Goal: Task Accomplishment & Management: Manage account settings

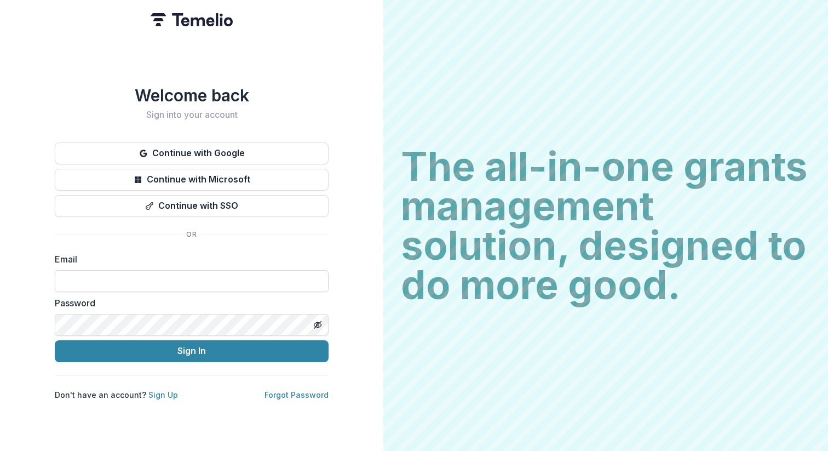
click at [145, 277] on input at bounding box center [192, 281] width 274 height 22
type input "**********"
click at [171, 292] on button "Sign In" at bounding box center [192, 351] width 274 height 22
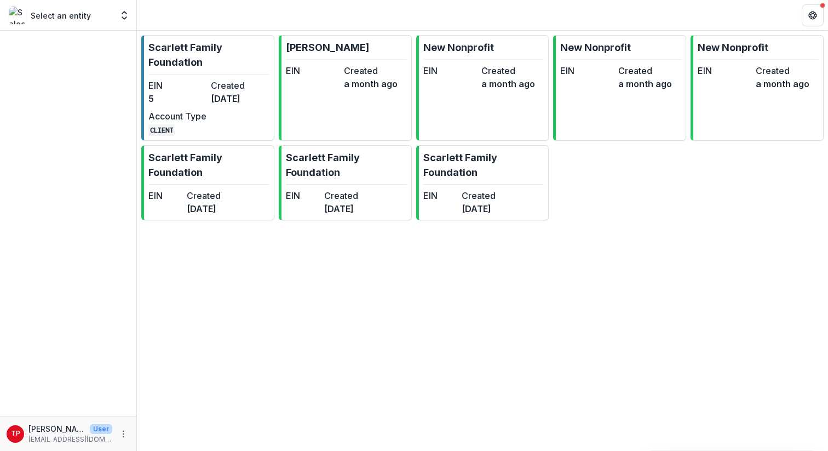
click at [75, 19] on p "Select an entity" at bounding box center [61, 16] width 60 height 12
click at [123, 18] on polyline "Open entity switcher" at bounding box center [124, 18] width 4 height 2
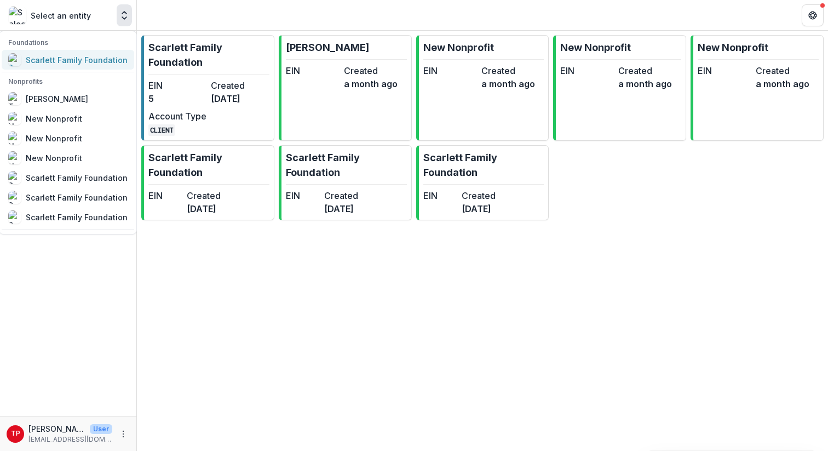
click at [61, 63] on div "Scarlett Family Foundation" at bounding box center [77, 60] width 102 height 12
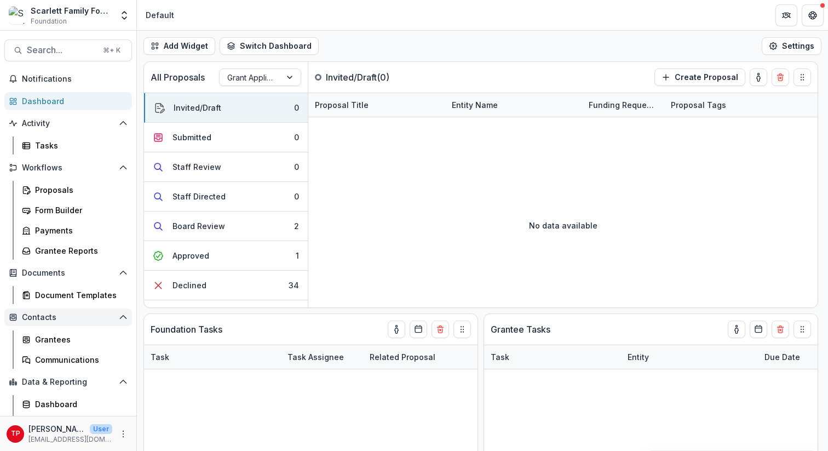
click at [47, 320] on span "Contacts" at bounding box center [68, 317] width 93 height 9
click at [122, 316] on icon "Open Contacts" at bounding box center [123, 317] width 9 height 9
click at [50, 340] on div "Grantees" at bounding box center [79, 340] width 88 height 12
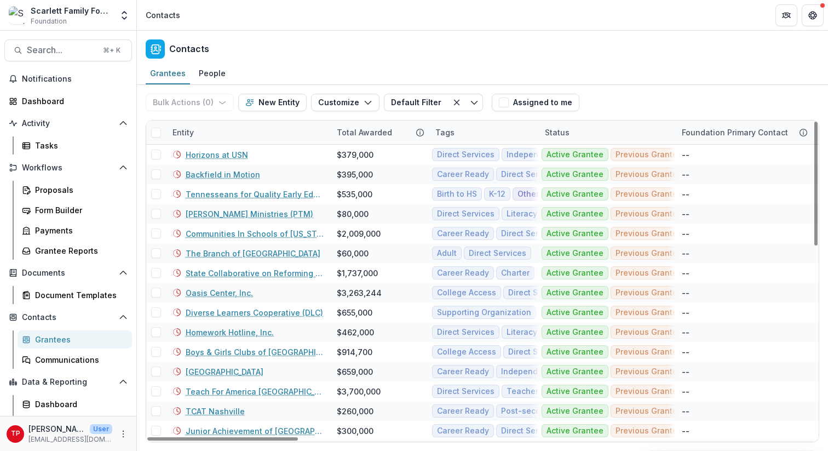
click at [240, 128] on div "Entity" at bounding box center [248, 133] width 164 height 24
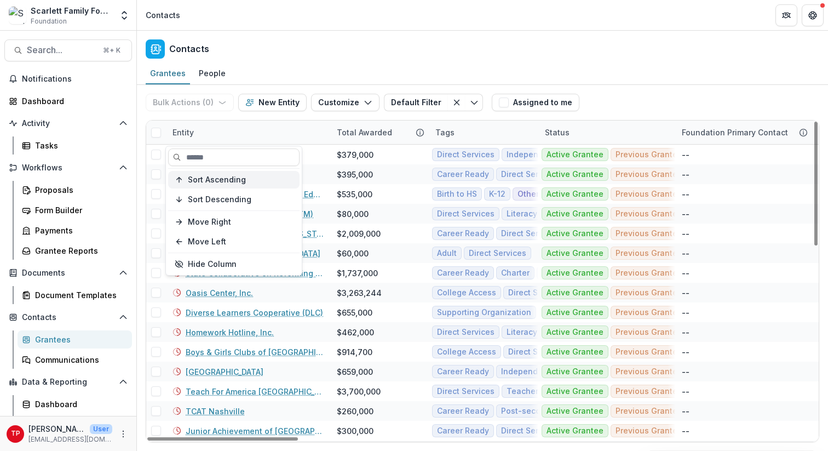
click at [233, 181] on span "Sort Ascending" at bounding box center [217, 179] width 58 height 9
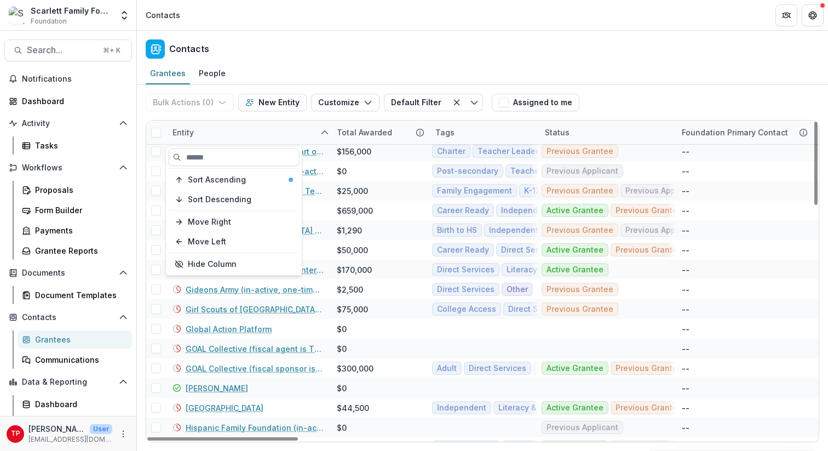
scroll to position [577, 0]
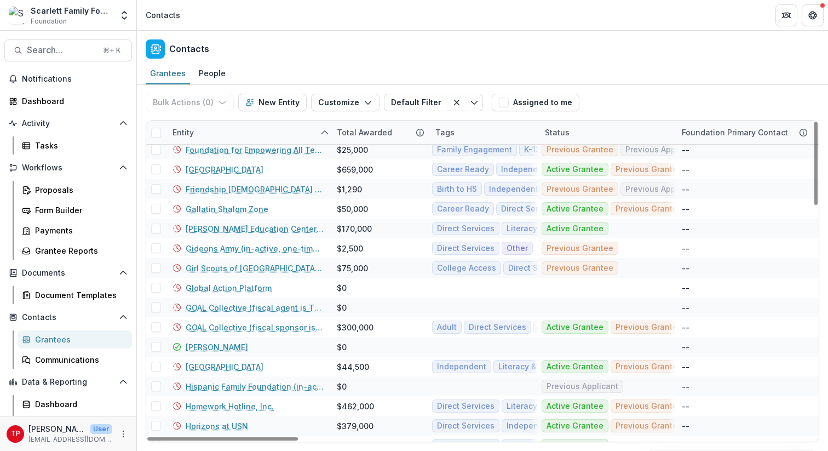
click at [330, 30] on div "Scarlett Family Foundation Foundation Foundations Scarlett Family Foundation No…" at bounding box center [414, 15] width 828 height 31
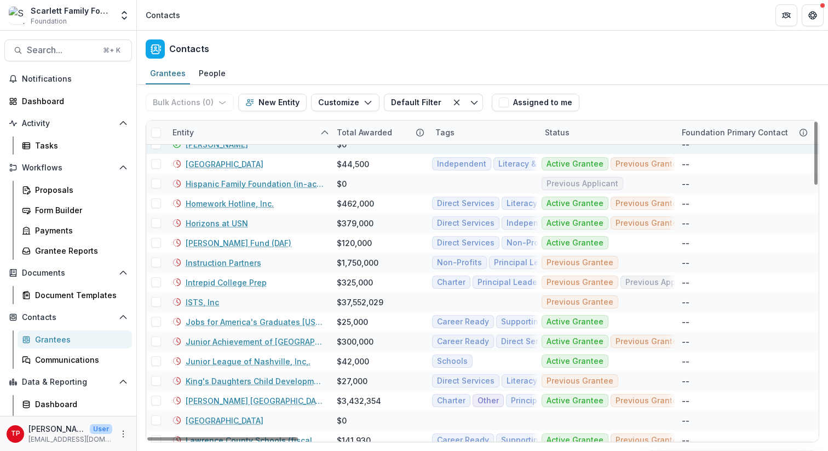
scroll to position [778, 0]
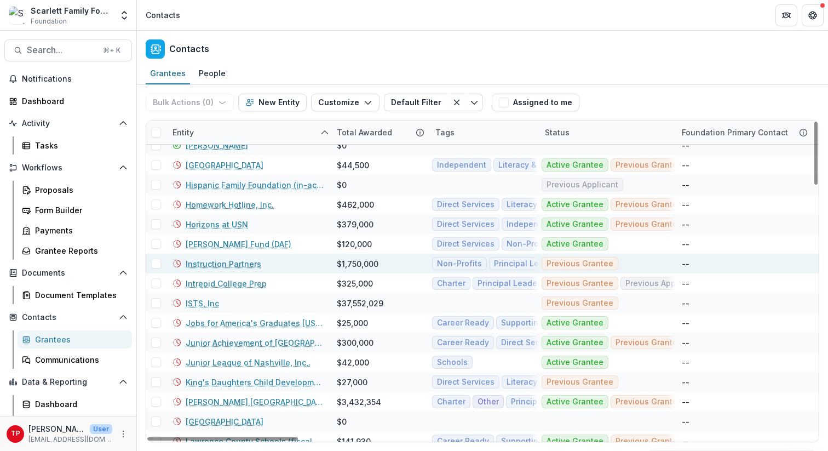
click at [220, 264] on link "Instruction Partners" at bounding box center [224, 264] width 76 height 12
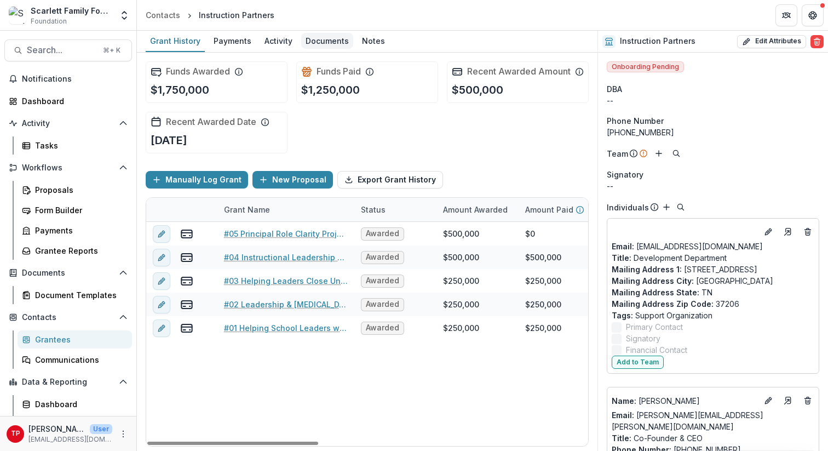
click at [325, 41] on div "Documents" at bounding box center [327, 41] width 52 height 16
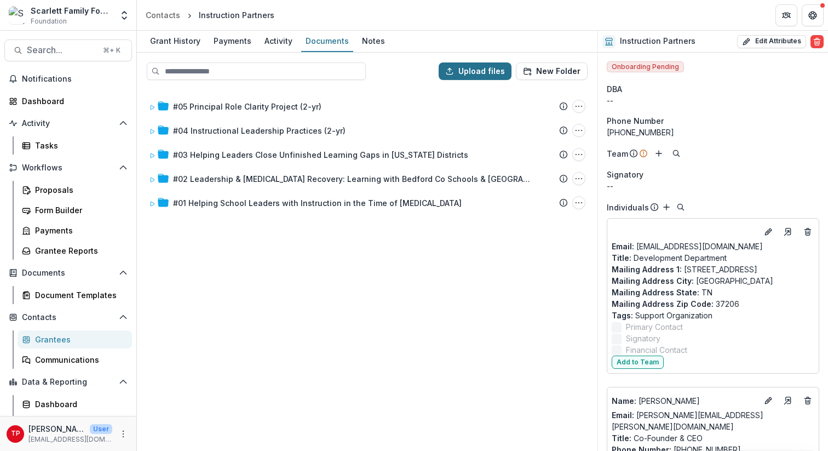
click at [486, 67] on button "Upload files" at bounding box center [475, 71] width 73 height 18
type input "**********"
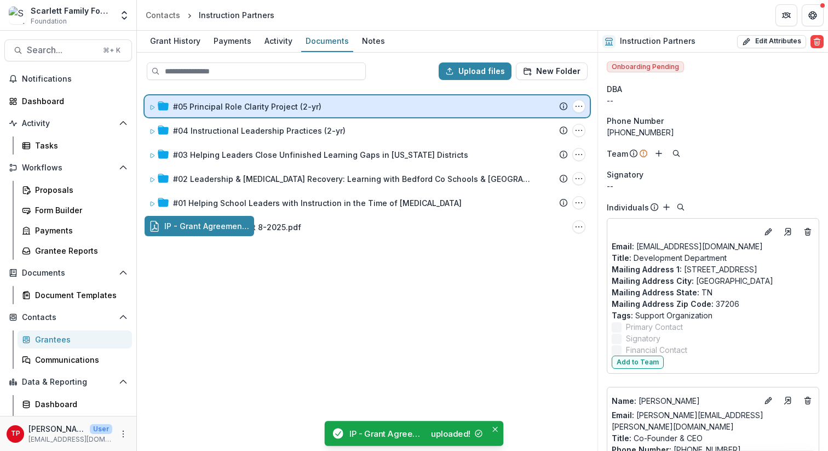
drag, startPoint x: 219, startPoint y: 227, endPoint x: 241, endPoint y: 105, distance: 124.1
click at [241, 105] on div "Upload files New Folder #05 Principal Role Clarity Project (2-yr) Submission Te…" at bounding box center [367, 252] width 461 height 398
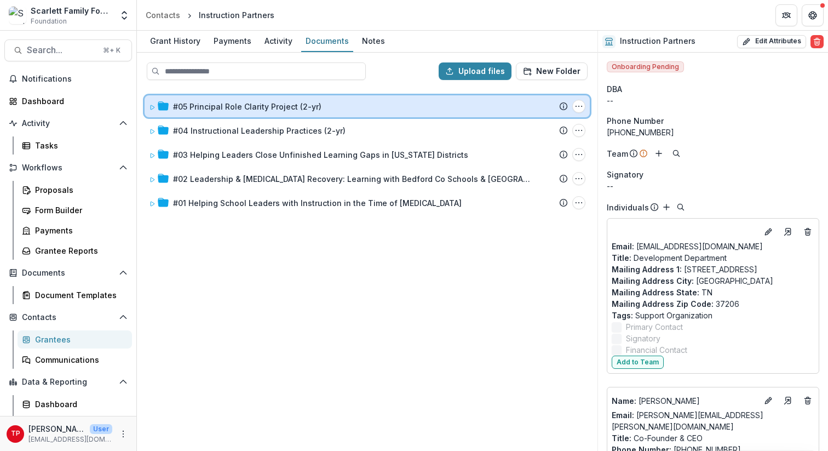
click at [153, 106] on icon at bounding box center [152, 107] width 7 height 7
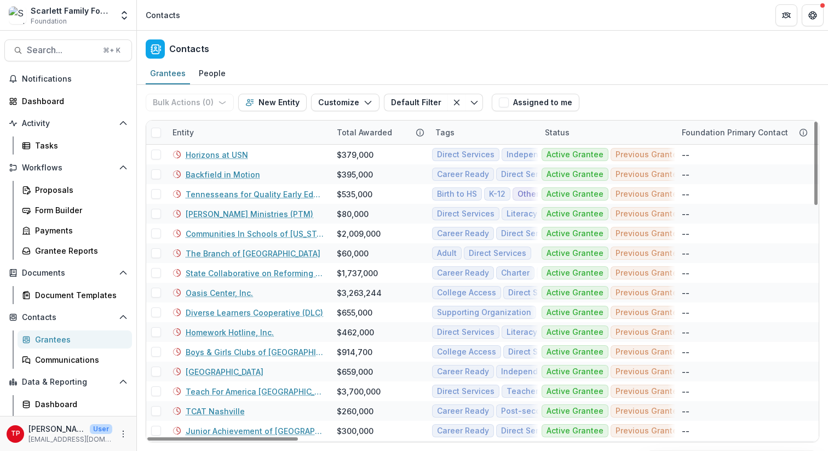
click at [238, 134] on div "Entity" at bounding box center [248, 133] width 164 height 24
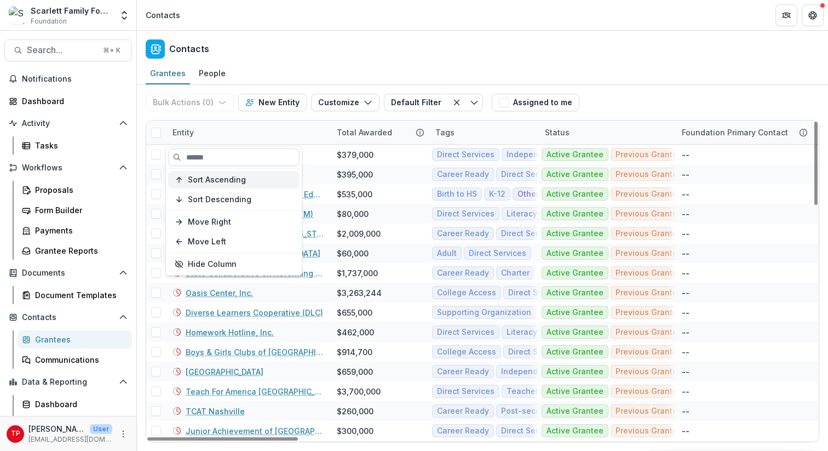
click at [227, 176] on span "Sort Ascending" at bounding box center [217, 179] width 58 height 9
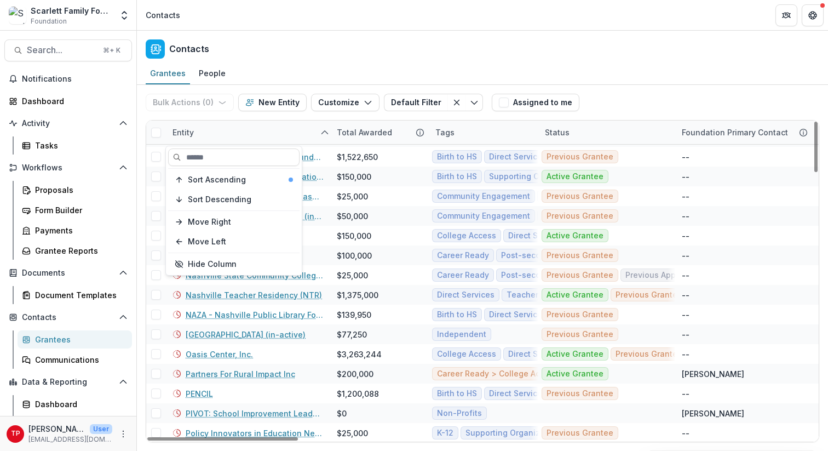
scroll to position [1378, 0]
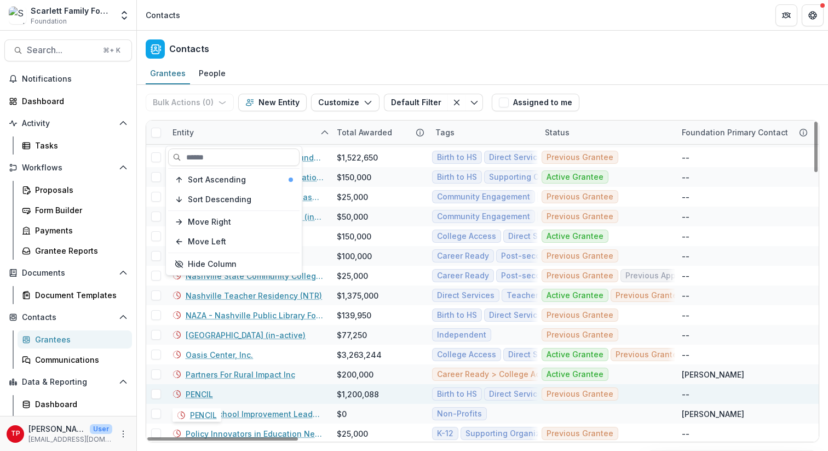
click at [202, 396] on link "PENCIL" at bounding box center [199, 394] width 27 height 12
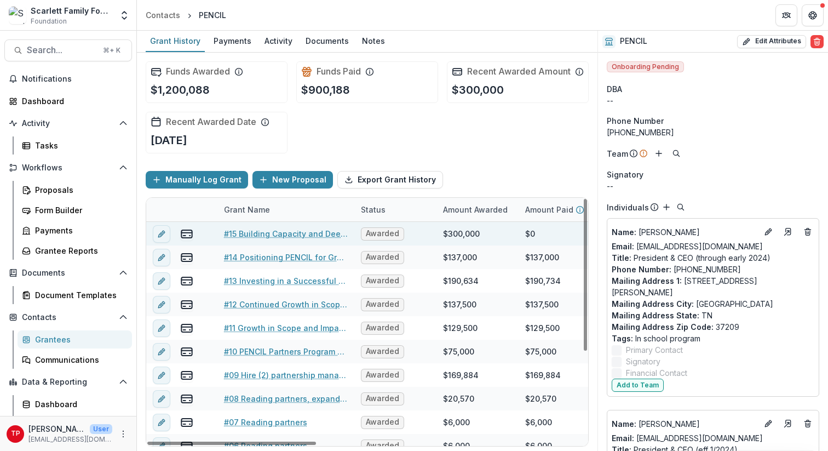
click at [248, 239] on link "#15 Building Capacity and Deepening Impact for PENCIL 2030 (2-yr)" at bounding box center [286, 234] width 124 height 12
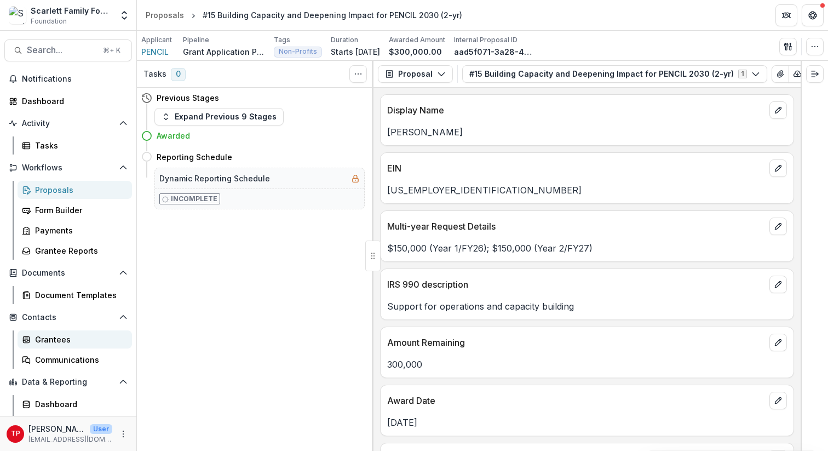
click at [47, 337] on div "Grantees" at bounding box center [79, 340] width 88 height 12
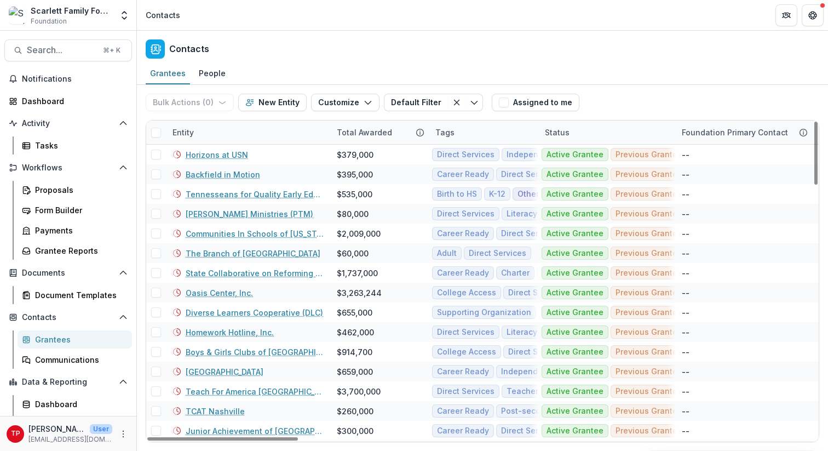
click at [259, 135] on div "Entity" at bounding box center [248, 133] width 164 height 24
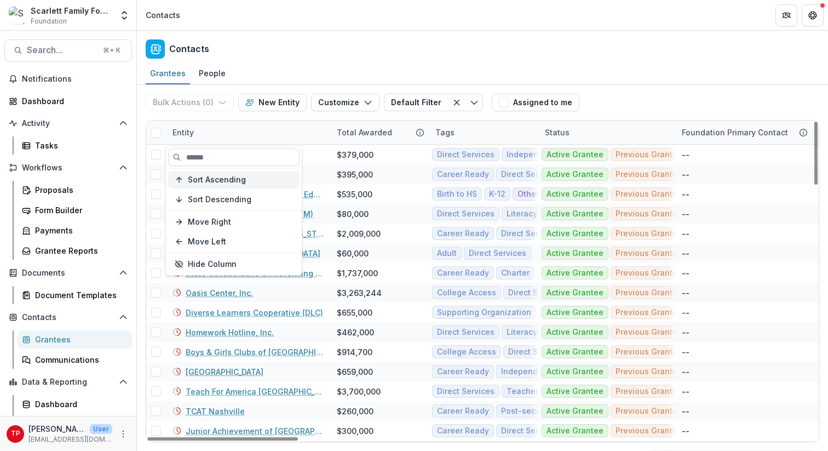
click at [234, 177] on span "Sort Ascending" at bounding box center [217, 179] width 58 height 9
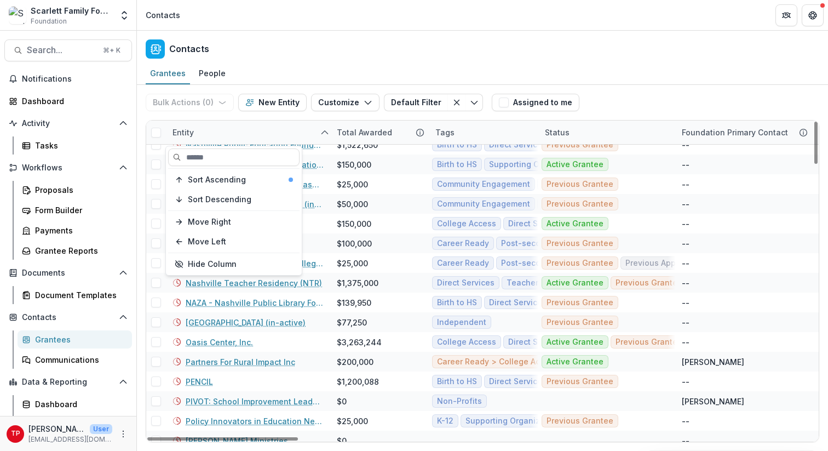
scroll to position [1438, 0]
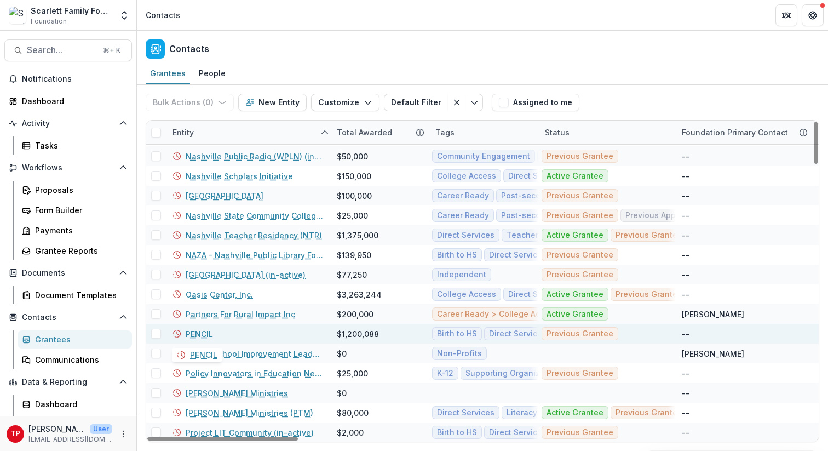
click at [202, 333] on link "PENCIL" at bounding box center [199, 334] width 27 height 12
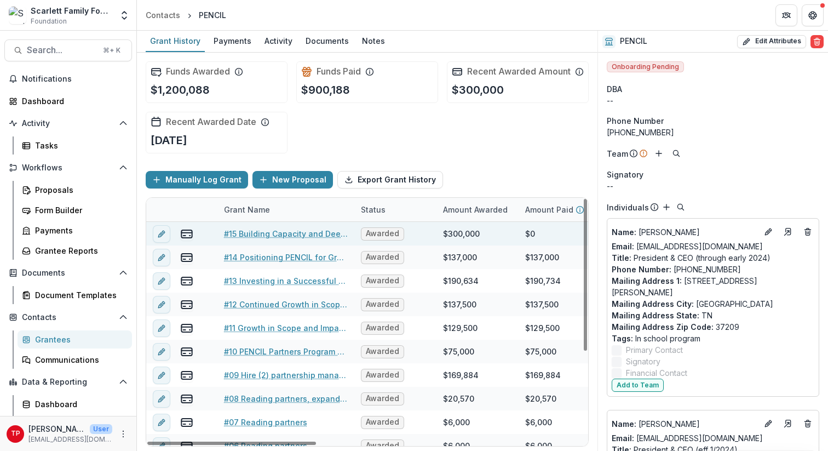
click at [279, 239] on link "#15 Building Capacity and Deepening Impact for PENCIL 2030 (2-yr)" at bounding box center [286, 234] width 124 height 12
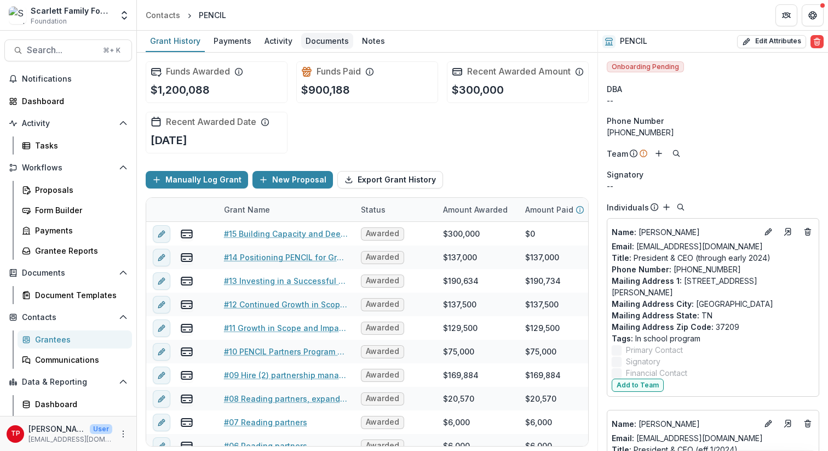
click at [331, 40] on div "Documents" at bounding box center [327, 41] width 52 height 16
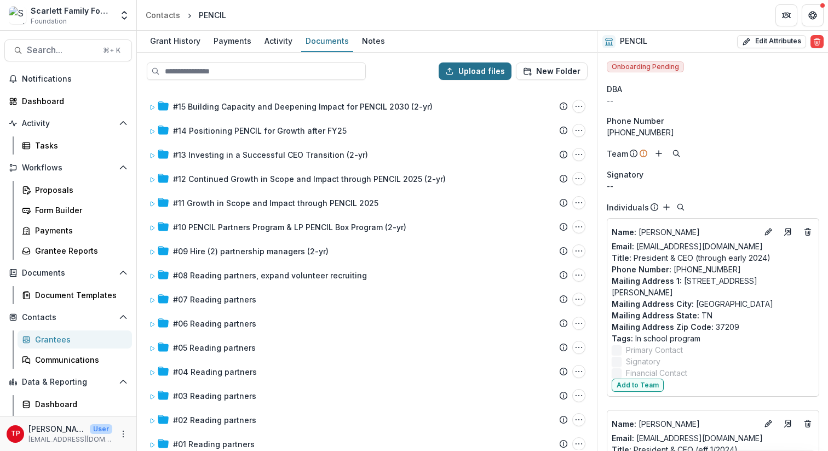
click at [479, 71] on button "Upload files" at bounding box center [475, 71] width 73 height 18
type input "**********"
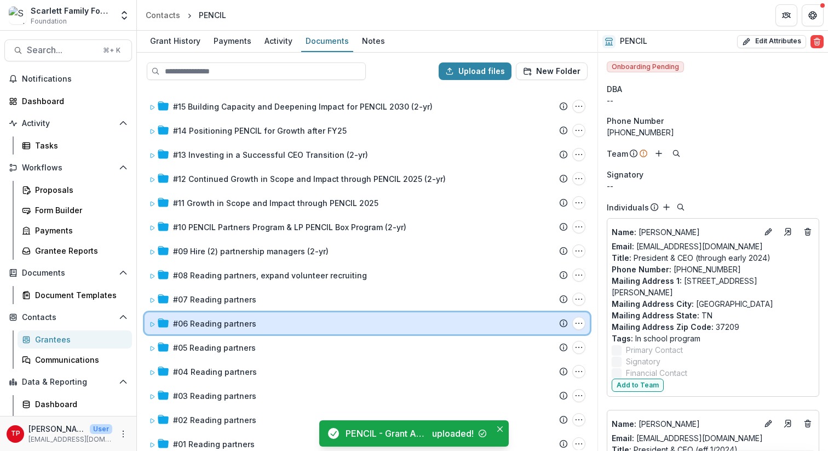
click at [576, 331] on div "#06 Reading partners Submission Temelio Proposal Attached proposal documents Re…" at bounding box center [367, 323] width 445 height 22
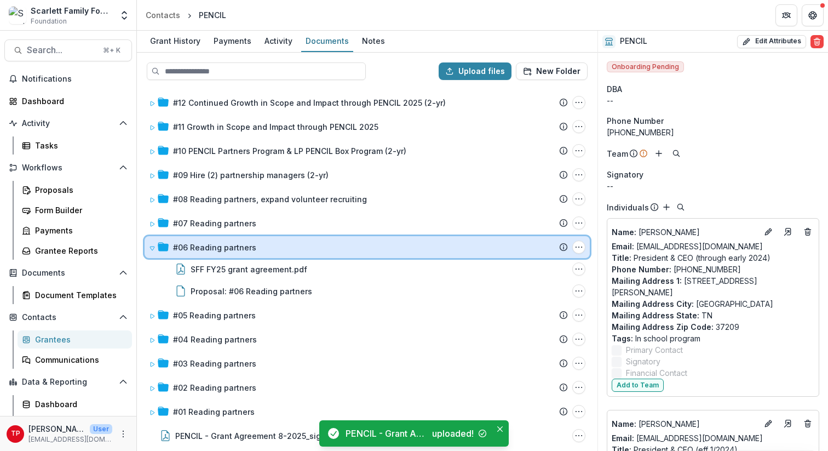
scroll to position [79, 0]
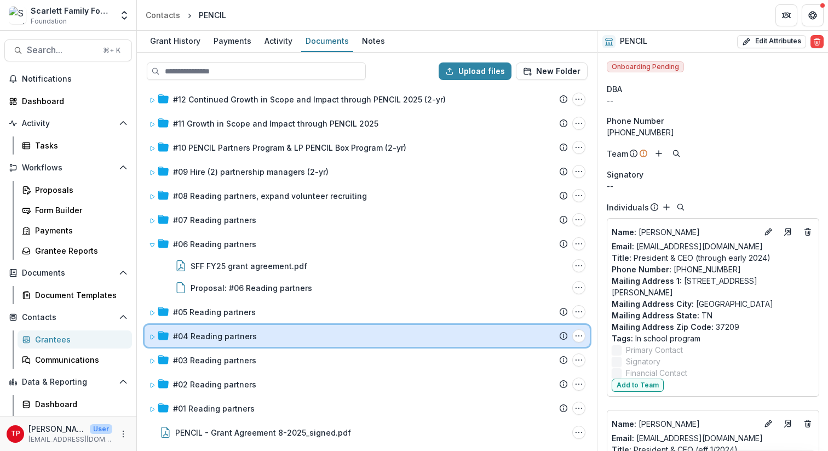
click at [152, 337] on icon at bounding box center [152, 337] width 7 height 7
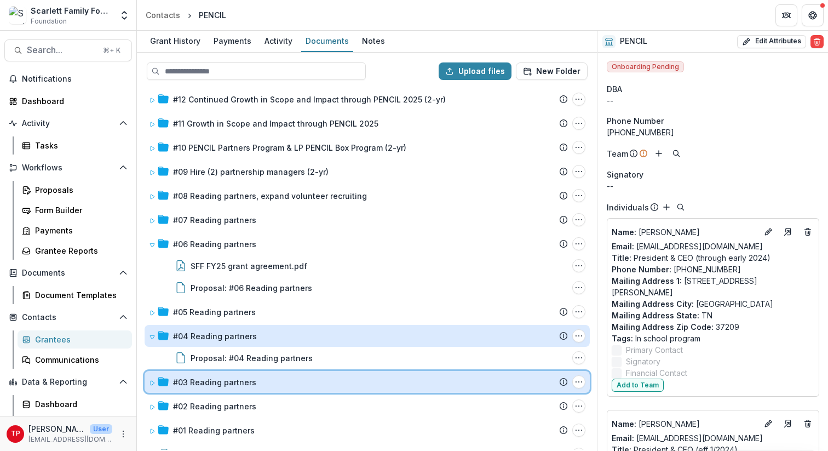
click at [152, 381] on icon at bounding box center [153, 383] width 4 height 4
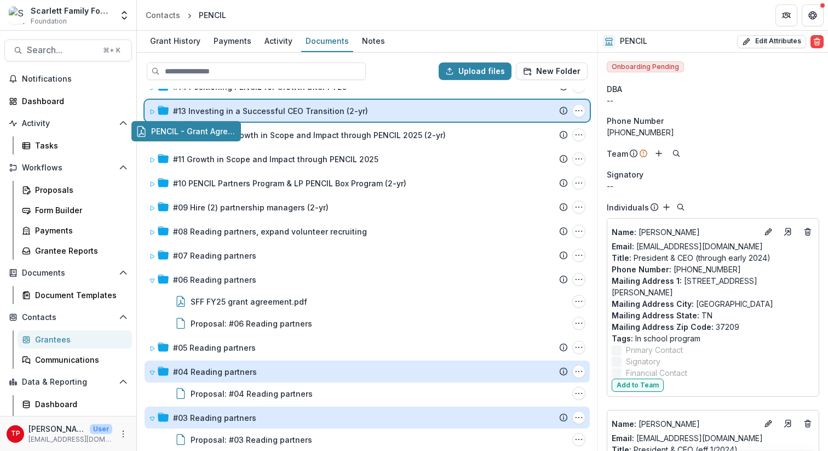
scroll to position [0, 0]
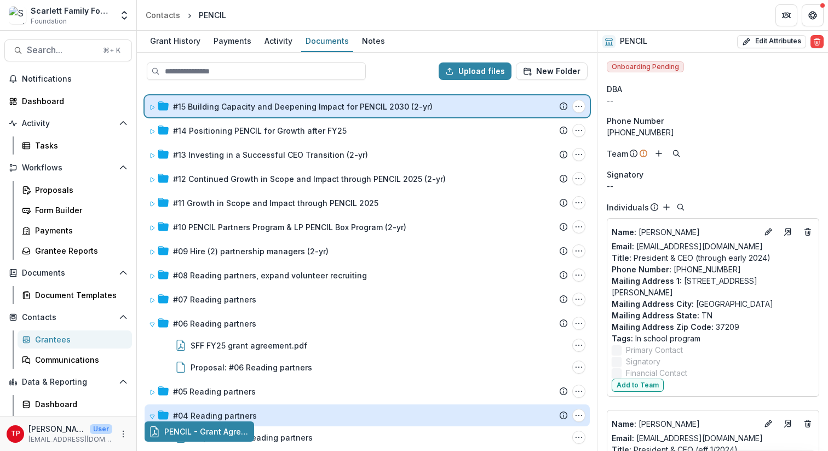
drag, startPoint x: 264, startPoint y: 433, endPoint x: 267, endPoint y: 110, distance: 323.2
click at [267, 110] on div "Upload files New Folder #15 Building Capacity and Deepening Impact for PENCIL 2…" at bounding box center [367, 252] width 461 height 398
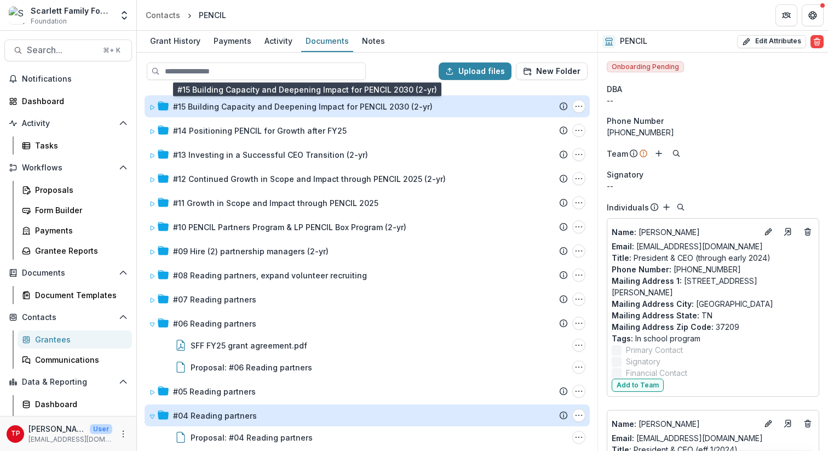
click at [227, 106] on div "#15 Building Capacity and Deepening Impact for PENCIL 2030 (2-yr)" at bounding box center [303, 107] width 260 height 12
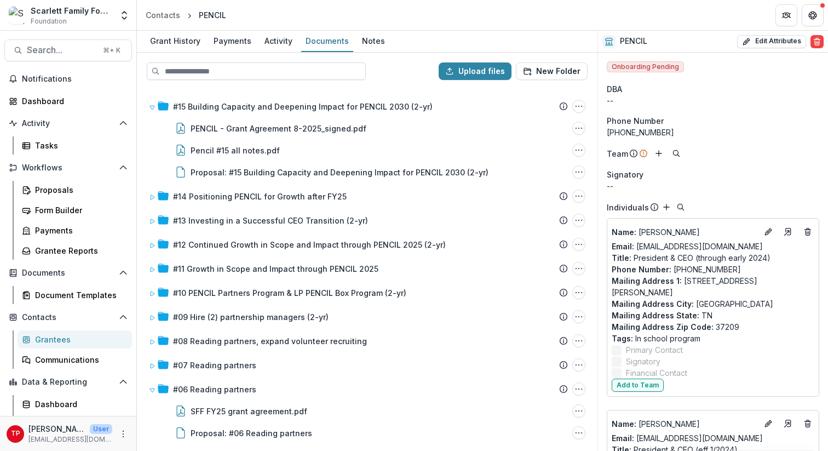
click at [218, 67] on input at bounding box center [256, 71] width 219 height 18
click at [49, 336] on div "Grantees" at bounding box center [79, 340] width 88 height 12
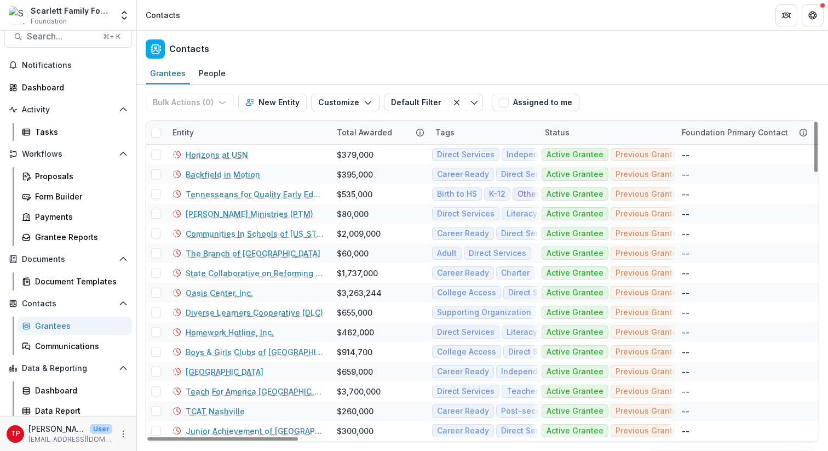
scroll to position [18, 0]
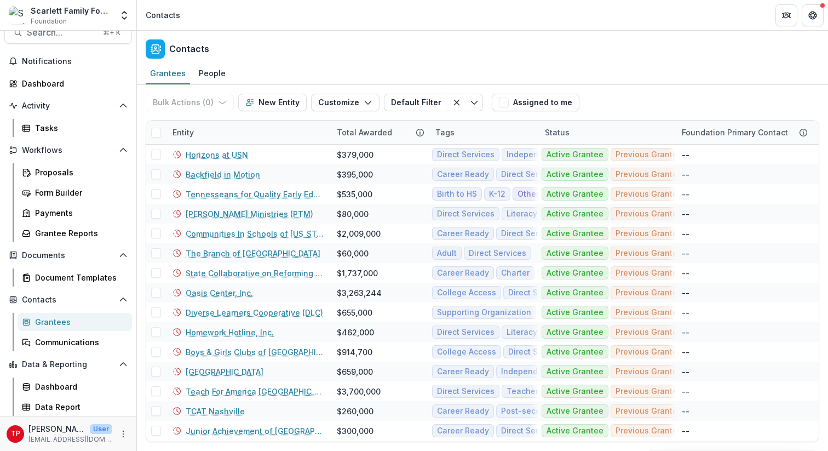
click at [45, 322] on div "Grantees" at bounding box center [79, 322] width 88 height 12
click at [238, 131] on div "Entity" at bounding box center [248, 133] width 164 height 24
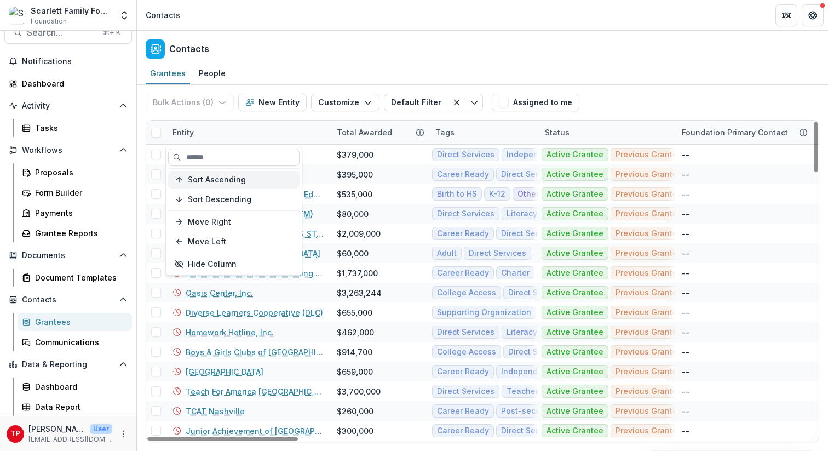
click at [236, 184] on span "Sort Ascending" at bounding box center [217, 179] width 58 height 9
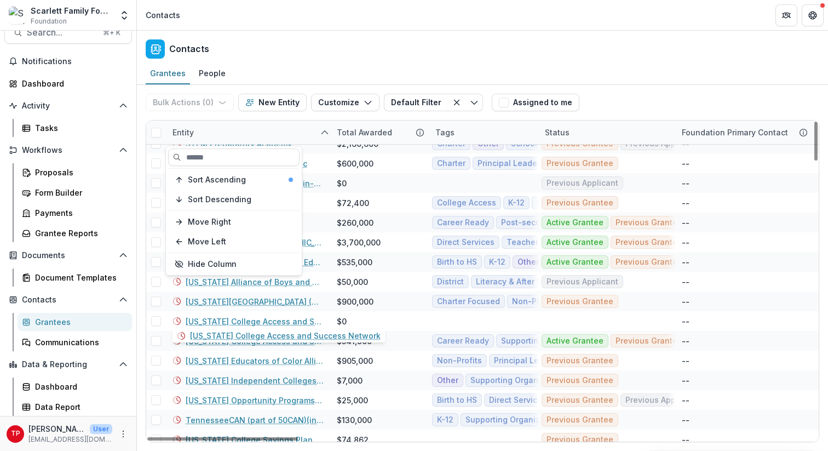
scroll to position [1971, 0]
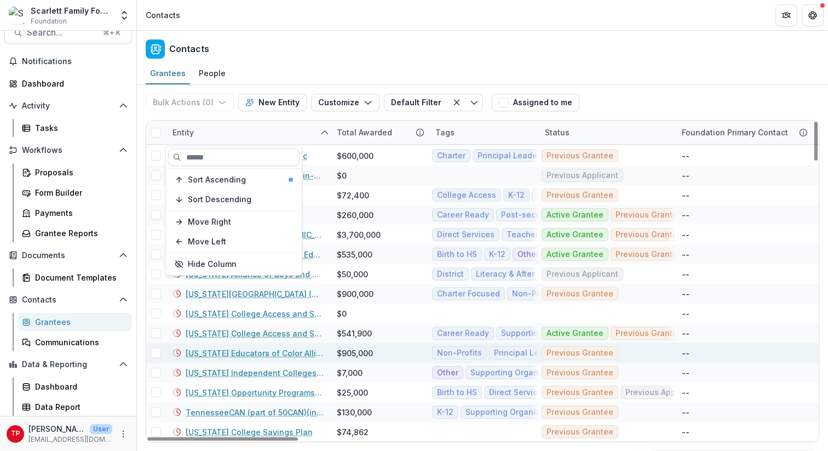
click at [256, 352] on link "[US_STATE] Educators of Color Alliance (TECA)" at bounding box center [255, 353] width 138 height 12
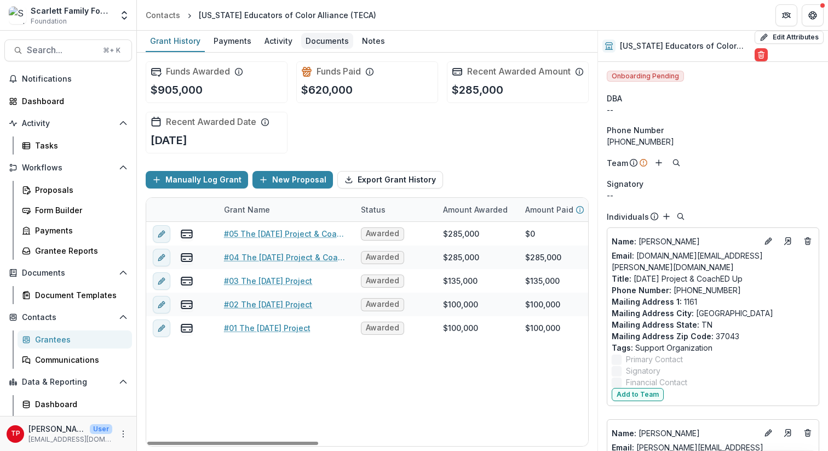
click at [316, 45] on div "Documents" at bounding box center [327, 41] width 52 height 16
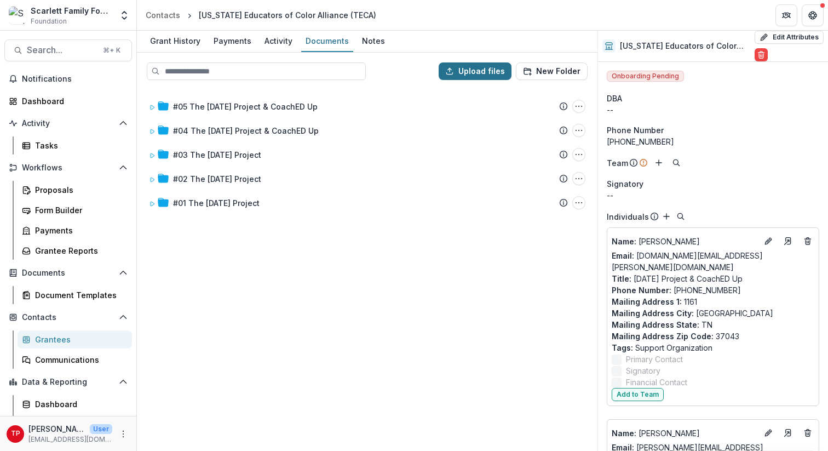
click at [485, 71] on button "Upload files" at bounding box center [475, 71] width 73 height 18
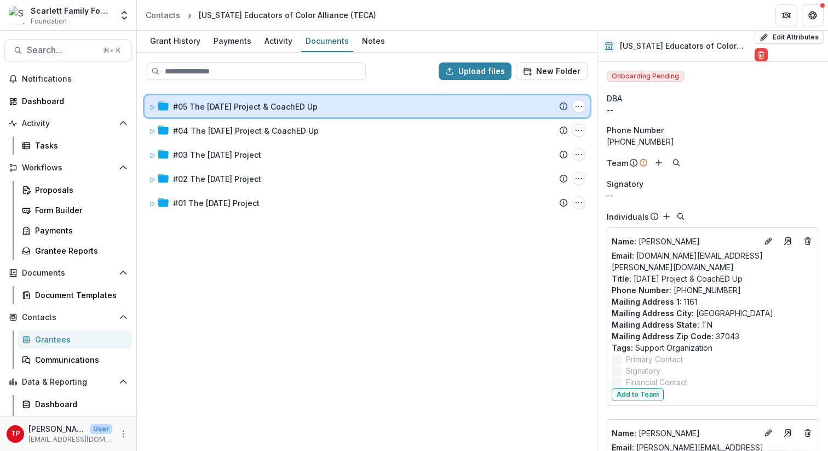
click at [151, 108] on icon at bounding box center [153, 107] width 4 height 4
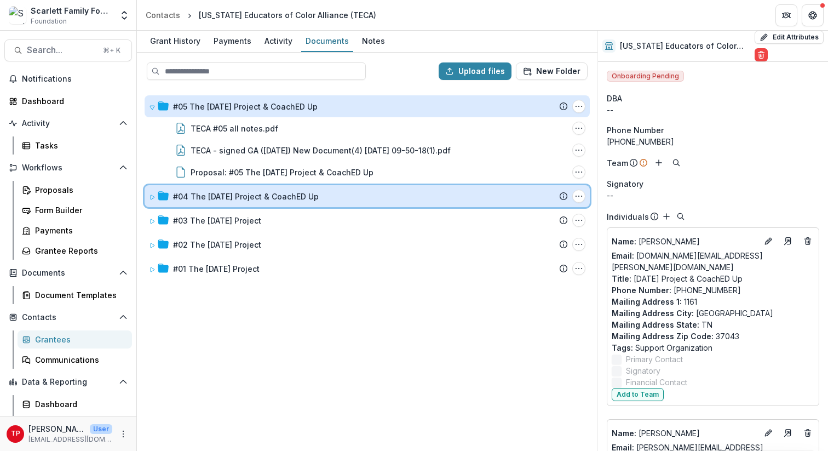
click at [153, 197] on icon at bounding box center [153, 197] width 4 height 4
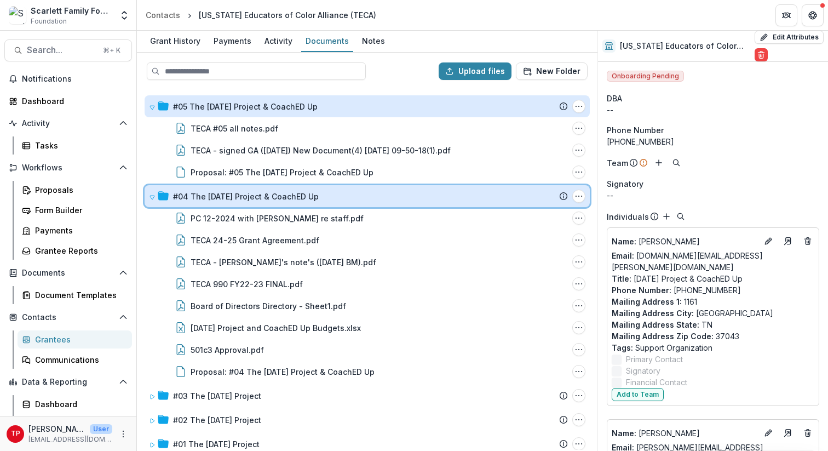
click at [153, 197] on icon at bounding box center [152, 198] width 4 height 4
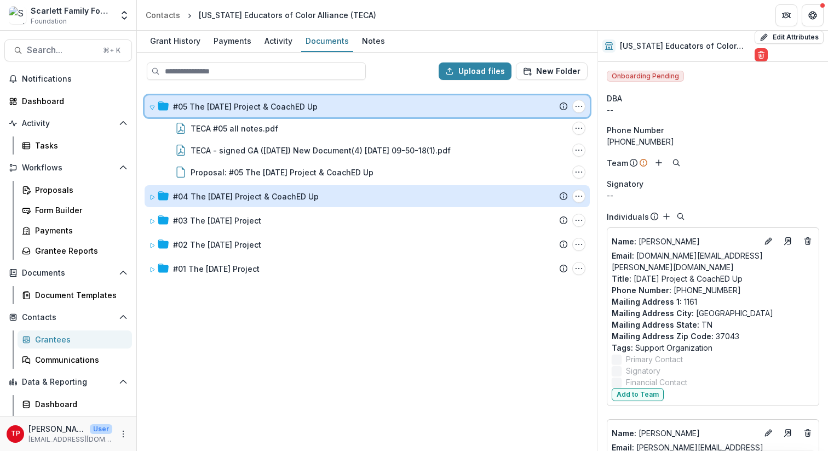
click at [150, 104] on icon at bounding box center [152, 107] width 7 height 7
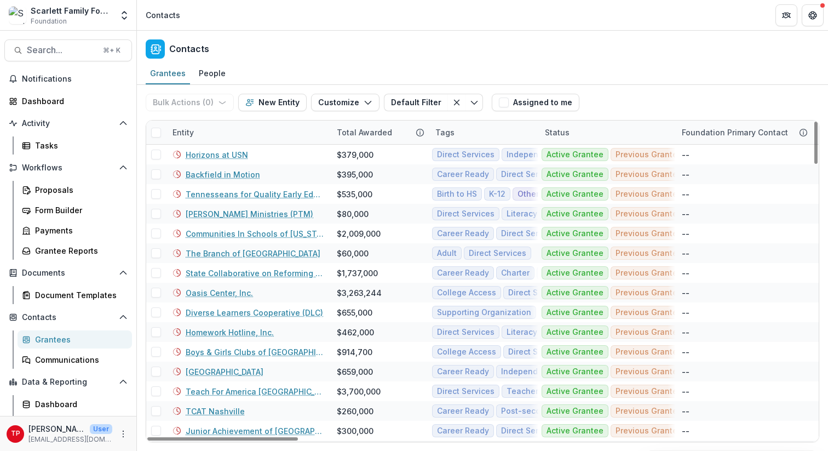
click at [225, 125] on div "Entity" at bounding box center [248, 133] width 164 height 24
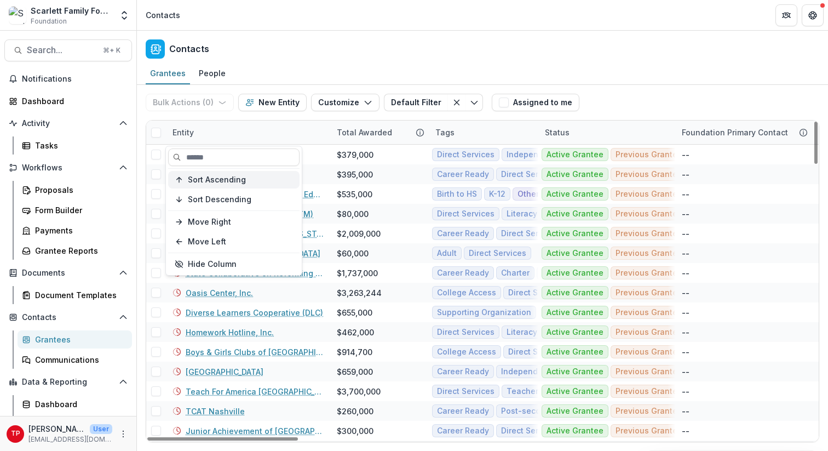
click at [226, 182] on span "Sort Ascending" at bounding box center [217, 179] width 58 height 9
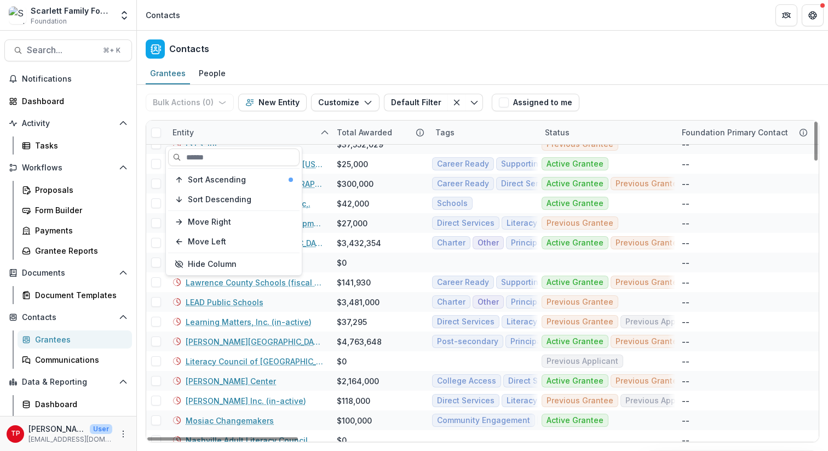
scroll to position [937, 0]
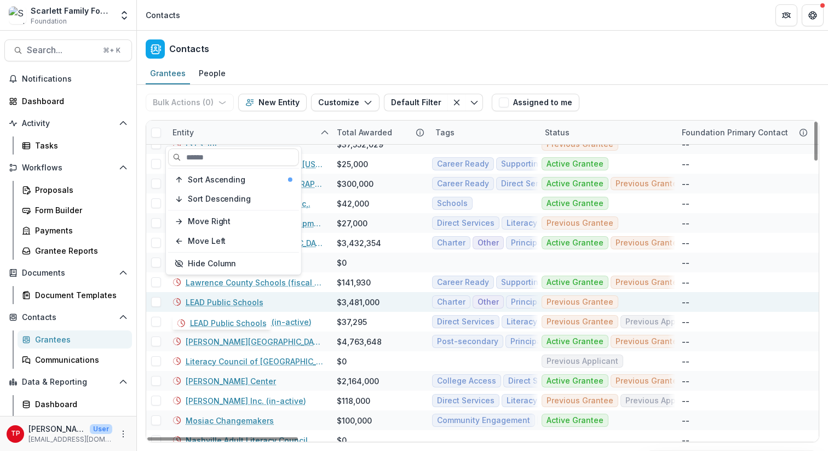
click at [209, 302] on link "LEAD Public Schools" at bounding box center [225, 302] width 78 height 12
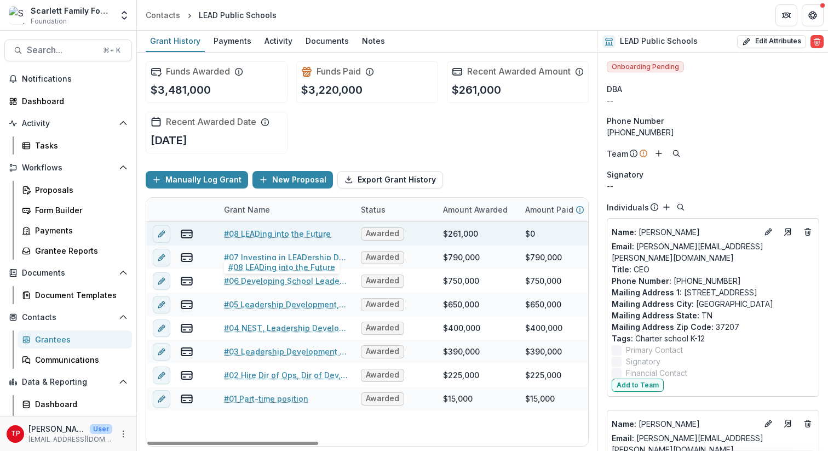
click at [278, 239] on link "#08 LEADing into the Future" at bounding box center [277, 234] width 107 height 12
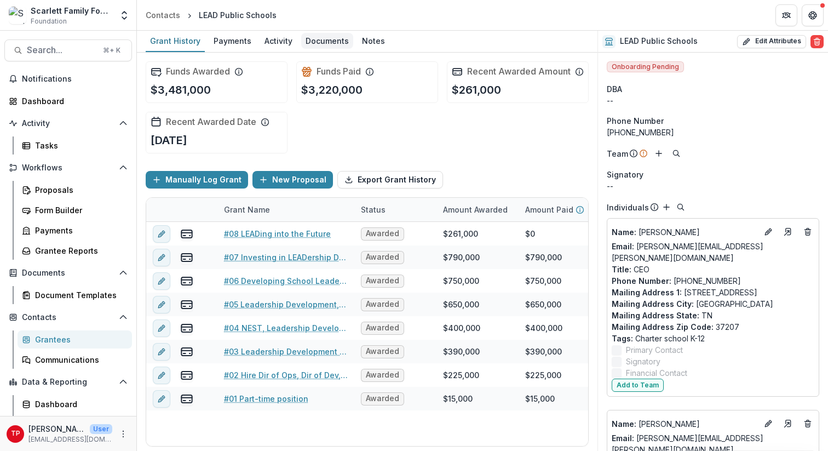
click at [324, 38] on div "Documents" at bounding box center [327, 41] width 52 height 16
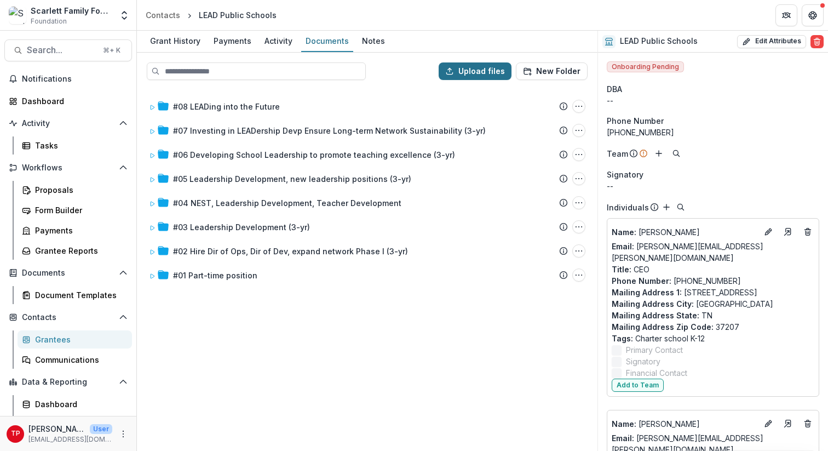
click at [469, 71] on button "Upload files" at bounding box center [475, 71] width 73 height 18
type input "**********"
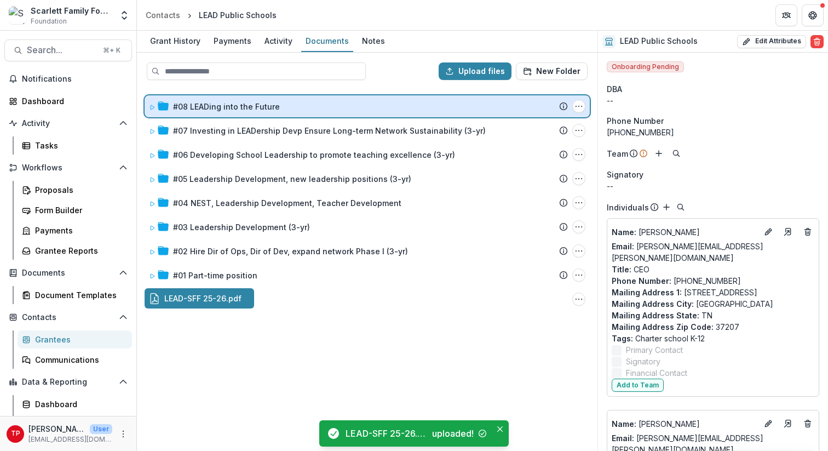
drag, startPoint x: 202, startPoint y: 301, endPoint x: 204, endPoint y: 113, distance: 187.4
click at [204, 113] on div "Upload files New Folder #08 LEADing into the Future Submission Temelio Proposal…" at bounding box center [367, 252] width 461 height 398
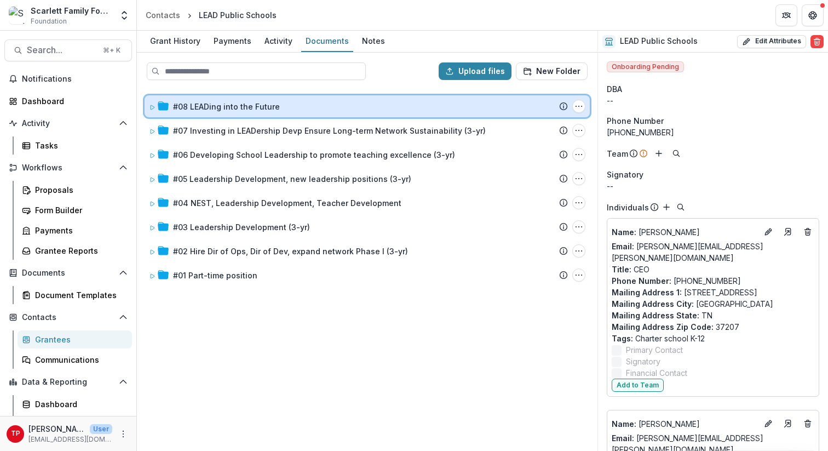
click at [153, 104] on icon at bounding box center [152, 107] width 7 height 7
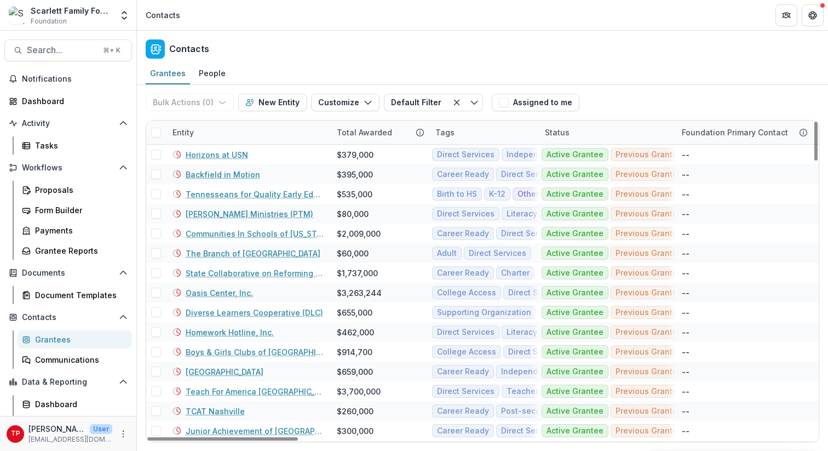
click at [54, 338] on div "Grantees" at bounding box center [79, 340] width 88 height 12
click at [231, 135] on div "Entity" at bounding box center [248, 133] width 164 height 24
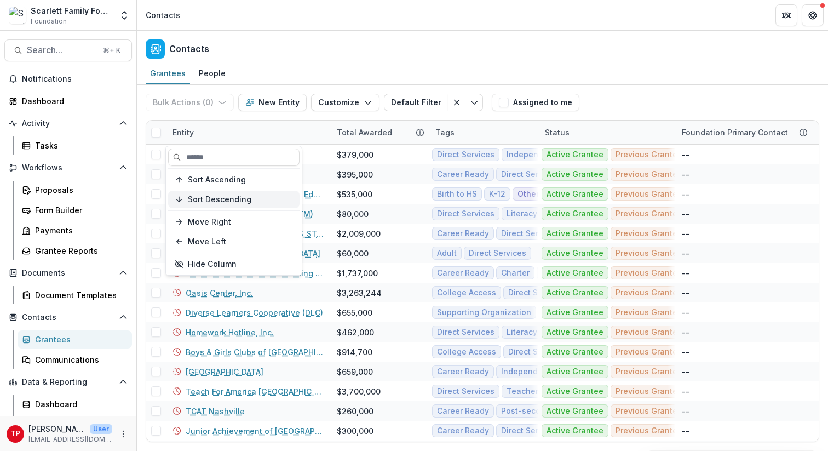
click at [217, 200] on span "Sort Descending" at bounding box center [220, 199] width 64 height 9
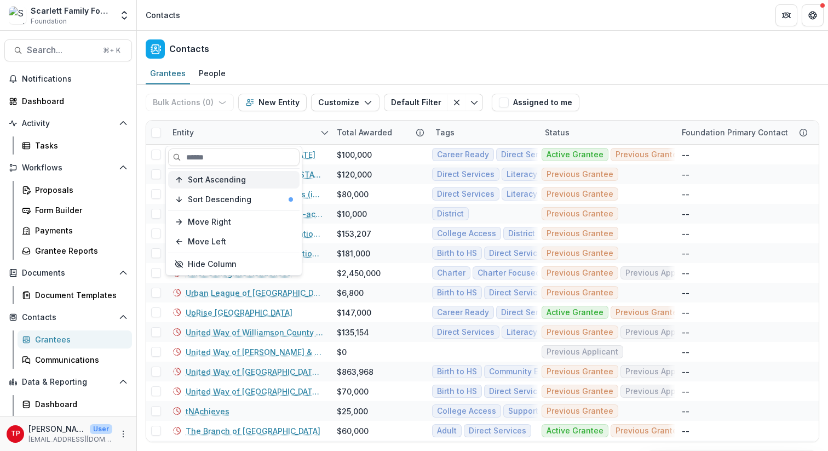
click at [214, 181] on span "Sort Ascending" at bounding box center [217, 179] width 58 height 9
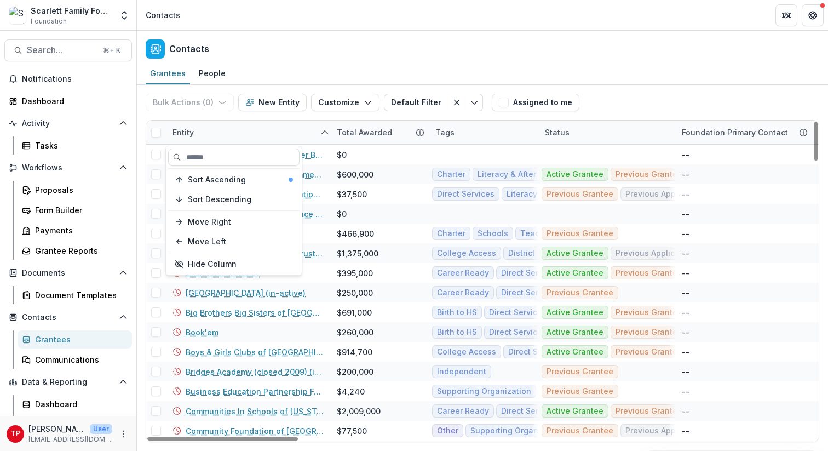
click at [454, 46] on div "Contacts" at bounding box center [482, 47] width 691 height 32
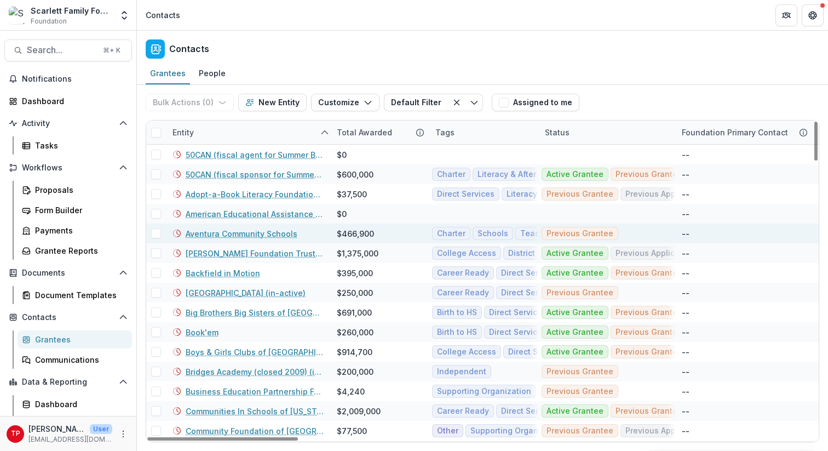
click at [244, 231] on link "Aventura Community Schools" at bounding box center [242, 234] width 112 height 12
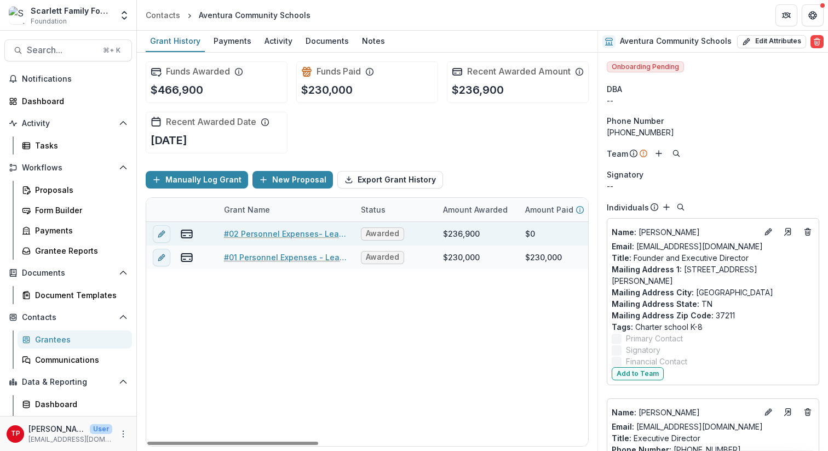
click at [256, 239] on link "#02 Personnel Expenses- Leadership" at bounding box center [286, 234] width 124 height 12
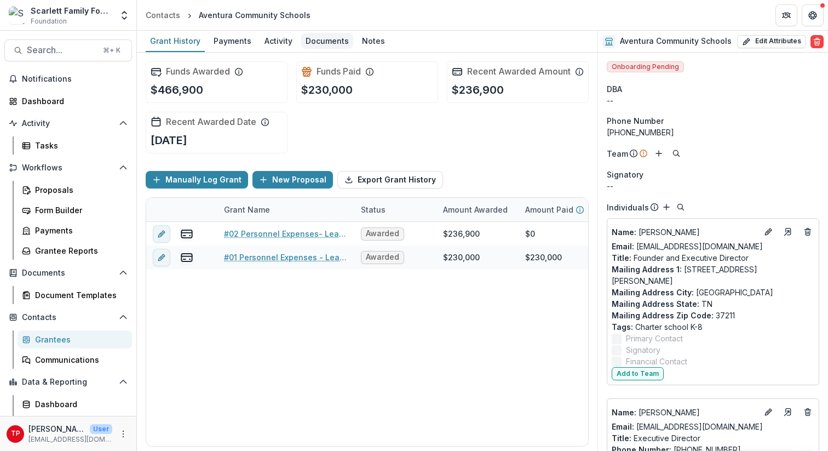
click at [319, 42] on div "Documents" at bounding box center [327, 41] width 52 height 16
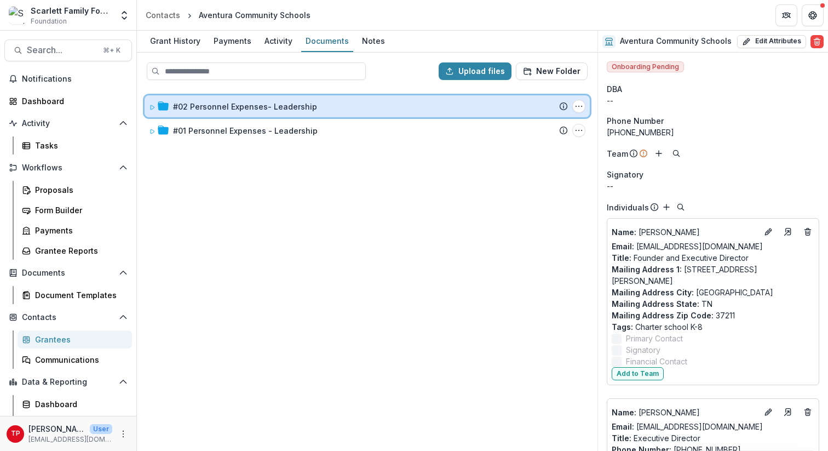
click at [153, 105] on icon at bounding box center [152, 107] width 7 height 7
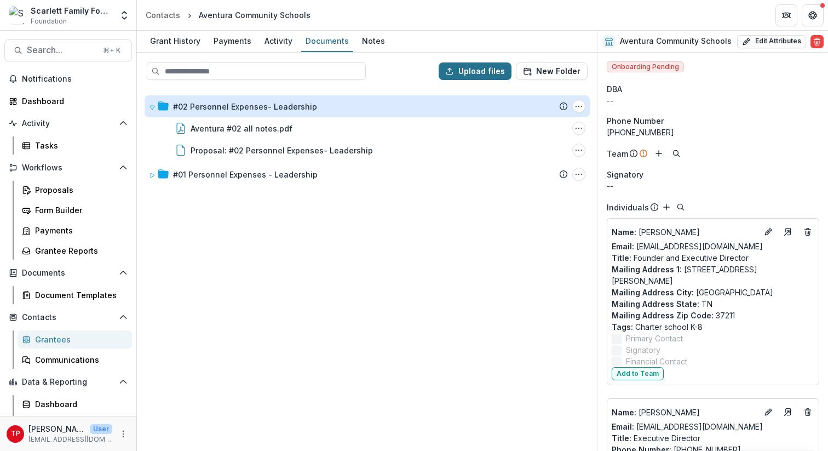
click at [470, 68] on button "Upload files" at bounding box center [475, 71] width 73 height 18
type input "**********"
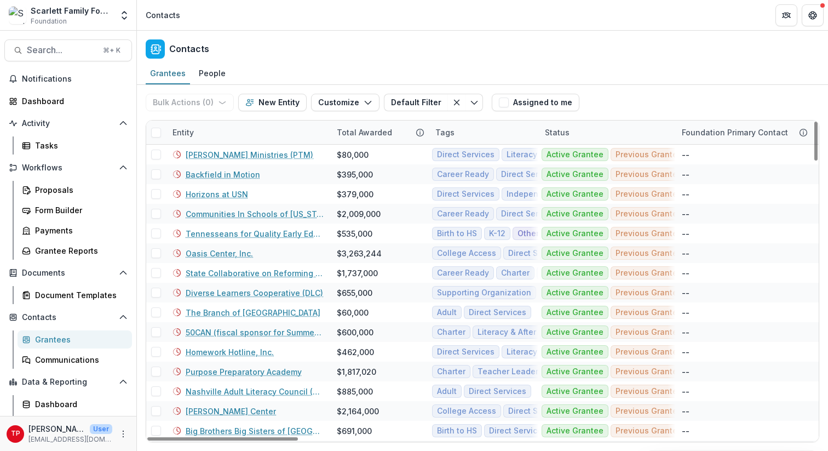
click at [210, 131] on div "Entity" at bounding box center [248, 133] width 164 height 24
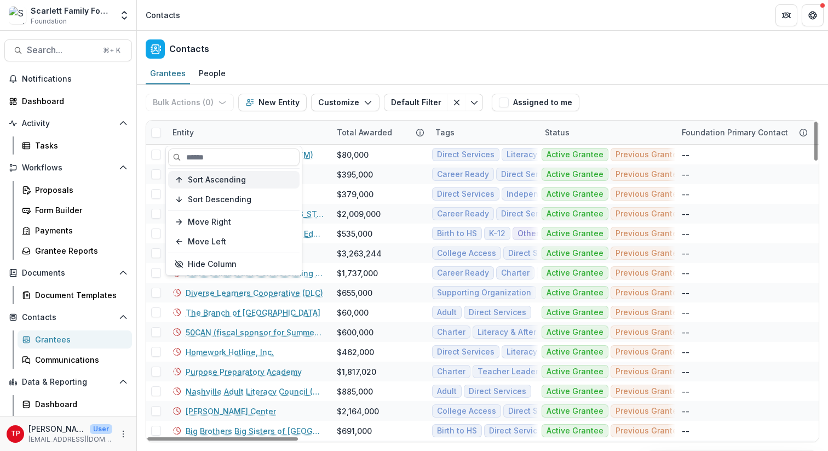
click at [221, 182] on span "Sort Ascending" at bounding box center [217, 179] width 58 height 9
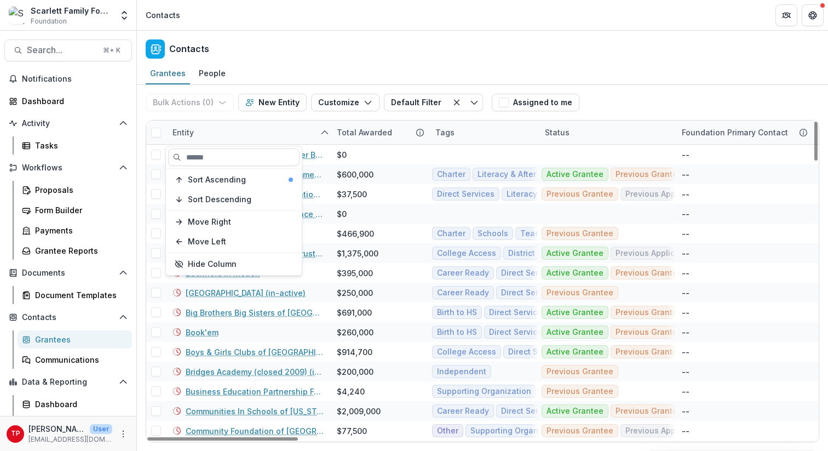
click at [230, 131] on div "Entity" at bounding box center [248, 133] width 164 height 24
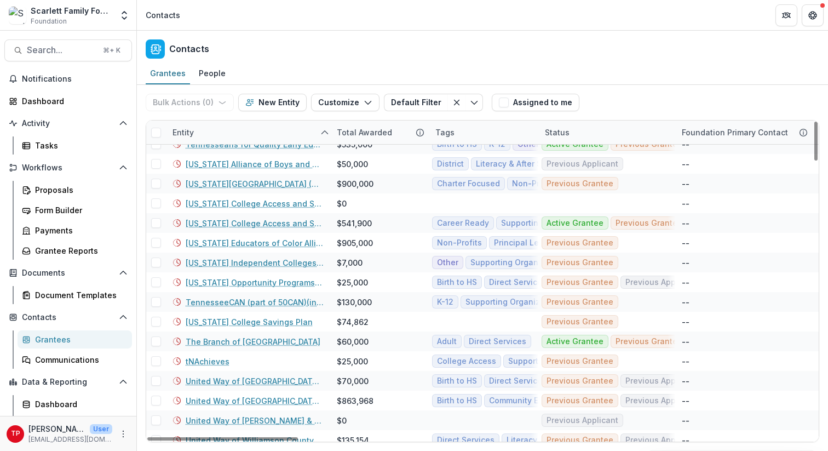
scroll to position [2074, 0]
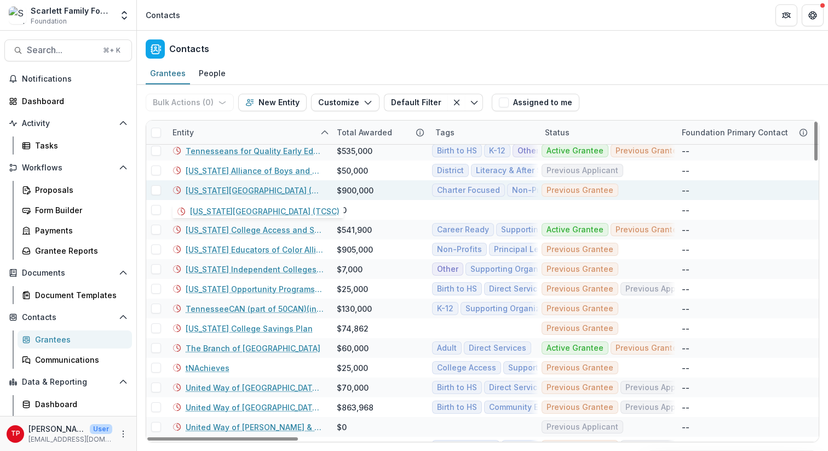
click at [231, 192] on link "[US_STATE][GEOGRAPHIC_DATA] (TCSC)" at bounding box center [255, 191] width 138 height 12
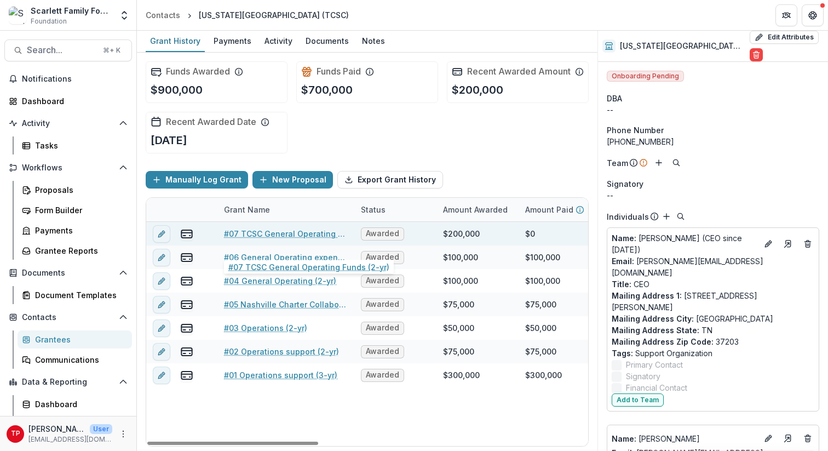
click at [240, 239] on link "#07 TCSC General Operating Funds (2-yr)" at bounding box center [286, 234] width 124 height 12
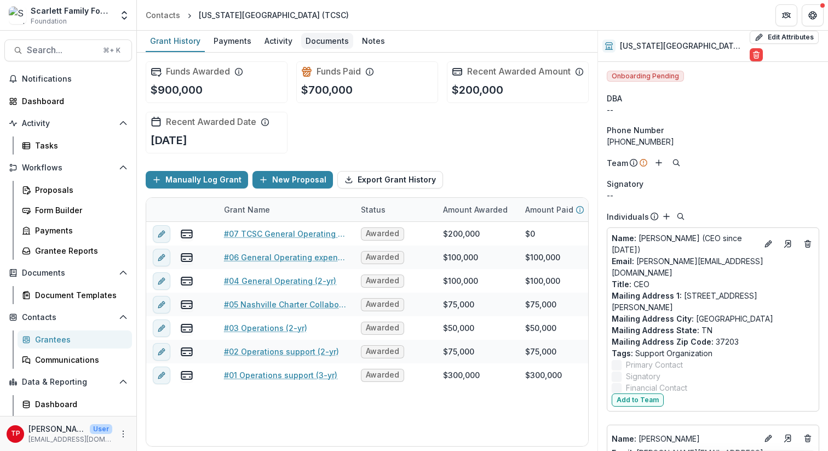
click at [316, 41] on div "Documents" at bounding box center [327, 41] width 52 height 16
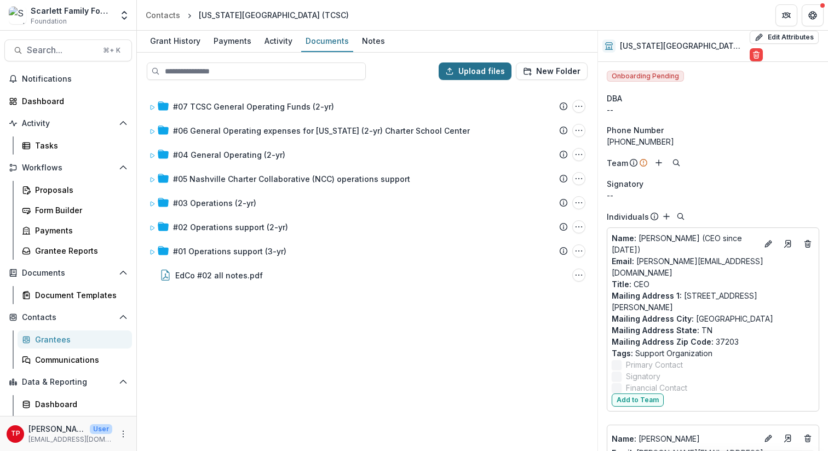
click at [489, 72] on button "Upload files" at bounding box center [475, 71] width 73 height 18
type input "**********"
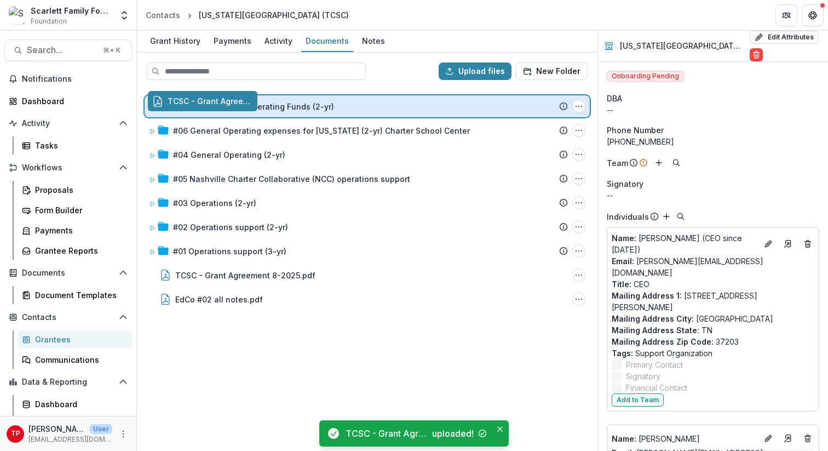
drag, startPoint x: 244, startPoint y: 273, endPoint x: 247, endPoint y: 100, distance: 172.6
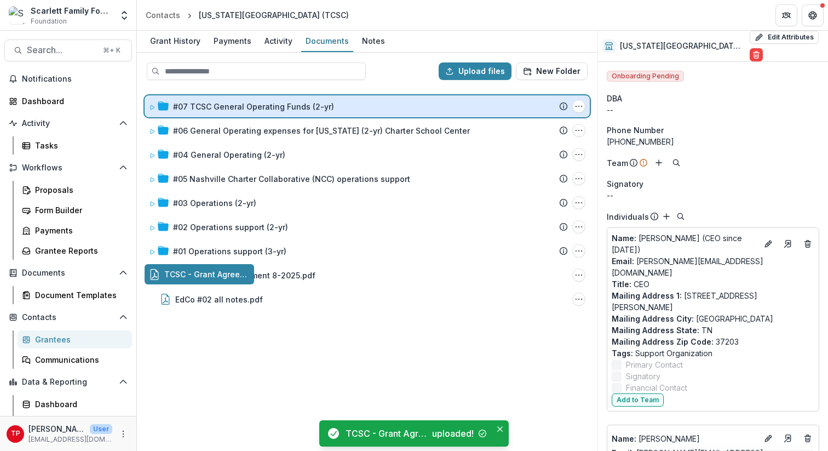
click at [247, 100] on div "Upload files New Folder #07 TCSC General Operating Funds (2-yr) Submission Teme…" at bounding box center [367, 252] width 461 height 398
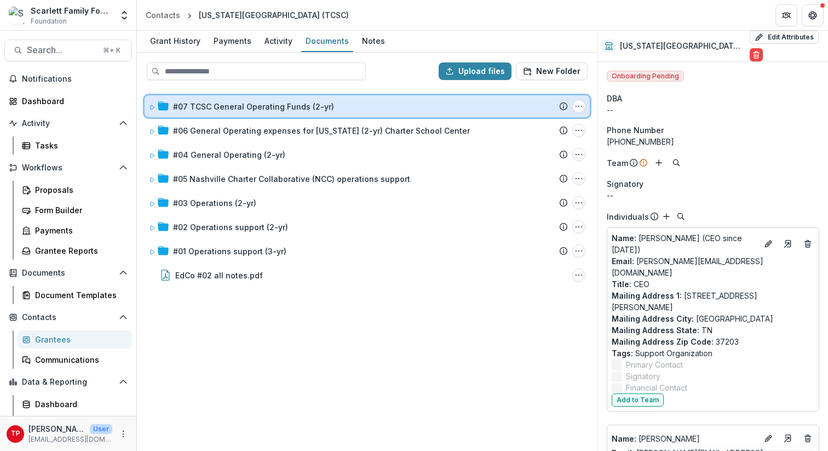
click at [154, 104] on icon at bounding box center [152, 107] width 7 height 7
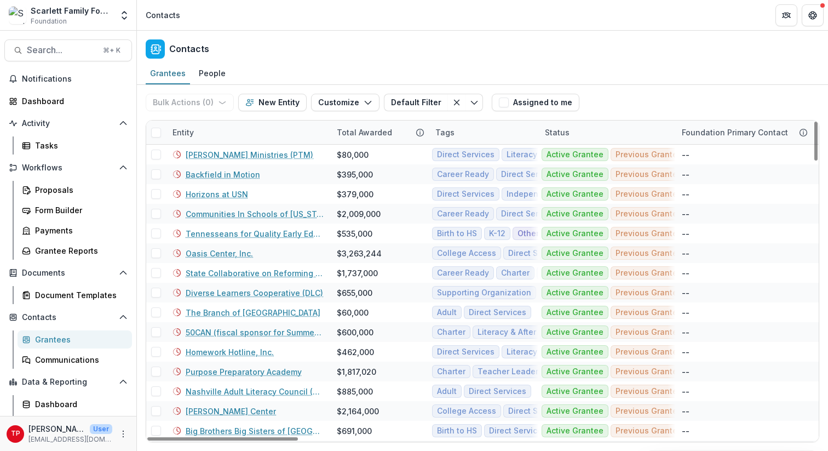
click at [238, 130] on div "Entity" at bounding box center [248, 133] width 164 height 24
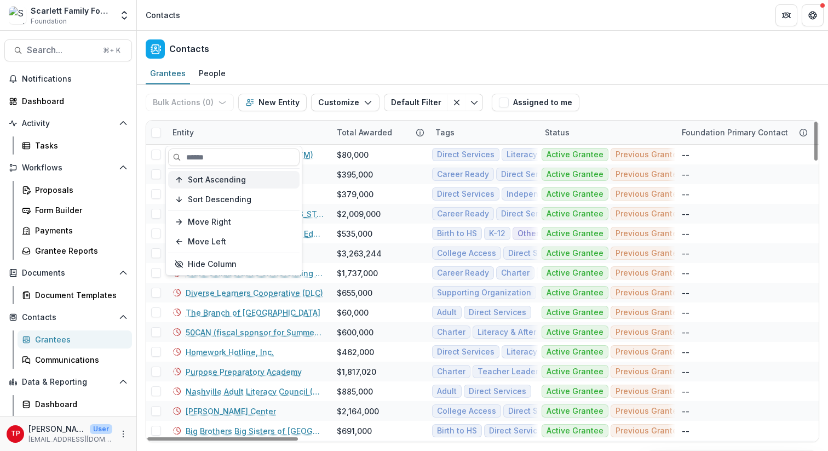
click at [223, 183] on span "Sort Ascending" at bounding box center [217, 179] width 58 height 9
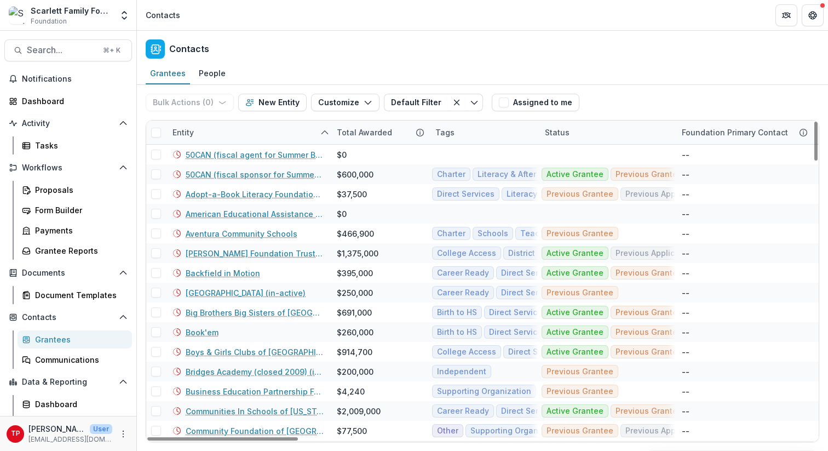
click at [398, 42] on div "Contacts" at bounding box center [482, 47] width 691 height 32
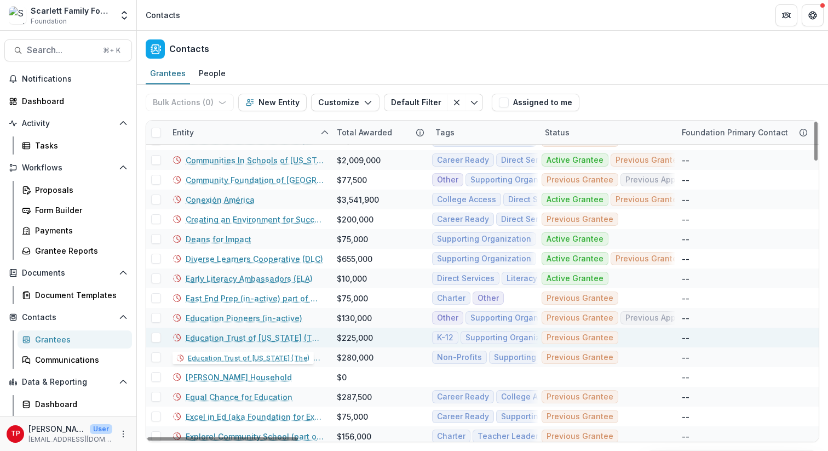
scroll to position [250, 0]
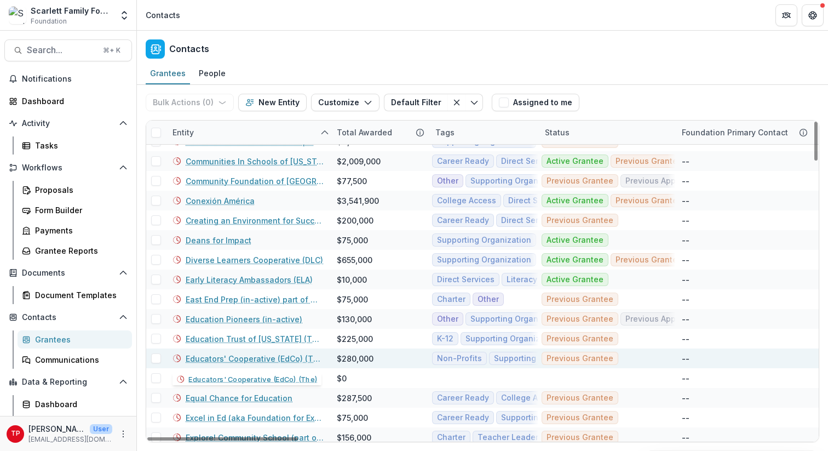
click at [240, 360] on link "Educators' Cooperative (EdCo) (The)" at bounding box center [255, 359] width 138 height 12
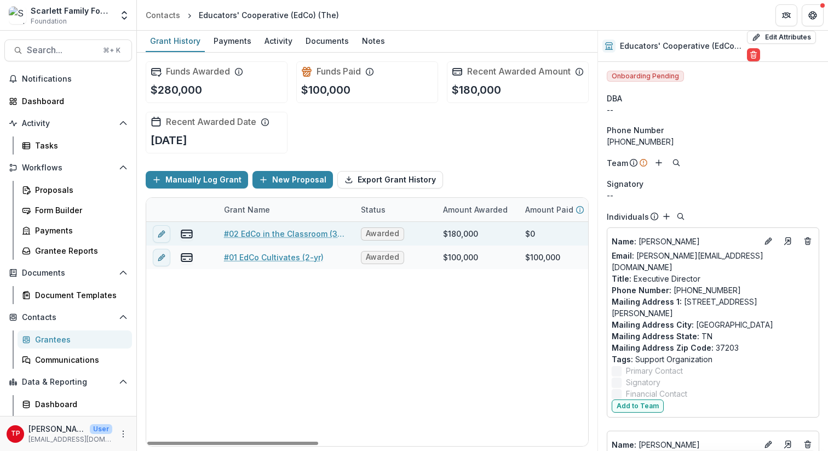
click at [259, 239] on link "#02 EdCo in the Classroom (3-yr)" at bounding box center [286, 234] width 124 height 12
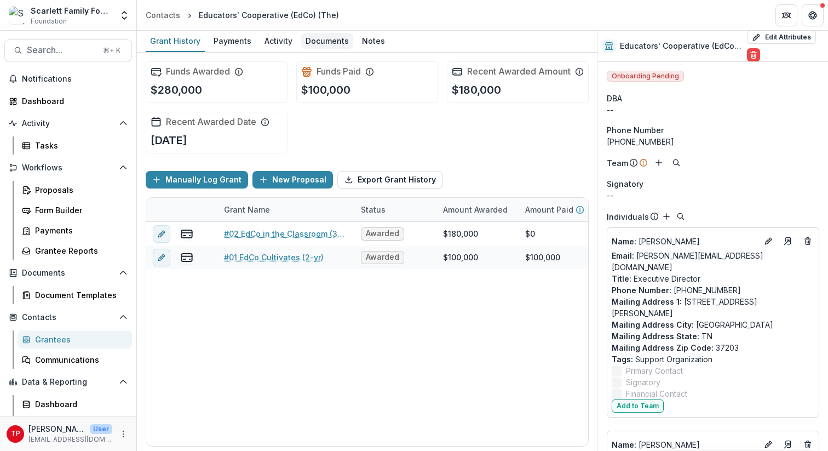
click at [319, 39] on div "Documents" at bounding box center [327, 41] width 52 height 16
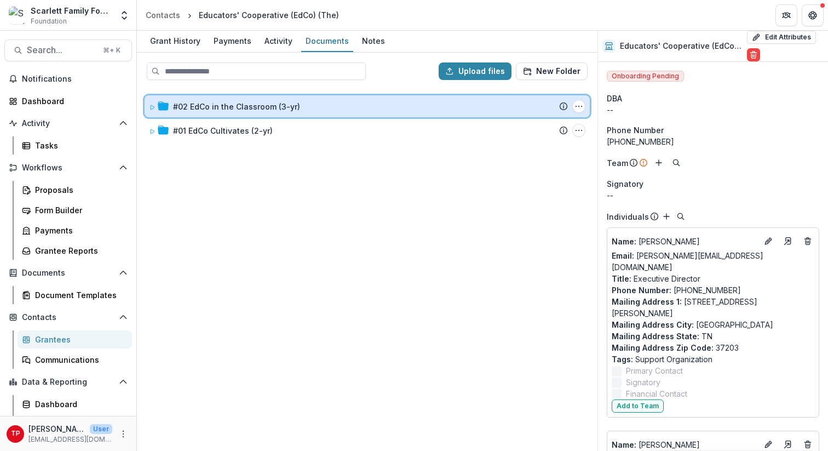
click at [152, 104] on icon at bounding box center [152, 107] width 7 height 7
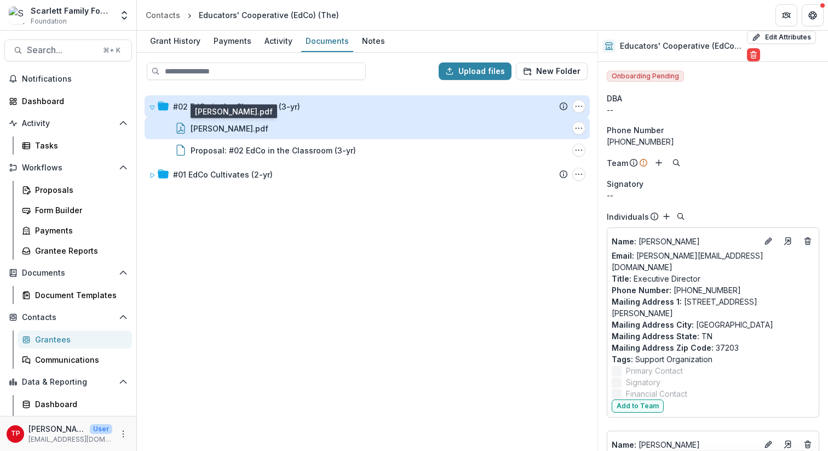
click at [206, 129] on div "[PERSON_NAME].pdf" at bounding box center [230, 129] width 78 height 12
click at [206, 129] on div "Loading..." at bounding box center [414, 226] width 604 height 290
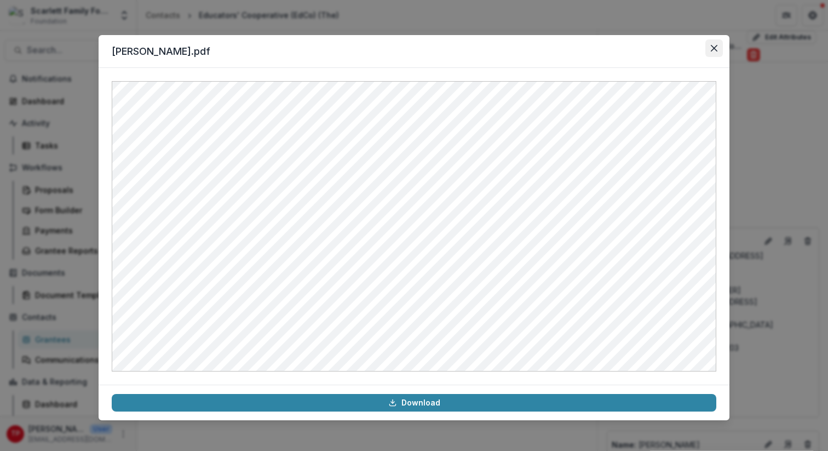
click at [714, 45] on icon "Close" at bounding box center [714, 48] width 7 height 7
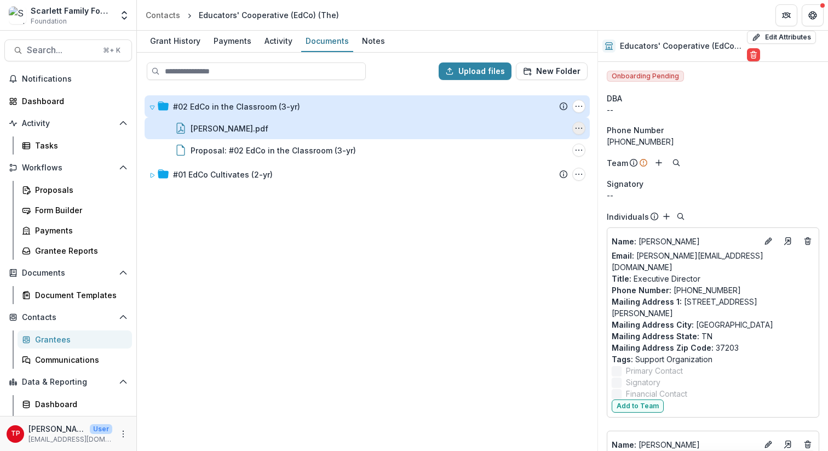
click at [581, 129] on icon "Tom.pdf Options" at bounding box center [579, 128] width 9 height 9
click at [503, 204] on button "Delete" at bounding box center [524, 203] width 117 height 18
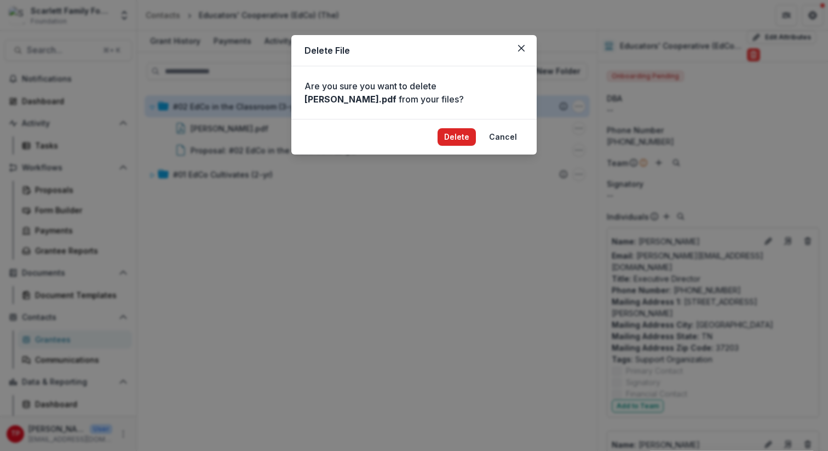
click at [463, 135] on button "Delete" at bounding box center [457, 137] width 38 height 18
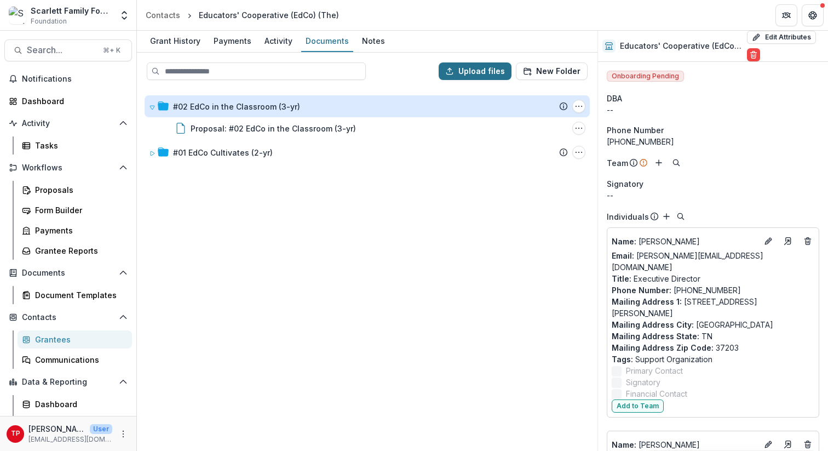
click at [465, 70] on button "Upload files" at bounding box center [475, 71] width 73 height 18
type input "**********"
click at [48, 339] on div "Grantees" at bounding box center [79, 340] width 88 height 12
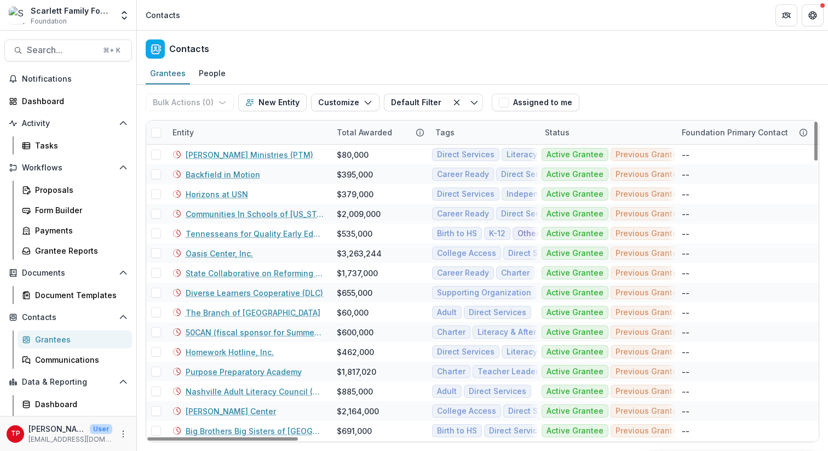
click at [238, 122] on div "Entity" at bounding box center [248, 133] width 164 height 24
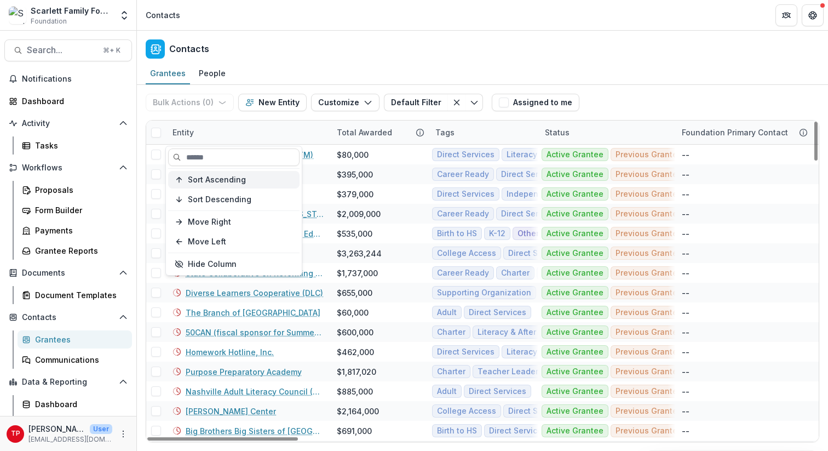
click at [231, 181] on span "Sort Ascending" at bounding box center [217, 179] width 58 height 9
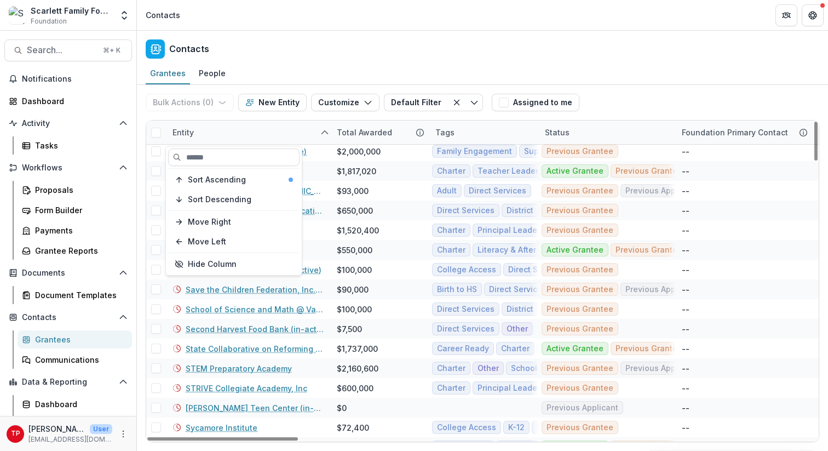
scroll to position [1746, 0]
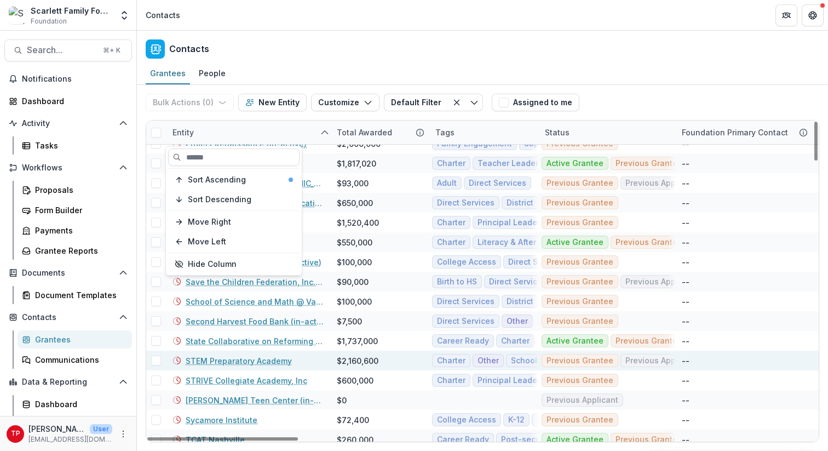
click at [245, 361] on link "STEM Preparatory Academy" at bounding box center [239, 361] width 106 height 12
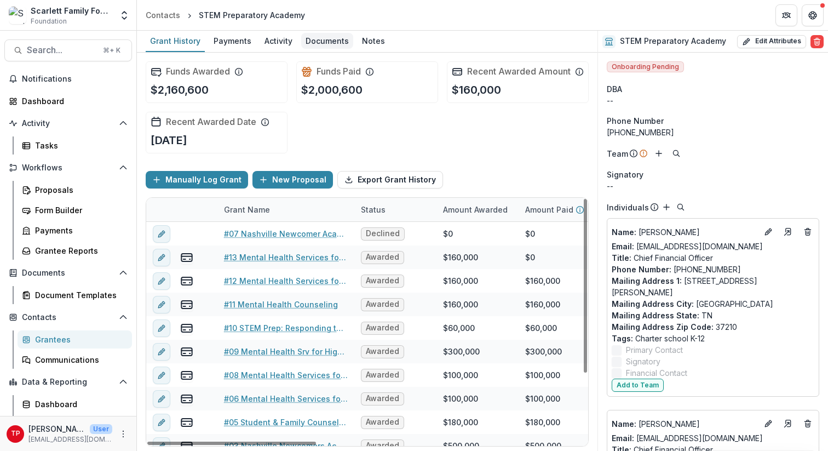
click at [325, 38] on div "Documents" at bounding box center [327, 41] width 52 height 16
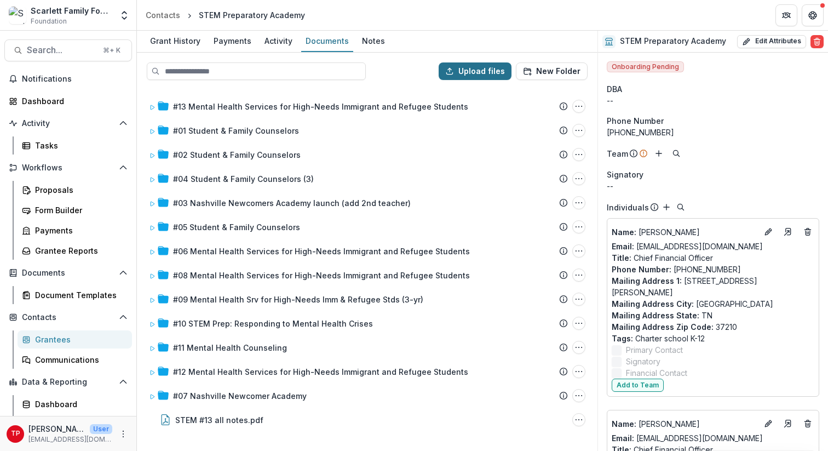
click at [478, 72] on button "Upload files" at bounding box center [475, 71] width 73 height 18
type input "**********"
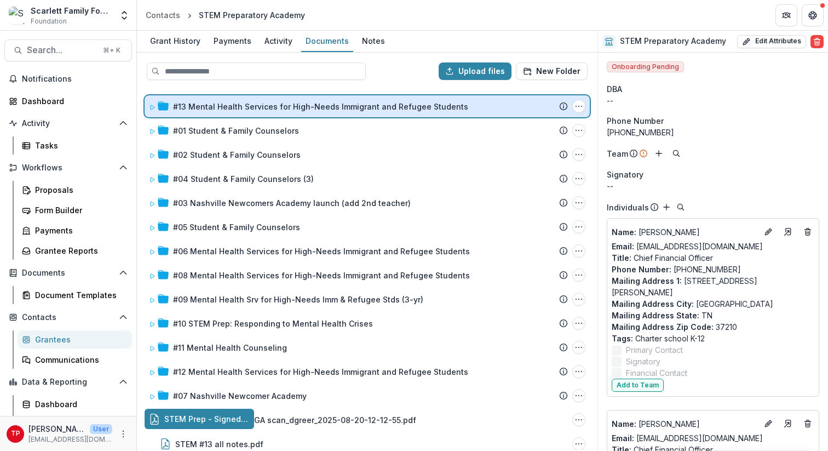
drag, startPoint x: 228, startPoint y: 418, endPoint x: 237, endPoint y: 100, distance: 317.8
click at [237, 100] on div "Upload files New Folder #13 Mental Health Services for High-Needs Immigrant and…" at bounding box center [367, 252] width 461 height 398
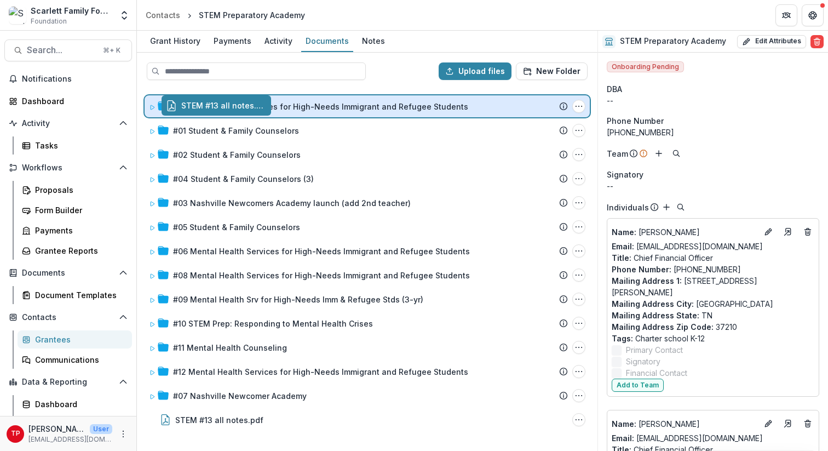
drag, startPoint x: 194, startPoint y: 420, endPoint x: 211, endPoint y: 106, distance: 313.8
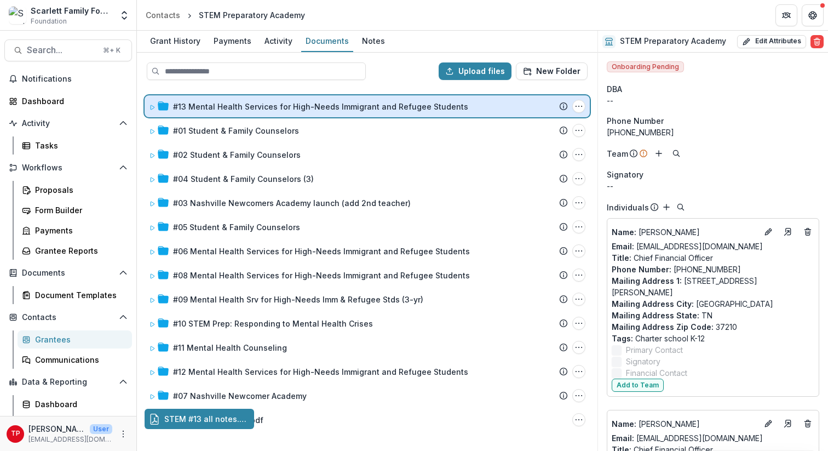
click at [211, 106] on div "Upload files New Folder #13 Mental Health Services for High-Needs Immigrant and…" at bounding box center [367, 252] width 461 height 398
click at [152, 106] on icon at bounding box center [152, 107] width 7 height 7
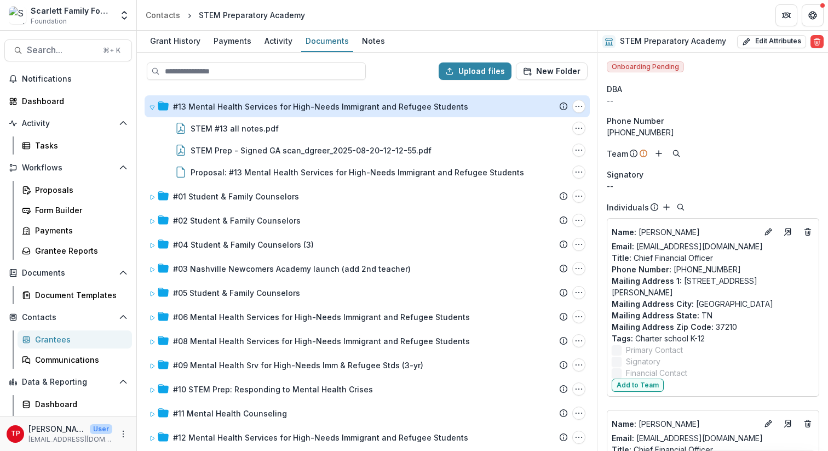
click at [42, 341] on div "Grantees" at bounding box center [79, 340] width 88 height 12
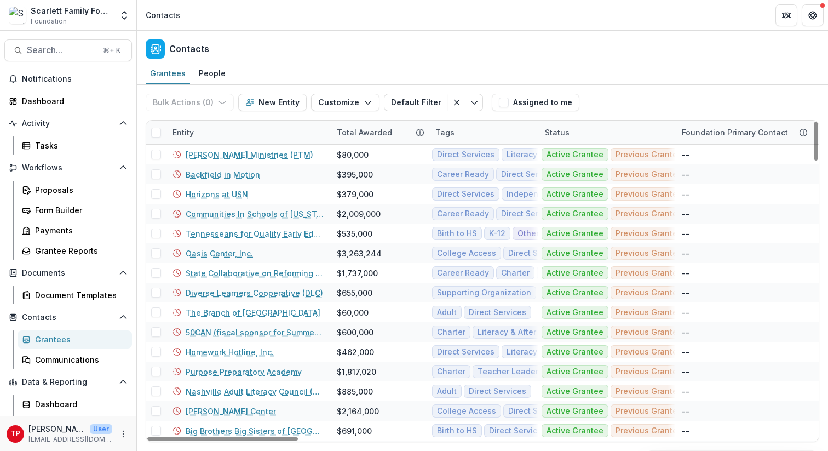
click at [225, 134] on div "Entity" at bounding box center [248, 133] width 164 height 24
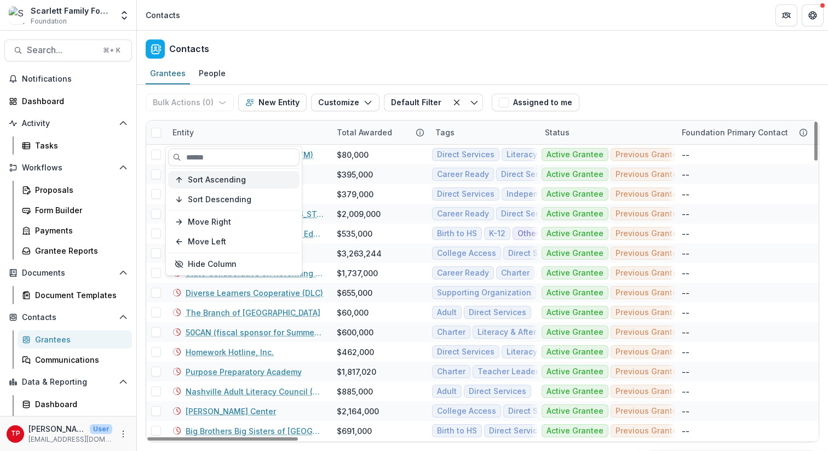
click at [228, 182] on span "Sort Ascending" at bounding box center [217, 179] width 58 height 9
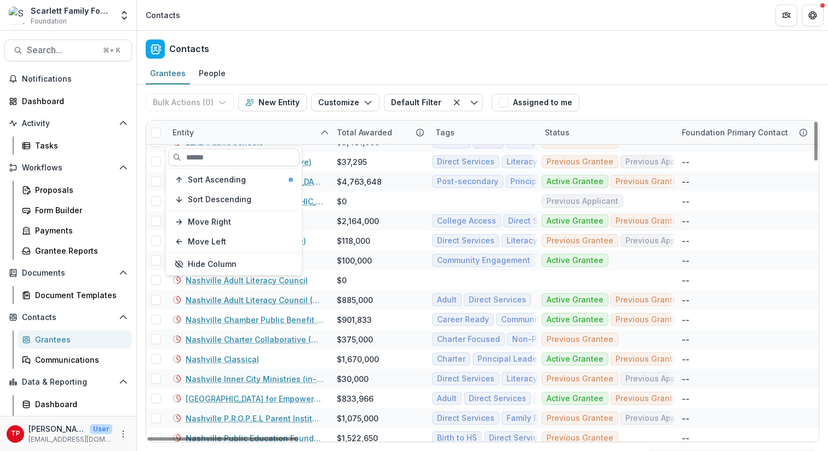
scroll to position [1095, 0]
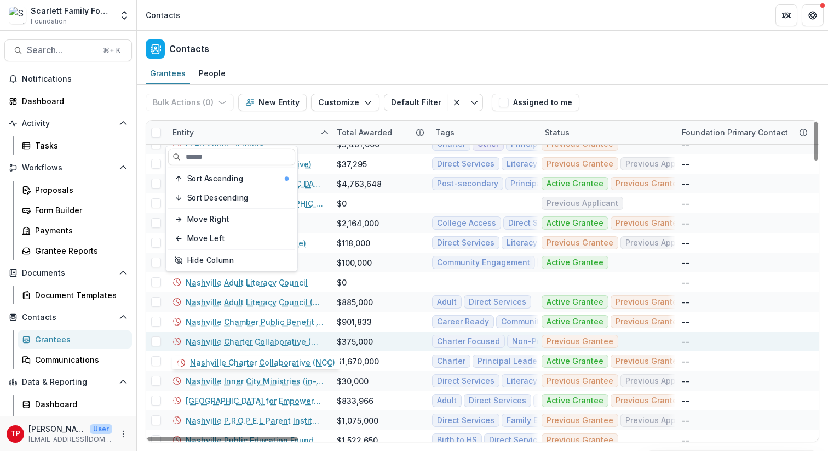
click at [267, 341] on link "Nashville Charter Collaborative (NCC)" at bounding box center [255, 342] width 138 height 12
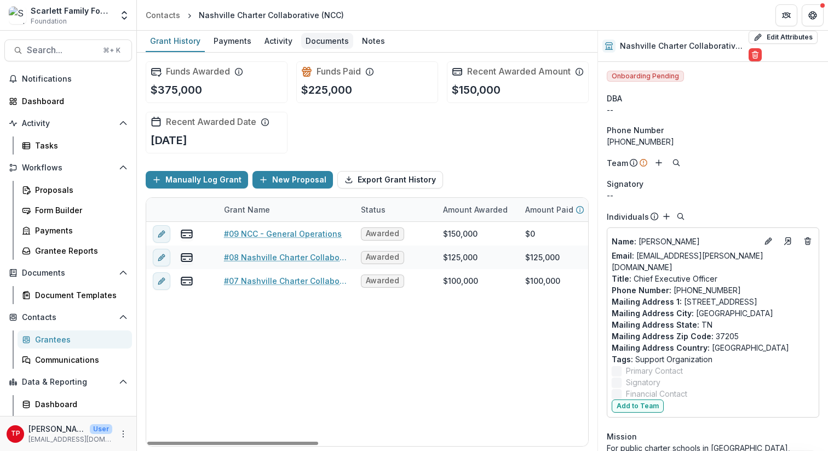
click at [324, 41] on div "Documents" at bounding box center [327, 41] width 52 height 16
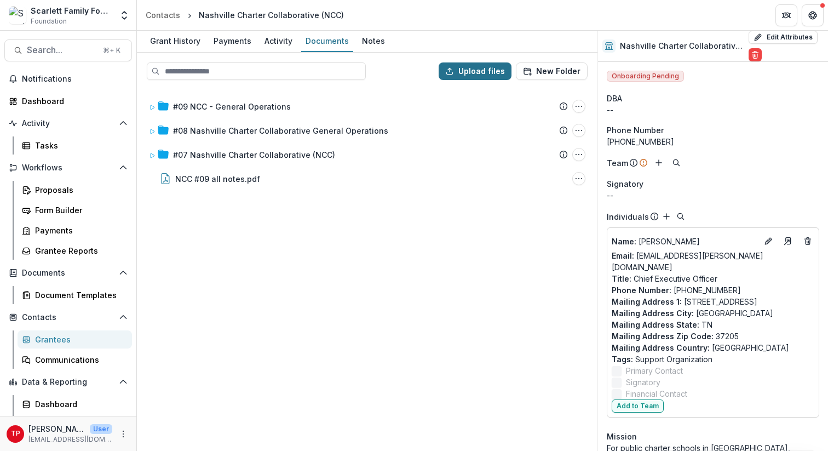
click at [476, 70] on button "Upload files" at bounding box center [475, 71] width 73 height 18
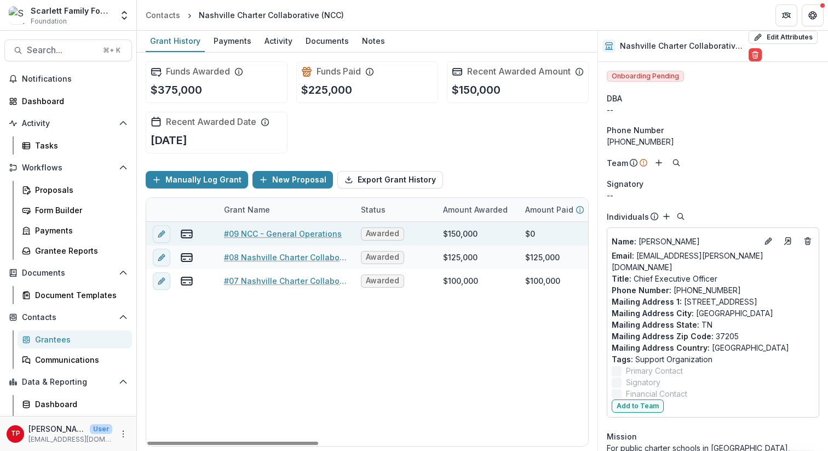
click at [263, 239] on link "#09 NCC - General Operations" at bounding box center [283, 234] width 118 height 12
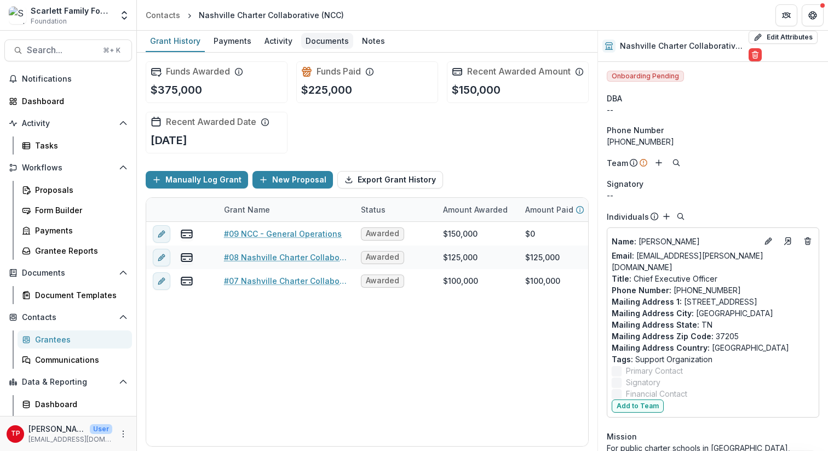
click at [323, 43] on div "Documents" at bounding box center [327, 41] width 52 height 16
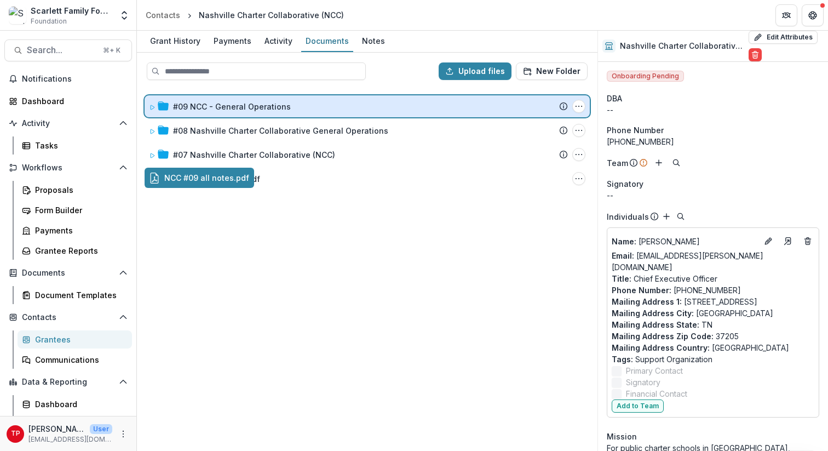
drag, startPoint x: 212, startPoint y: 180, endPoint x: 214, endPoint y: 109, distance: 71.2
click at [214, 109] on div "Upload files New Folder #09 NCC - General Operations Submission Temelio Proposa…" at bounding box center [367, 252] width 461 height 398
click at [154, 106] on icon at bounding box center [152, 107] width 7 height 7
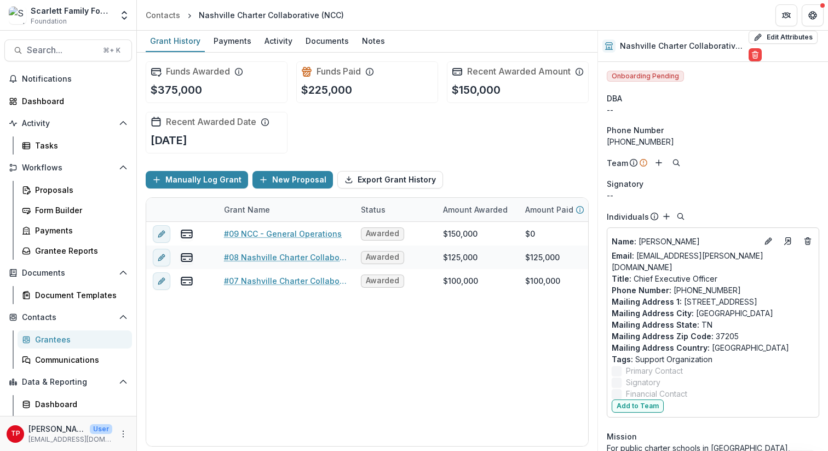
click at [46, 342] on div "Grantees" at bounding box center [79, 340] width 88 height 12
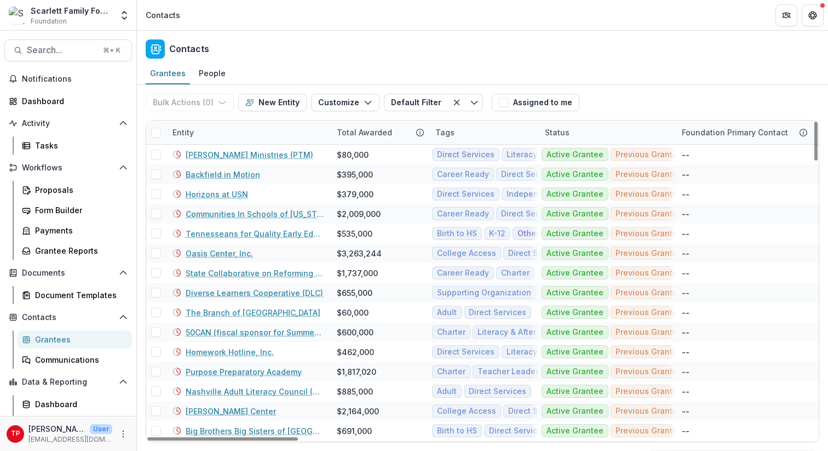
click at [253, 131] on div "Entity" at bounding box center [248, 133] width 164 height 24
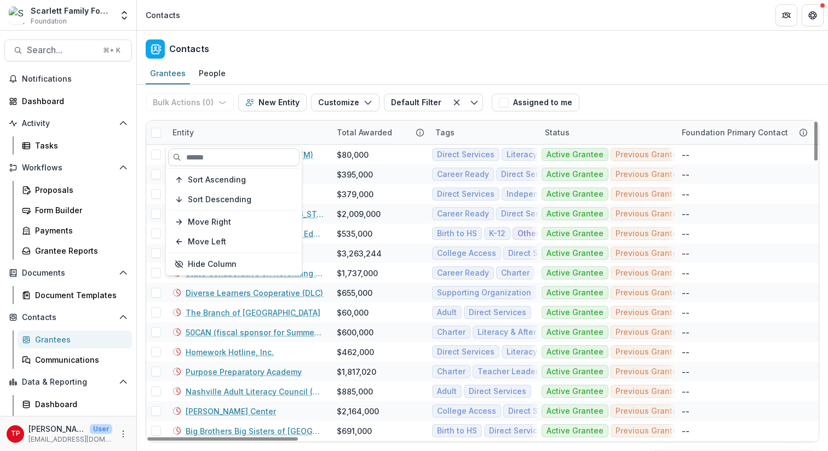
click at [240, 156] on input at bounding box center [233, 157] width 131 height 18
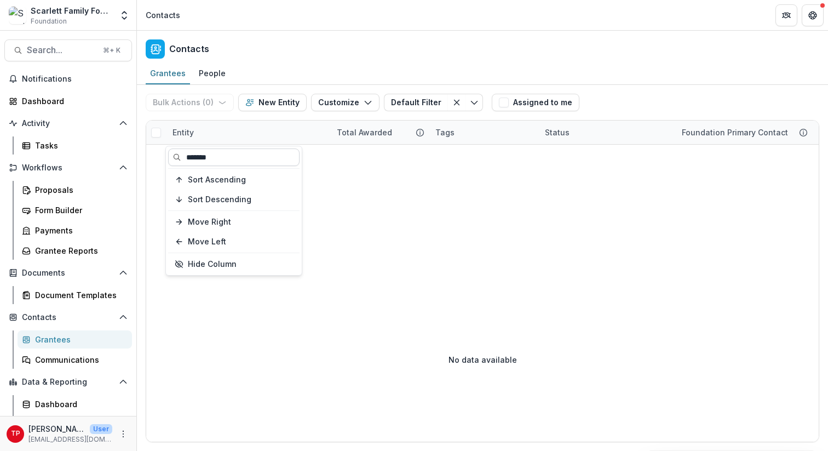
type input "*******"
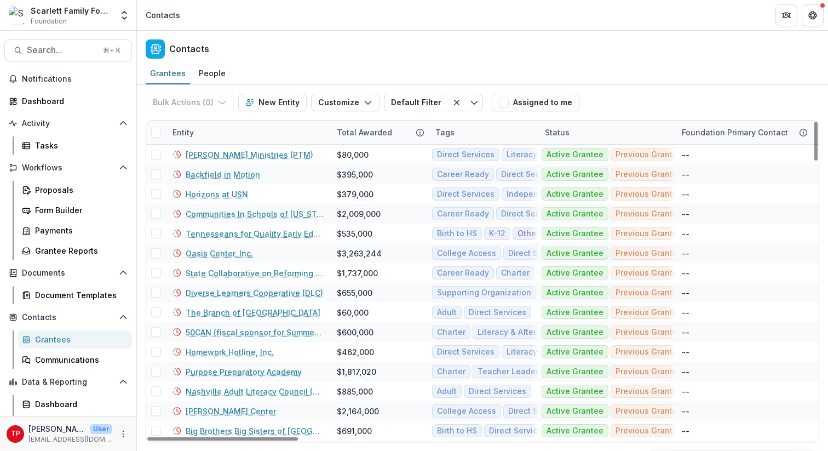
click at [221, 131] on div "Entity" at bounding box center [248, 133] width 164 height 24
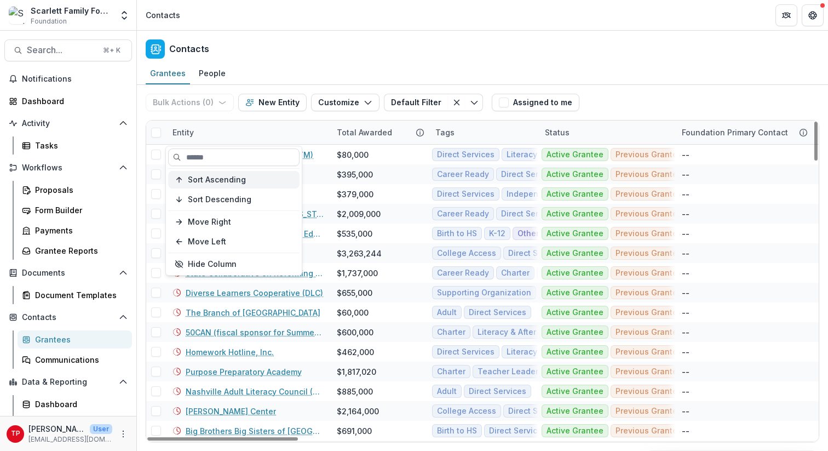
click at [223, 184] on span "Sort Ascending" at bounding box center [217, 179] width 58 height 9
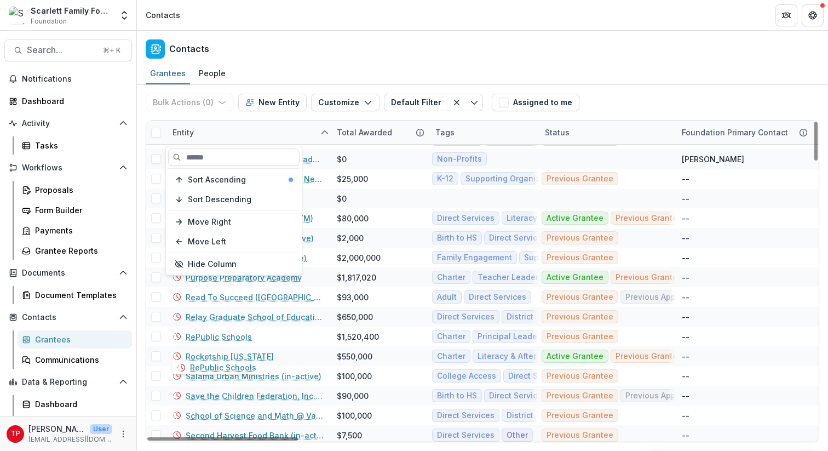
scroll to position [1617, 0]
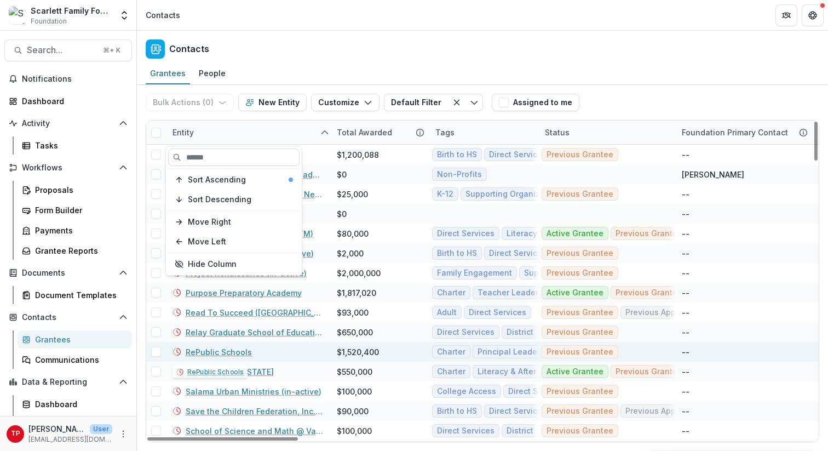
click at [225, 356] on link "RePublic Schools" at bounding box center [219, 352] width 66 height 12
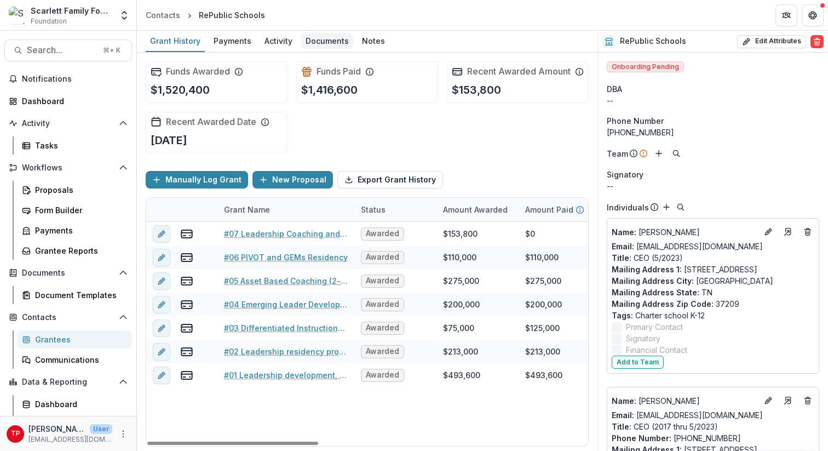
click at [333, 42] on div "Documents" at bounding box center [327, 41] width 52 height 16
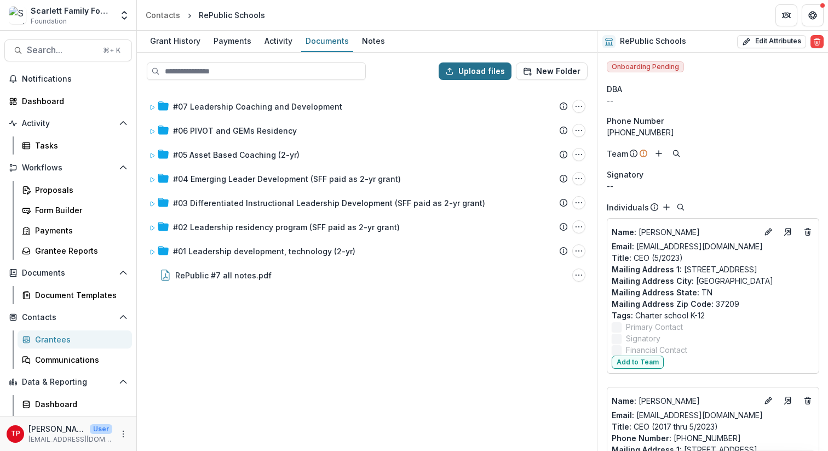
click at [485, 68] on button "Upload files" at bounding box center [475, 71] width 73 height 18
type input "**********"
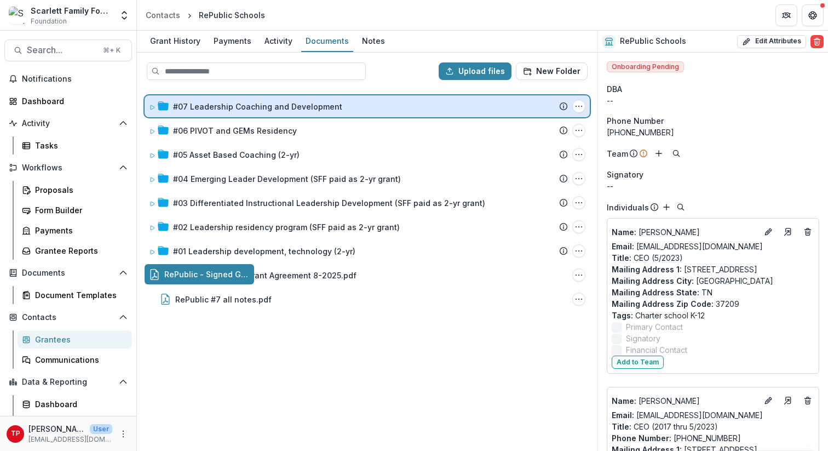
drag, startPoint x: 193, startPoint y: 275, endPoint x: 213, endPoint y: 110, distance: 166.1
click at [213, 110] on div "Upload files New Folder #07 Leadership Coaching and Development Submission Teme…" at bounding box center [367, 252] width 461 height 398
drag, startPoint x: 197, startPoint y: 274, endPoint x: 202, endPoint y: 104, distance: 171.0
click at [202, 104] on div "Upload files New Folder #07 Leadership Coaching and Development Submission Teme…" at bounding box center [367, 252] width 461 height 398
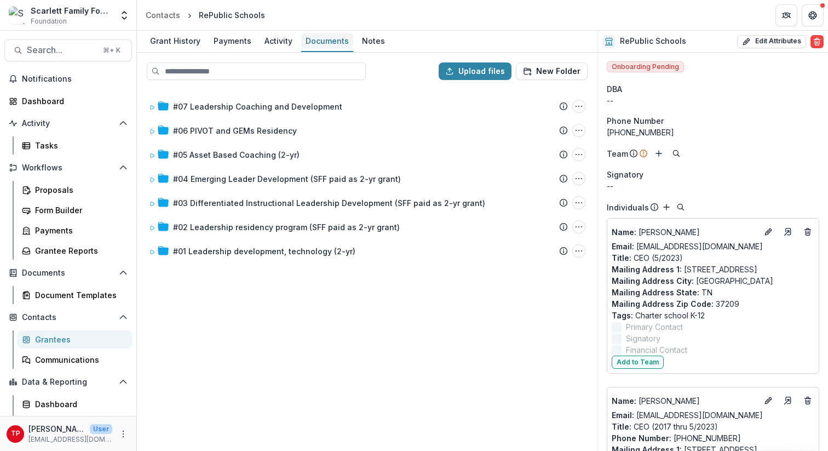
click at [328, 38] on div "Documents" at bounding box center [327, 41] width 52 height 16
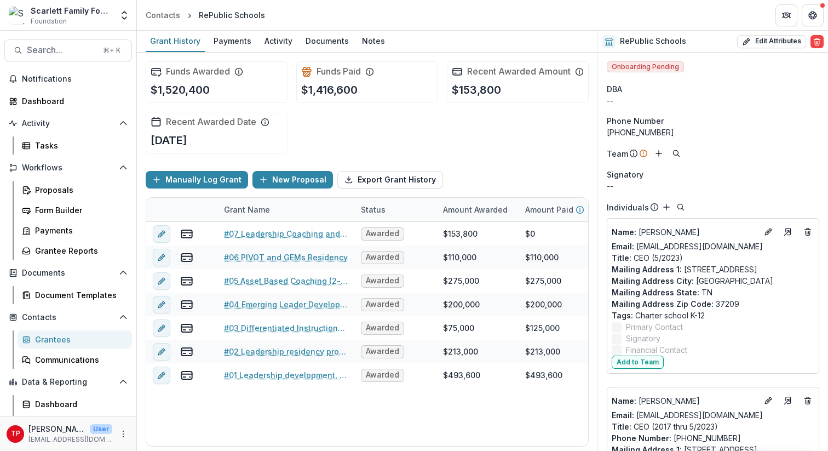
click at [47, 336] on div "Grantees" at bounding box center [79, 340] width 88 height 12
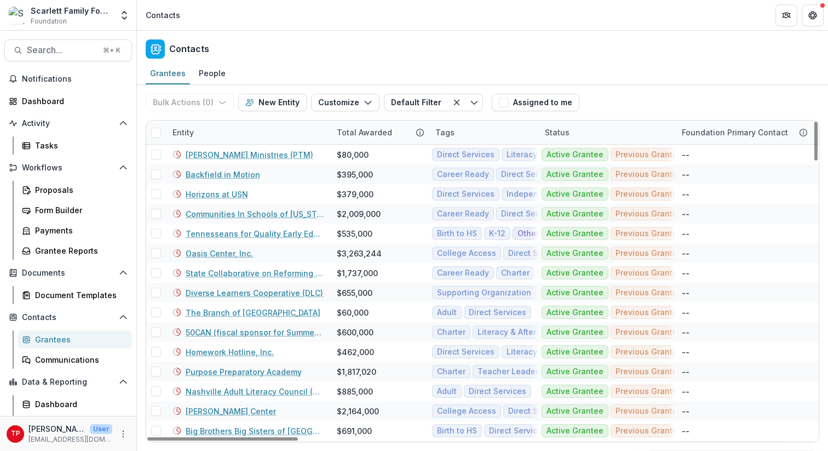
click at [222, 131] on div "Entity" at bounding box center [248, 133] width 164 height 24
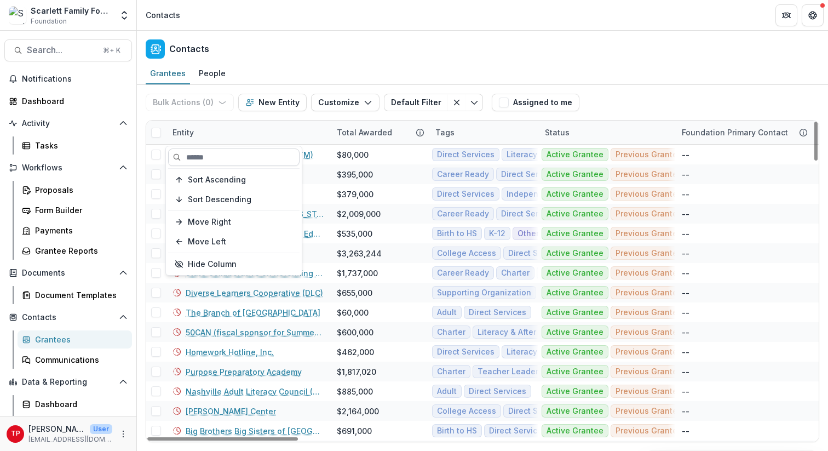
click at [221, 163] on input at bounding box center [233, 157] width 131 height 18
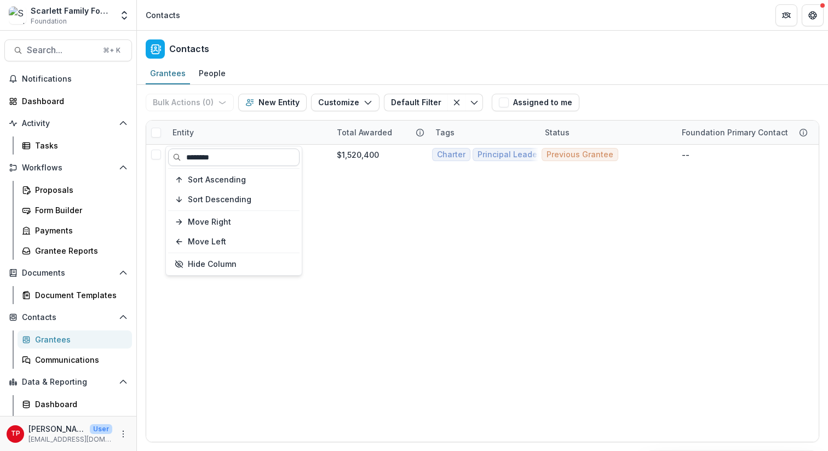
type input "********"
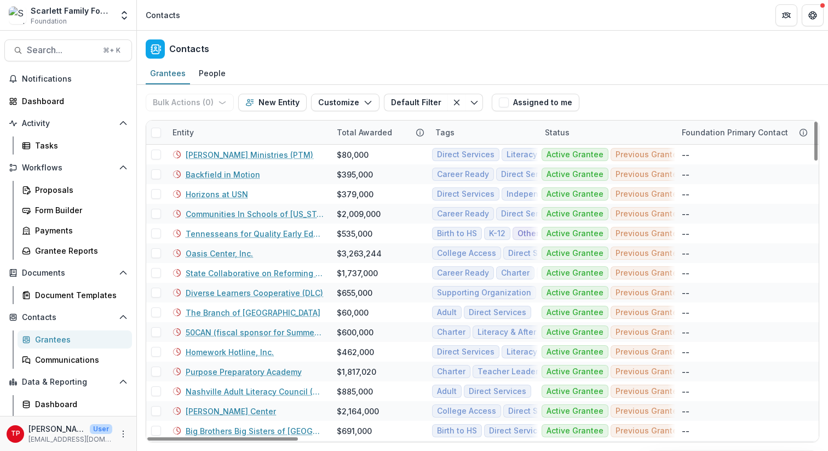
click at [224, 132] on div "Entity" at bounding box center [248, 133] width 164 height 24
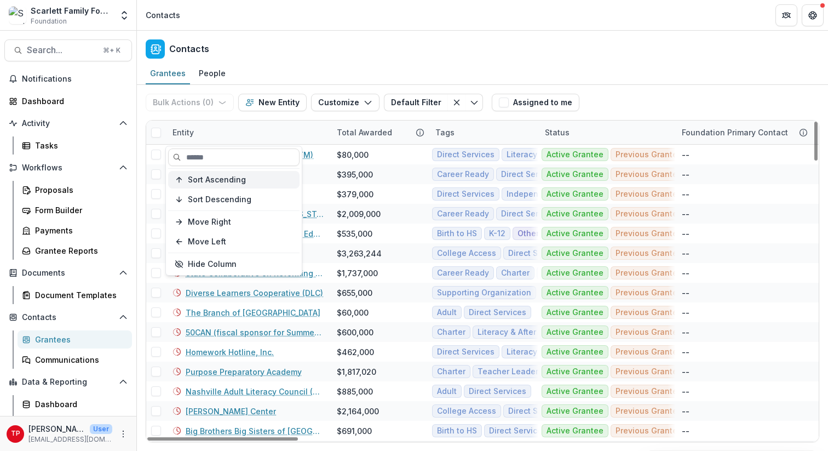
click at [223, 186] on button "Sort Ascending" at bounding box center [233, 180] width 131 height 18
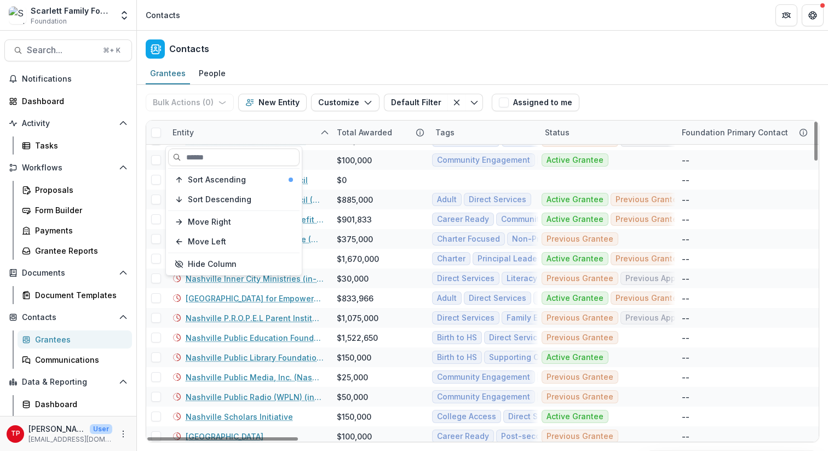
scroll to position [1193, 0]
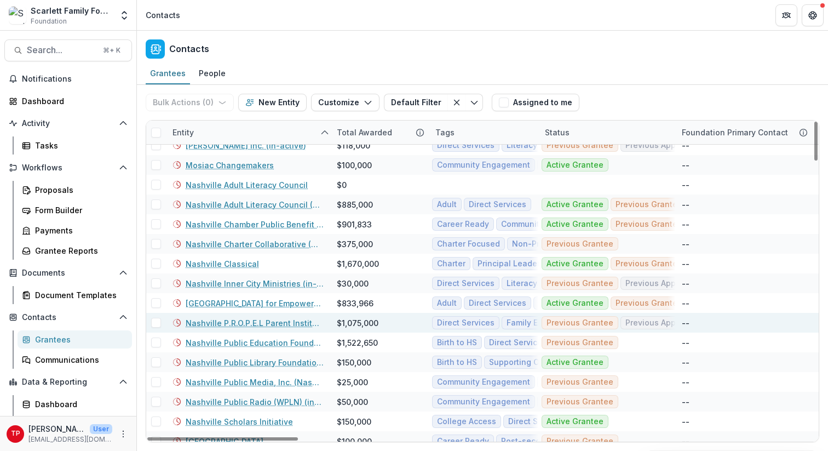
click at [274, 323] on link "Nashville P.R.O.P.E.L Parent Institute, INC." at bounding box center [255, 323] width 138 height 12
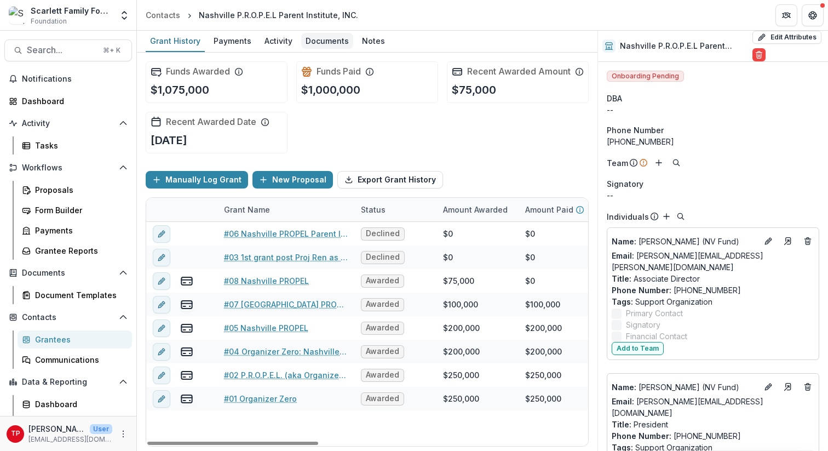
click at [323, 40] on div "Documents" at bounding box center [327, 41] width 52 height 16
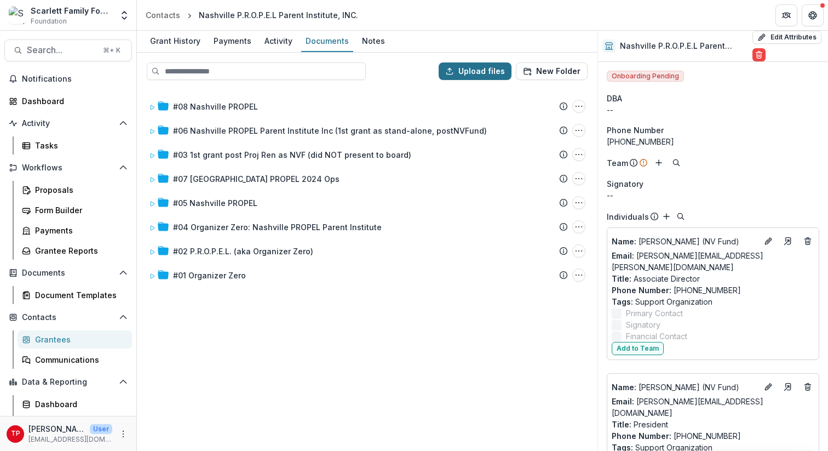
click at [474, 69] on button "Upload files" at bounding box center [475, 71] width 73 height 18
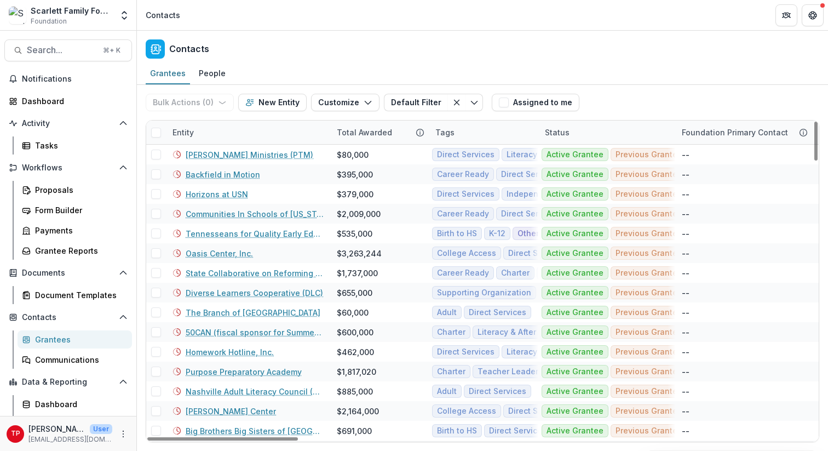
click at [211, 137] on div "Entity" at bounding box center [248, 133] width 164 height 24
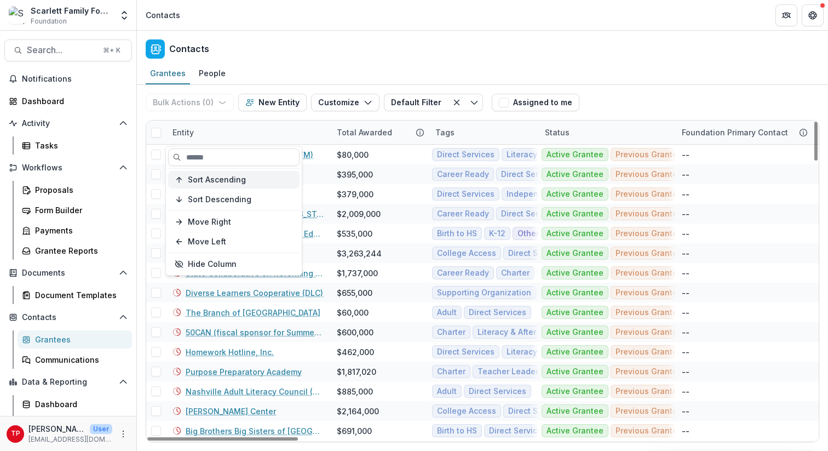
click at [213, 177] on span "Sort Ascending" at bounding box center [217, 179] width 58 height 9
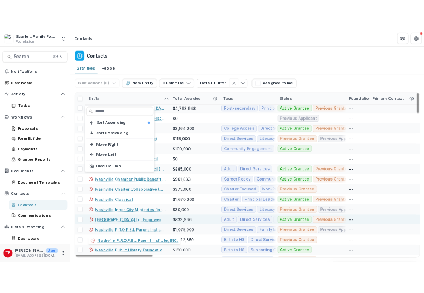
scroll to position [1129, 0]
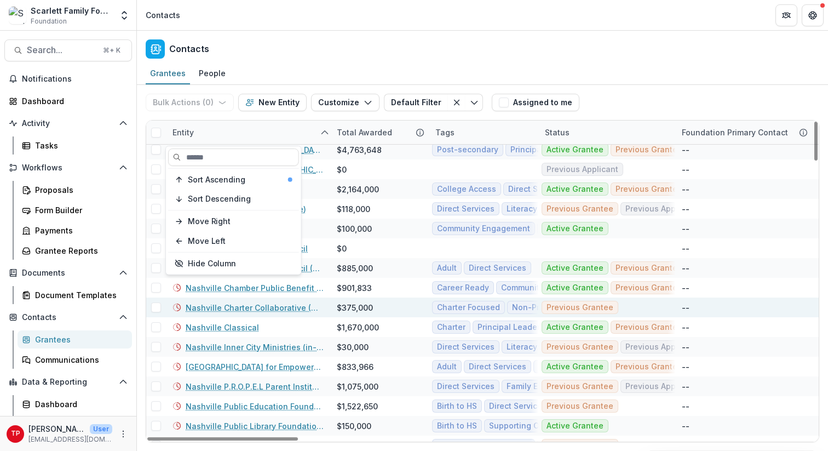
click at [255, 303] on link "Nashville Charter Collaborative (NCC)" at bounding box center [255, 308] width 138 height 12
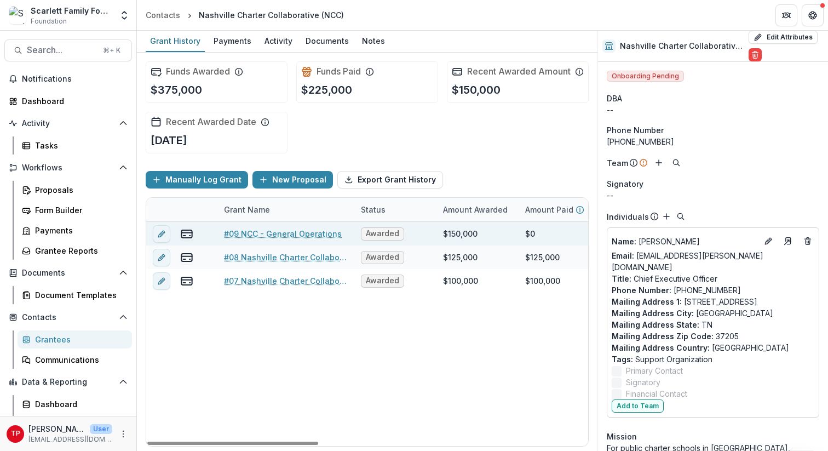
click at [257, 239] on link "#09 NCC - General Operations" at bounding box center [283, 234] width 118 height 12
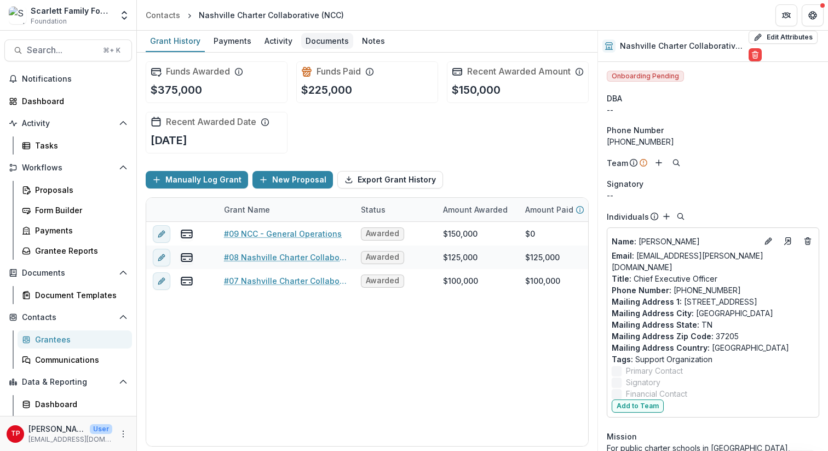
click at [328, 39] on div "Documents" at bounding box center [327, 41] width 52 height 16
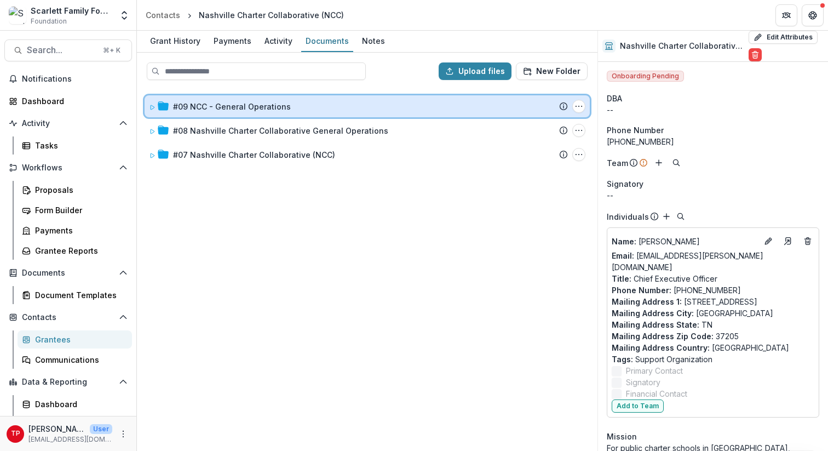
click at [148, 106] on div "#09 NCC - General Operations Submission Temelio Proposal Attached proposal docu…" at bounding box center [367, 106] width 445 height 22
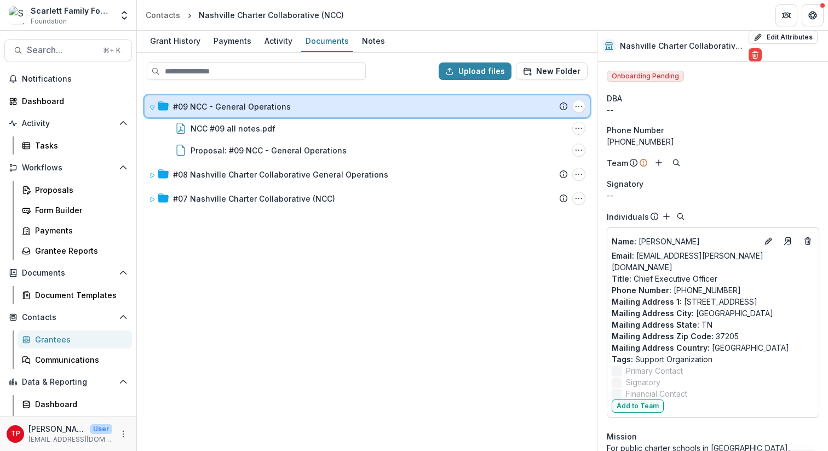
click at [148, 106] on div "#09 NCC - General Operations Submission Temelio Proposal Attached proposal docu…" at bounding box center [367, 106] width 445 height 22
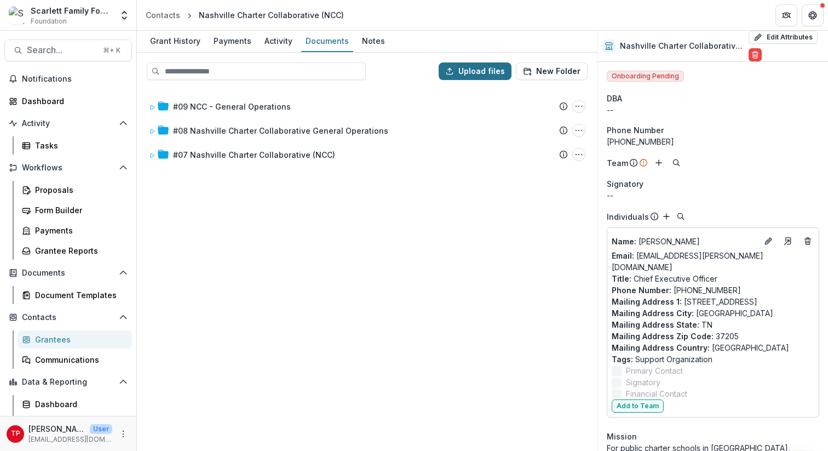
click at [480, 72] on button "Upload files" at bounding box center [475, 71] width 73 height 18
type input "**********"
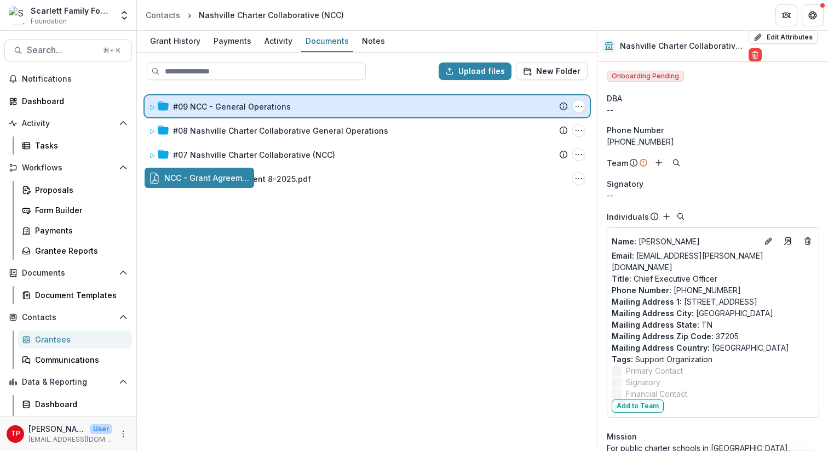
drag, startPoint x: 219, startPoint y: 179, endPoint x: 219, endPoint y: 110, distance: 69.6
click at [219, 110] on div "Upload files New Folder #09 NCC - General Operations Submission Temelio Proposa…" at bounding box center [367, 252] width 461 height 398
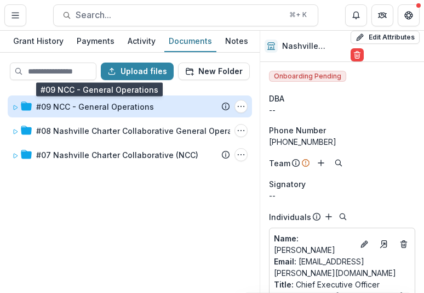
click at [98, 110] on div "#09 NCC - General Operations" at bounding box center [95, 107] width 118 height 12
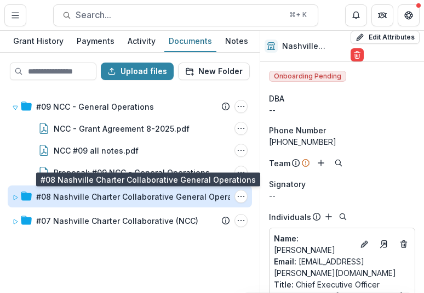
click at [79, 198] on div "#08 Nashville Charter Collaborative General Operations" at bounding box center [143, 197] width 215 height 12
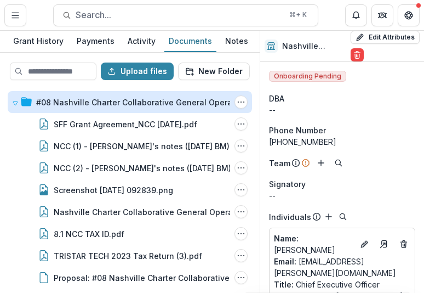
scroll to position [41, 0]
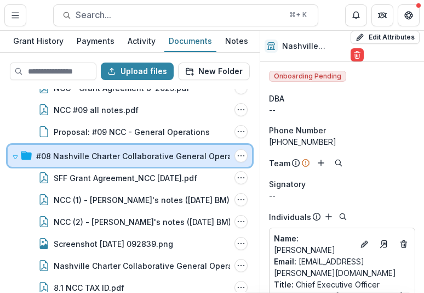
click at [15, 152] on span at bounding box center [15, 156] width 7 height 12
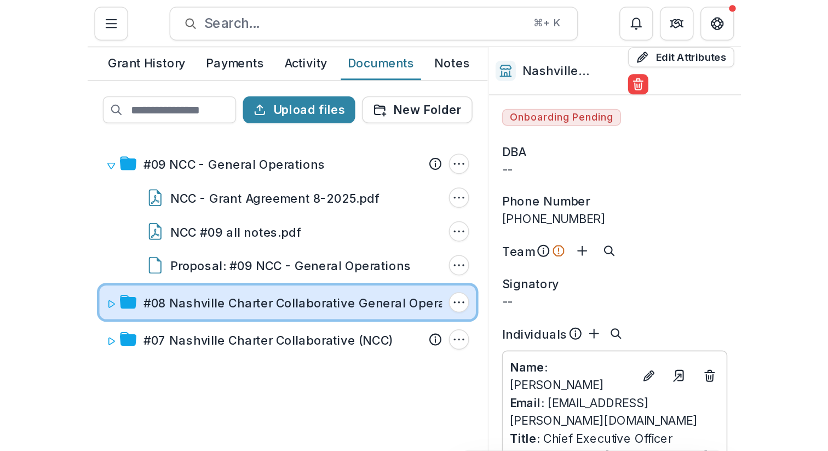
scroll to position [0, 0]
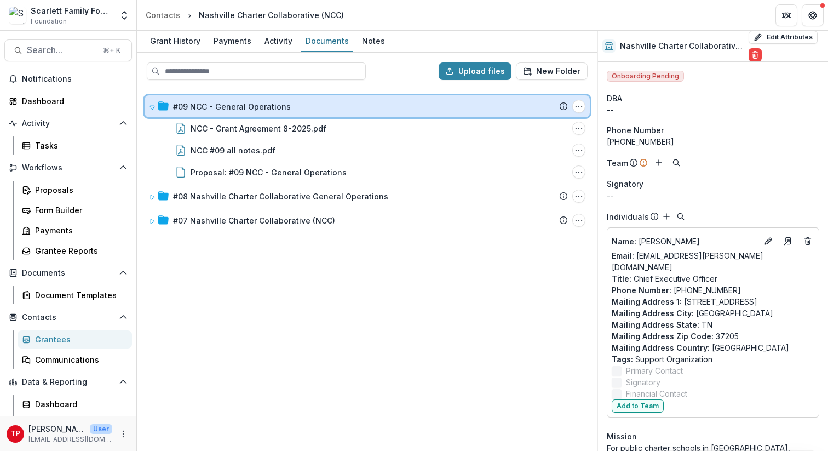
click at [152, 106] on icon at bounding box center [152, 107] width 7 height 7
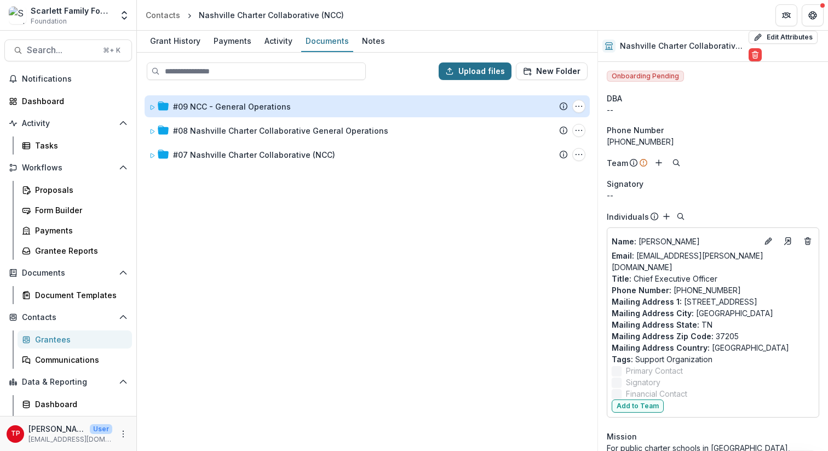
click at [492, 67] on button "Upload files" at bounding box center [475, 71] width 73 height 18
type input "**********"
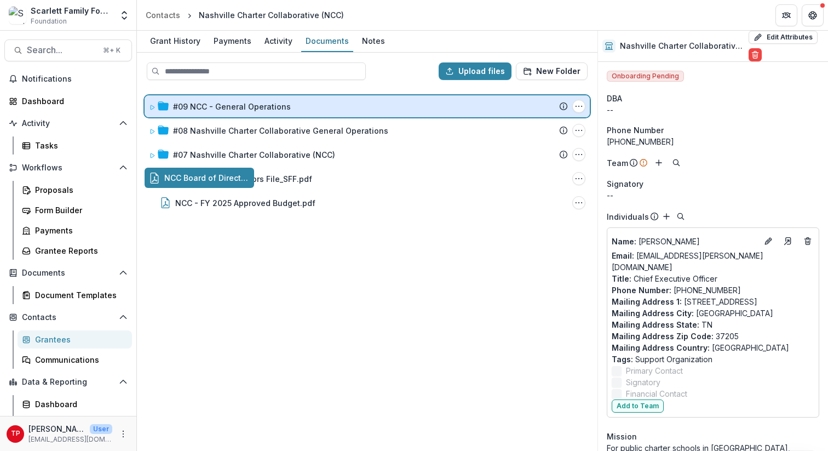
drag, startPoint x: 220, startPoint y: 180, endPoint x: 222, endPoint y: 108, distance: 71.8
click at [222, 108] on div "Upload files New Folder #09 NCC - General Operations Submission Temelio Proposa…" at bounding box center [367, 252] width 461 height 398
drag, startPoint x: 225, startPoint y: 178, endPoint x: 228, endPoint y: 105, distance: 72.9
click at [228, 105] on div "Upload files New Folder #09 NCC - General Operations Submission Temelio Proposa…" at bounding box center [367, 252] width 461 height 398
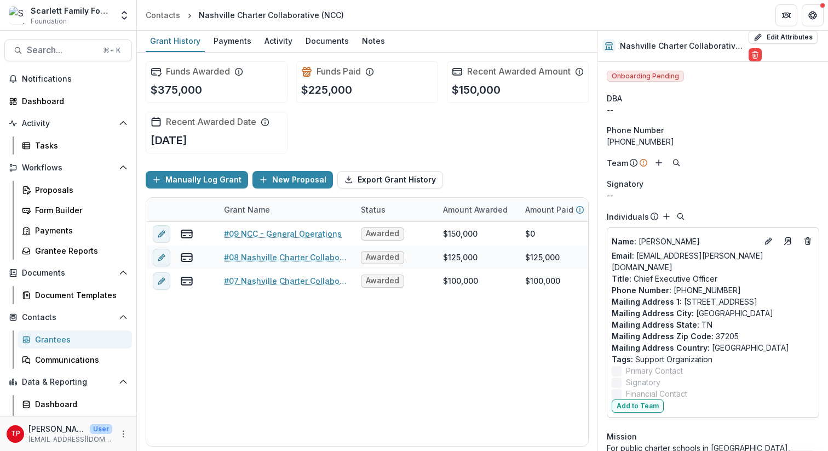
click at [49, 339] on div "Grantees" at bounding box center [79, 340] width 88 height 12
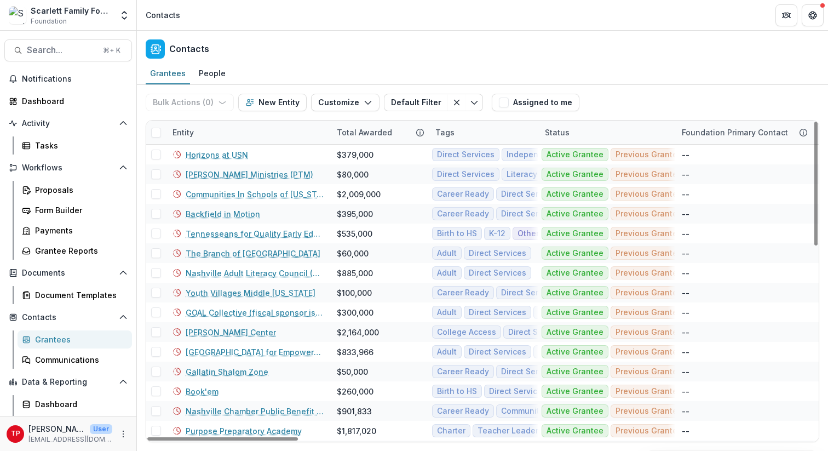
click at [220, 135] on div "Entity" at bounding box center [248, 133] width 164 height 24
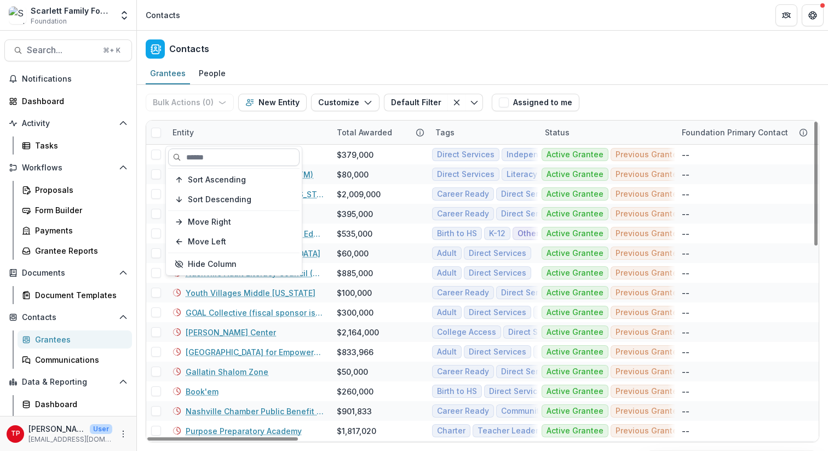
click at [216, 162] on input at bounding box center [233, 157] width 131 height 18
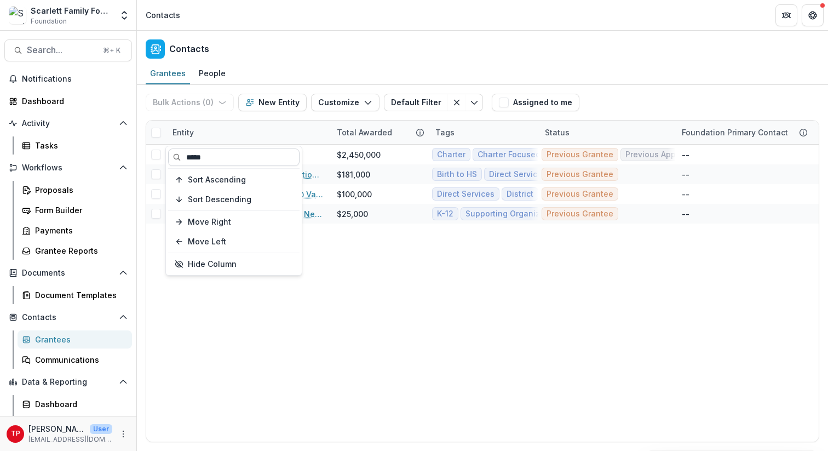
type input "*****"
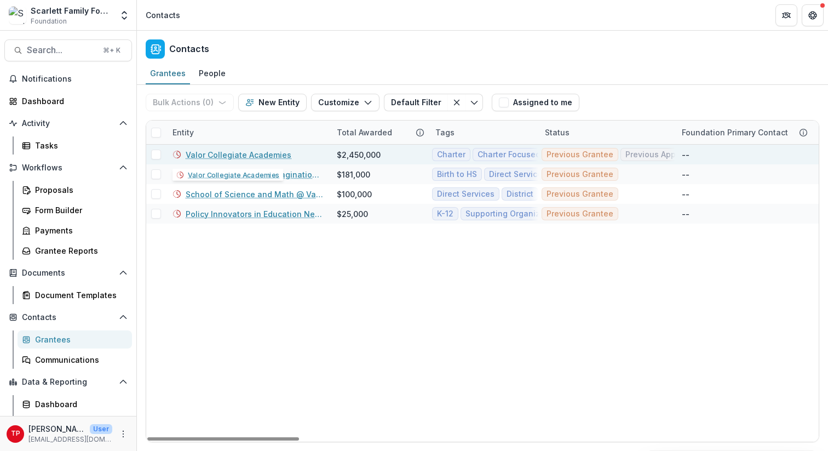
click at [226, 152] on link "Valor Collegiate Academies" at bounding box center [239, 155] width 106 height 12
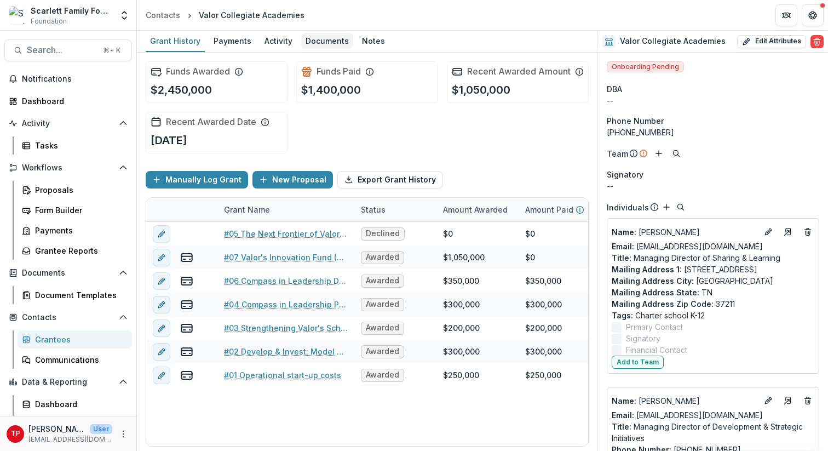
click at [335, 40] on div "Documents" at bounding box center [327, 41] width 52 height 16
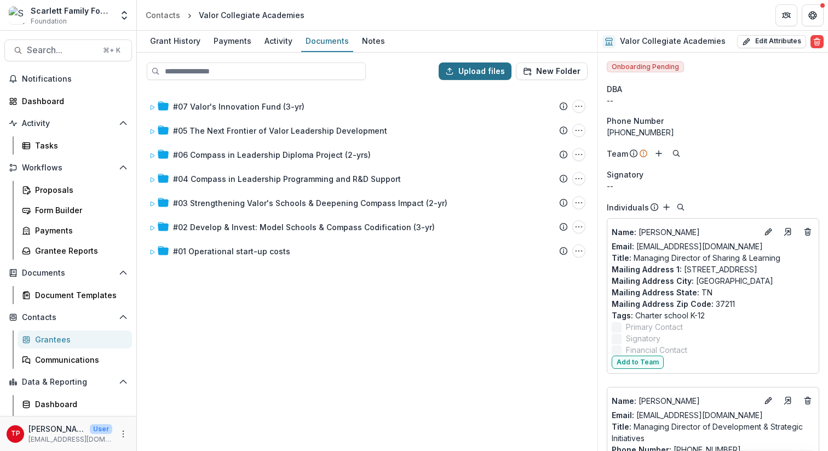
click at [489, 70] on button "Upload files" at bounding box center [475, 71] width 73 height 18
type input "**********"
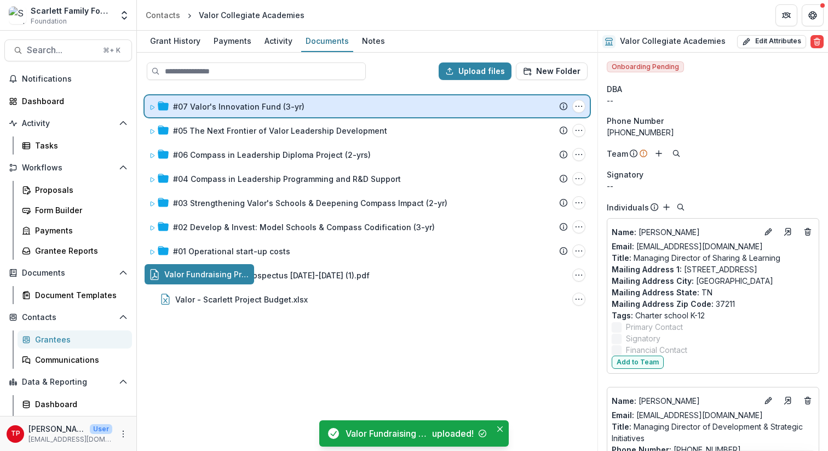
drag, startPoint x: 224, startPoint y: 276, endPoint x: 235, endPoint y: 110, distance: 166.3
click at [235, 110] on div "Upload files New Folder #07 Valor's Innovation Fund (3-yr) Submission Temelio P…" at bounding box center [367, 252] width 461 height 398
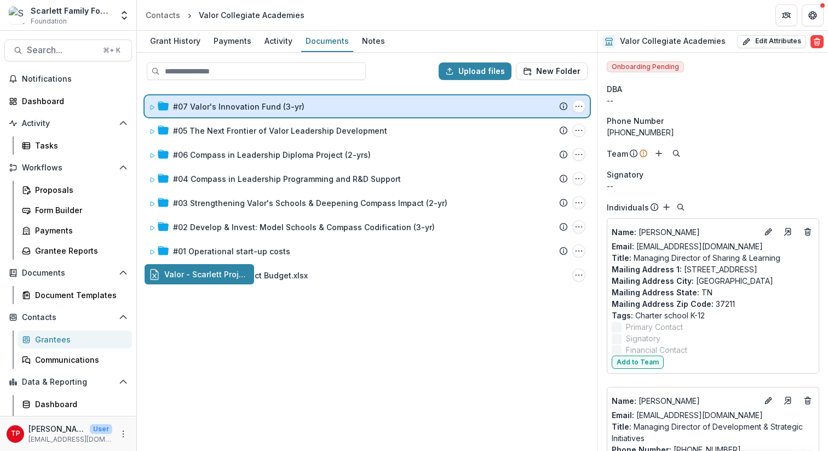
drag, startPoint x: 230, startPoint y: 275, endPoint x: 249, endPoint y: 103, distance: 173.1
click at [249, 103] on div "Upload files New Folder #07 Valor's Innovation Fund (3-yr) Submission Temelio P…" at bounding box center [367, 252] width 461 height 398
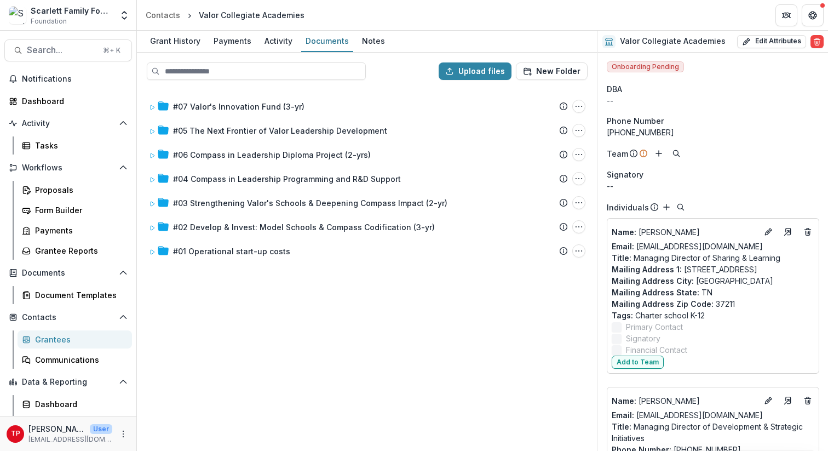
drag, startPoint x: 0, startPoint y: 98, endPoint x: 0, endPoint y: 52, distance: 45.5
click at [0, 95] on div "Dashboard" at bounding box center [68, 101] width 136 height 18
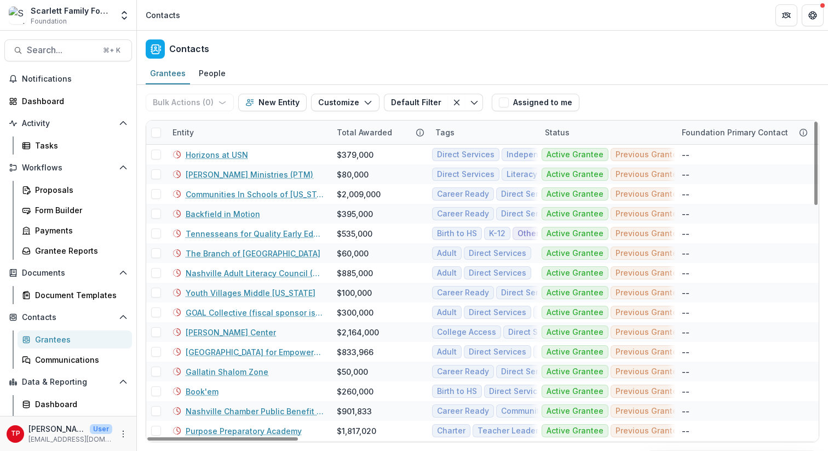
click at [53, 343] on div "Grantees" at bounding box center [79, 340] width 88 height 12
click at [223, 139] on div "Entity" at bounding box center [248, 133] width 164 height 24
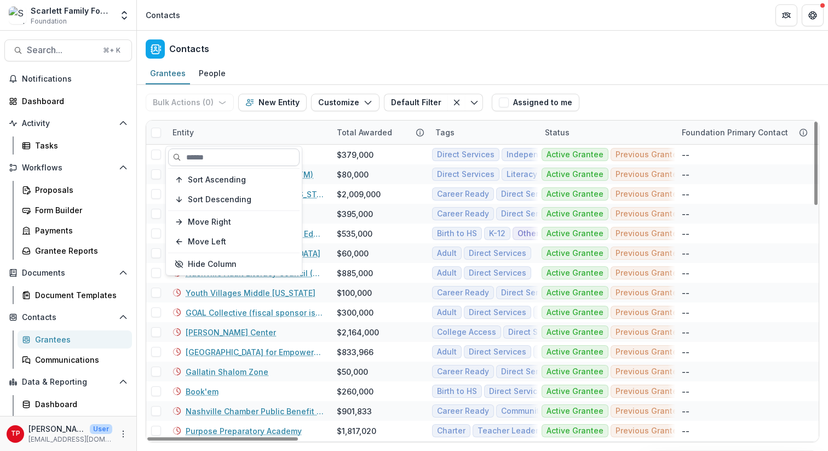
click at [217, 158] on input at bounding box center [233, 157] width 131 height 18
type input "**********"
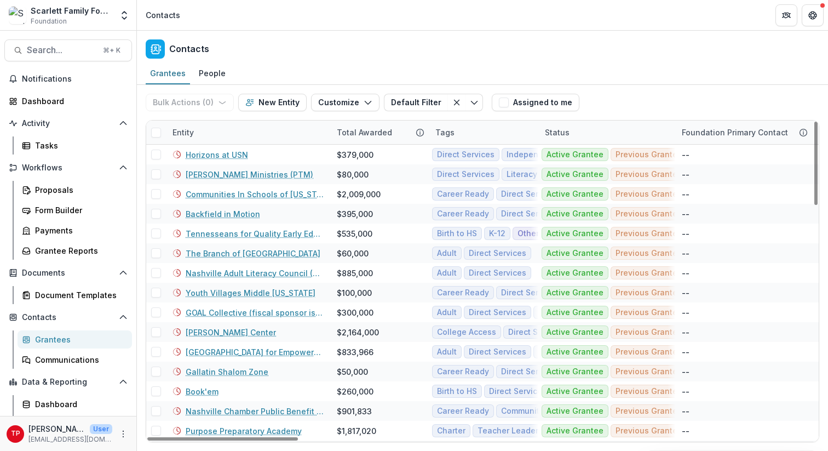
click at [199, 51] on h2 "Contacts" at bounding box center [189, 49] width 40 height 10
click at [56, 337] on div "Grantees" at bounding box center [79, 340] width 88 height 12
click at [300, 36] on div "Contacts" at bounding box center [482, 47] width 691 height 32
click at [200, 135] on div "Entity" at bounding box center [248, 133] width 164 height 24
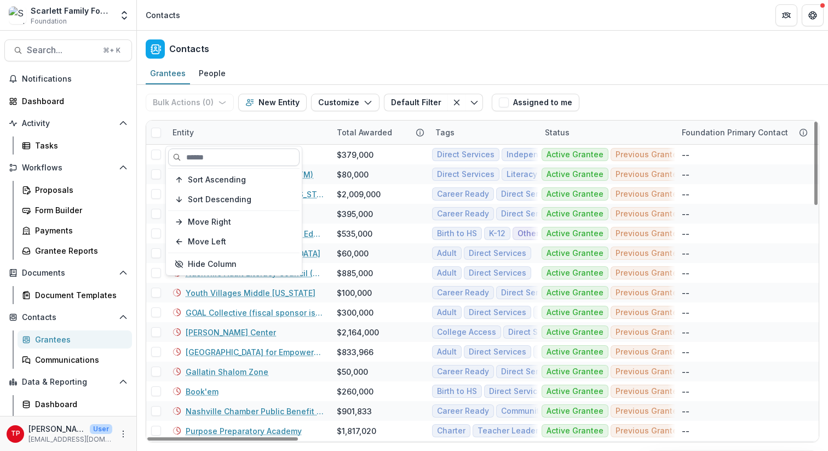
click at [216, 159] on input at bounding box center [233, 157] width 131 height 18
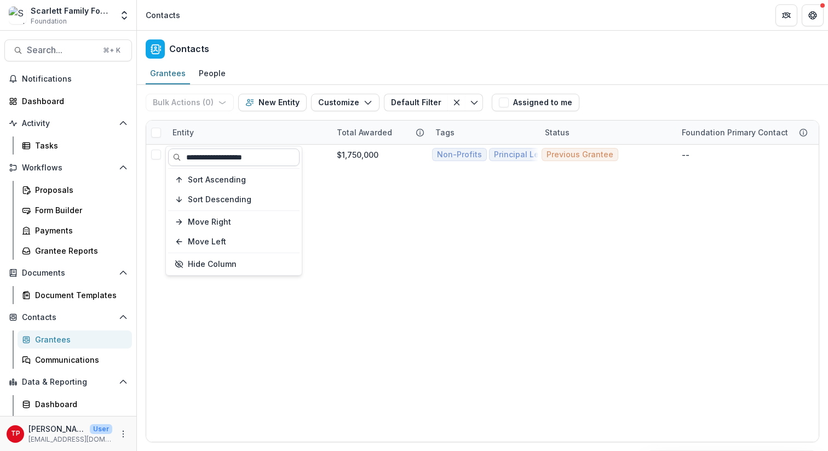
type input "**********"
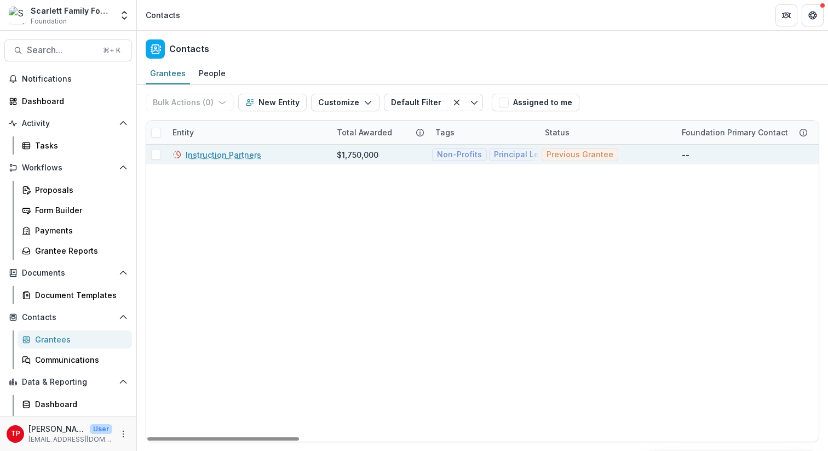
click at [211, 157] on link "Instruction Partners" at bounding box center [224, 155] width 76 height 12
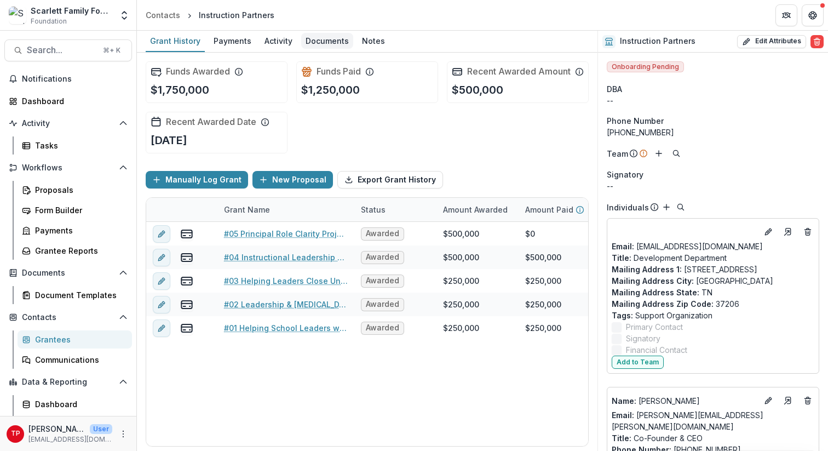
click at [327, 45] on div "Documents" at bounding box center [327, 41] width 52 height 16
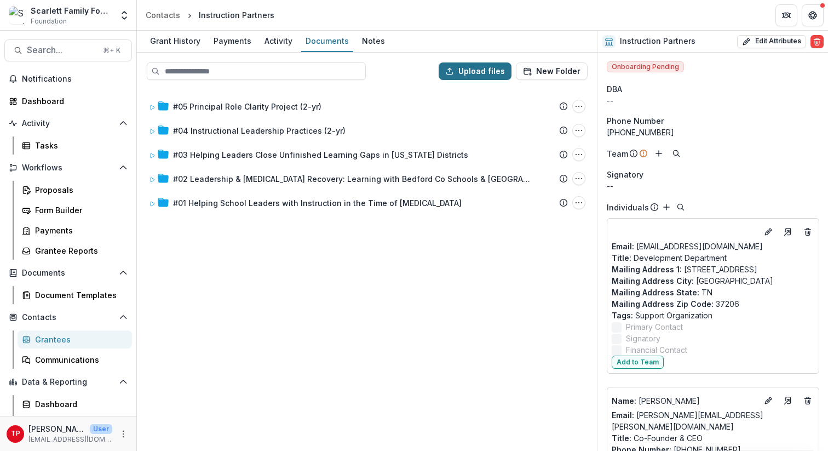
click at [477, 72] on button "Upload files" at bounding box center [475, 71] width 73 height 18
type input "**********"
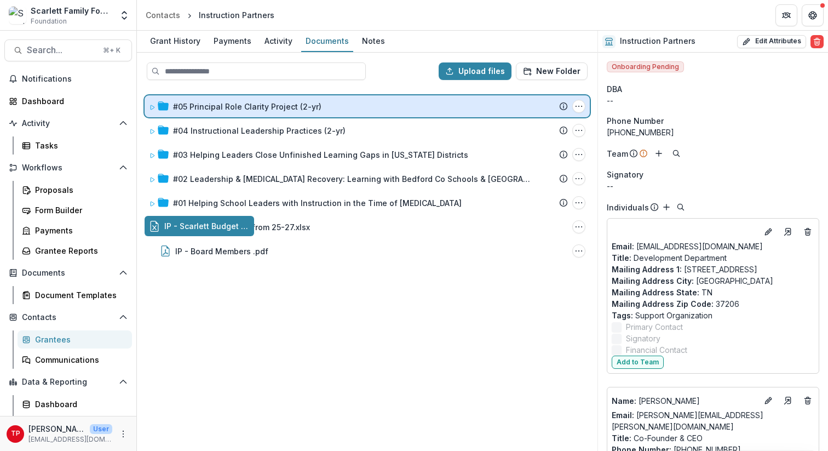
drag, startPoint x: 240, startPoint y: 225, endPoint x: 245, endPoint y: 107, distance: 117.9
click at [245, 107] on div "Upload files New Folder #05 Principal Role Clarity Project (2-yr) Submission Te…" at bounding box center [367, 252] width 461 height 398
drag, startPoint x: 227, startPoint y: 230, endPoint x: 236, endPoint y: 110, distance: 120.3
click at [236, 110] on div "Upload files New Folder #05 Principal Role Clarity Project (2-yr) Submission Te…" at bounding box center [367, 252] width 461 height 398
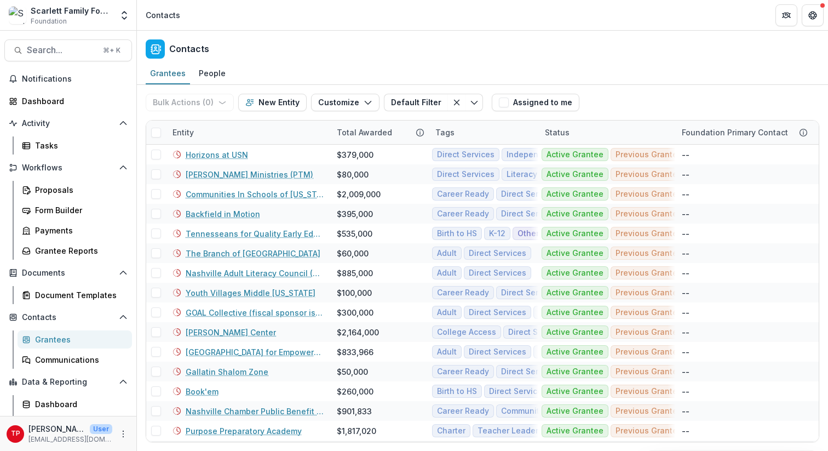
click at [48, 341] on div "Grantees" at bounding box center [79, 340] width 88 height 12
click at [175, 72] on div "Grantees" at bounding box center [168, 73] width 44 height 16
click at [219, 121] on div "Entity" at bounding box center [248, 133] width 164 height 24
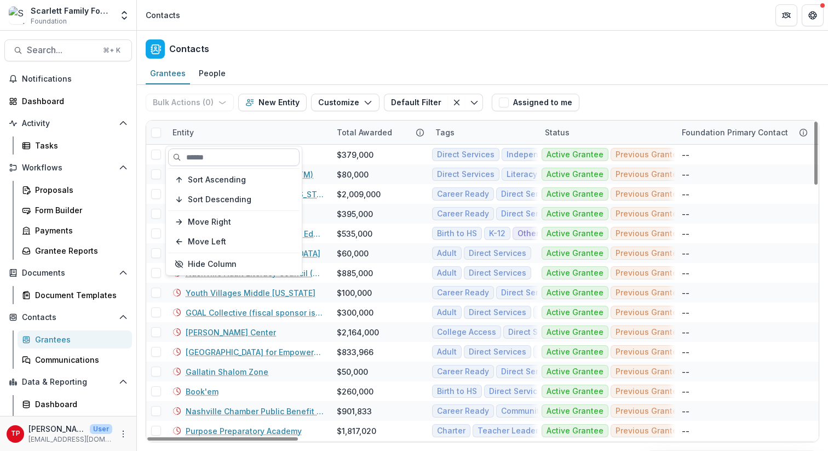
click at [214, 161] on input at bounding box center [233, 157] width 131 height 18
type input "******"
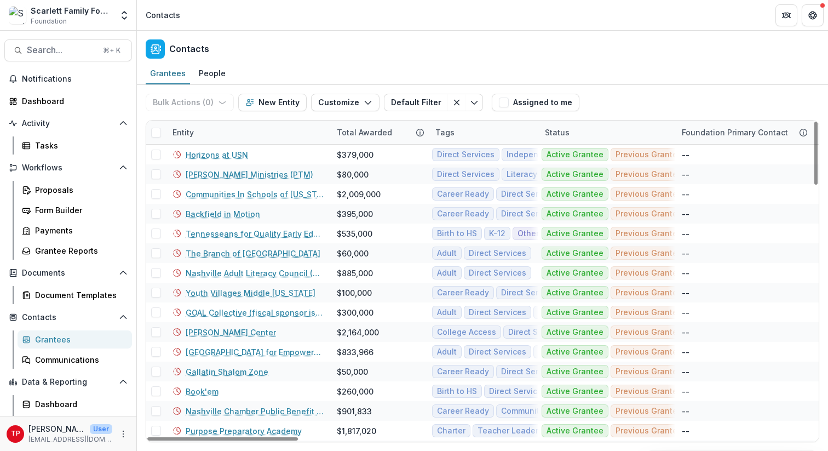
click at [204, 133] on div "Entity" at bounding box center [248, 133] width 164 height 24
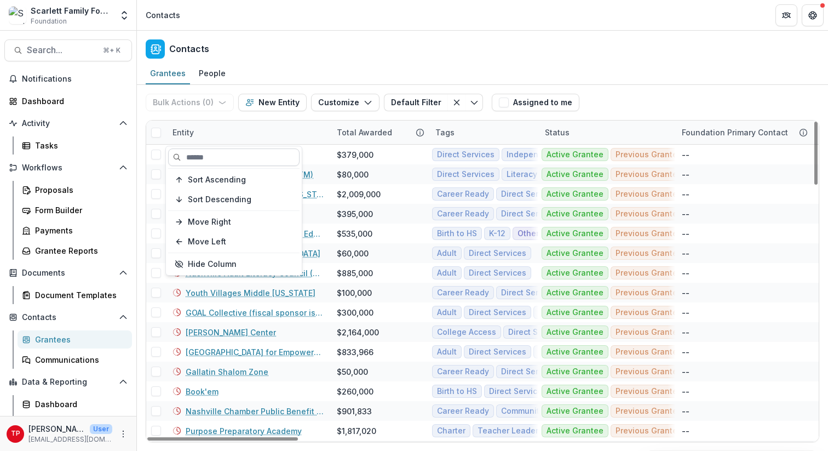
click at [215, 161] on input at bounding box center [233, 157] width 131 height 18
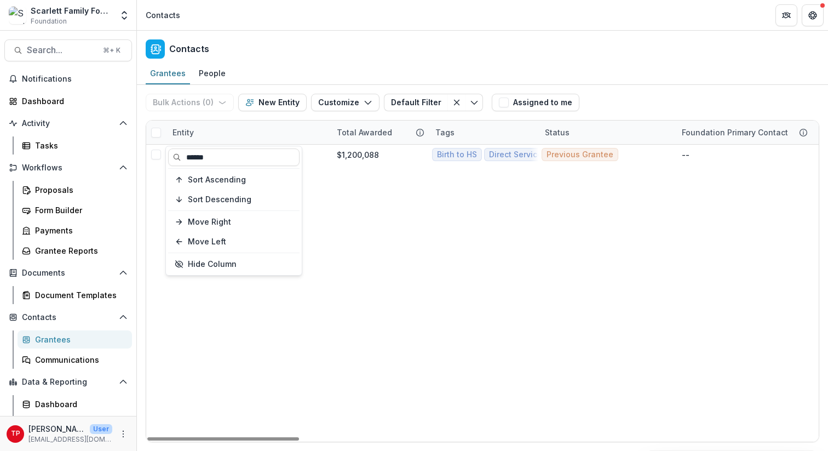
type input "******"
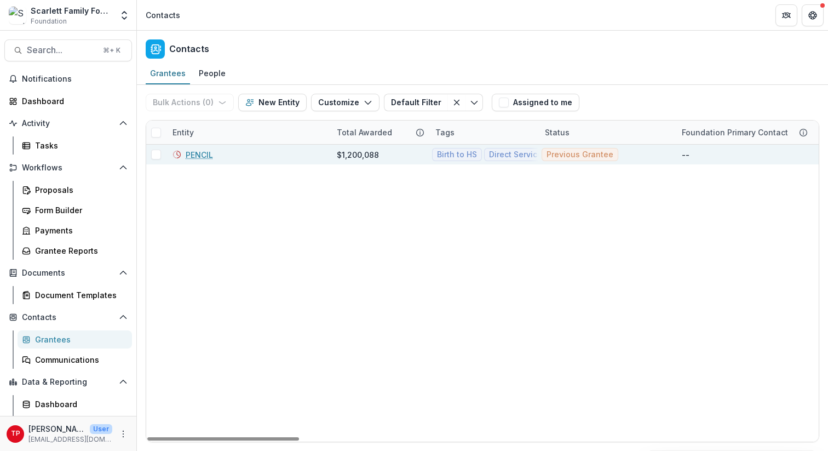
click at [203, 154] on link "PENCIL" at bounding box center [199, 155] width 27 height 12
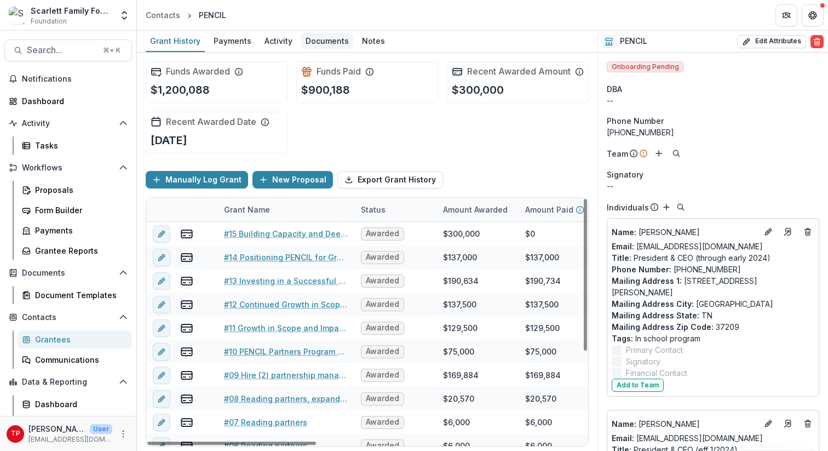
click at [331, 41] on div "Documents" at bounding box center [327, 41] width 52 height 16
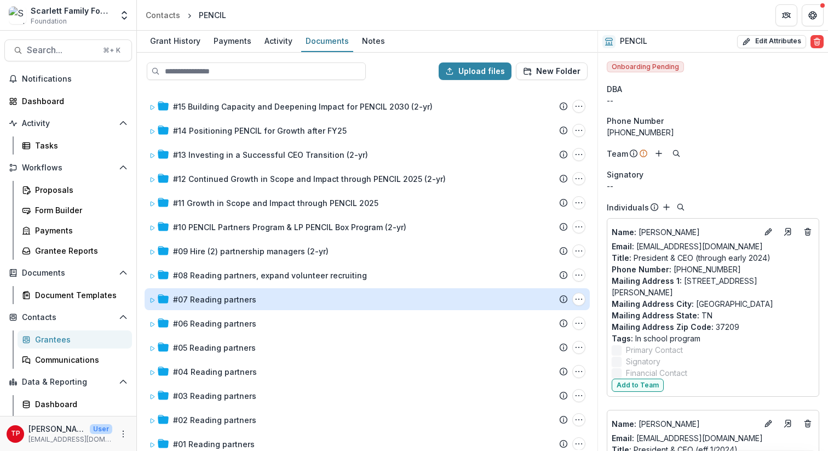
scroll to position [12, 0]
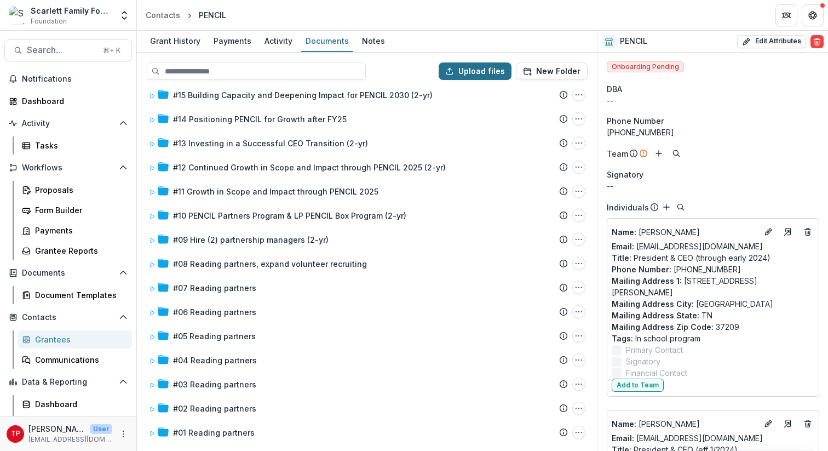
click at [491, 70] on button "Upload files" at bounding box center [475, 71] width 73 height 18
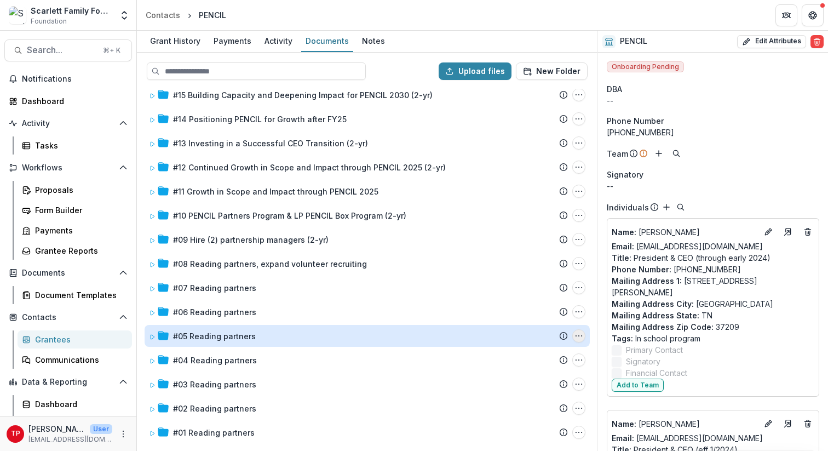
type input "**********"
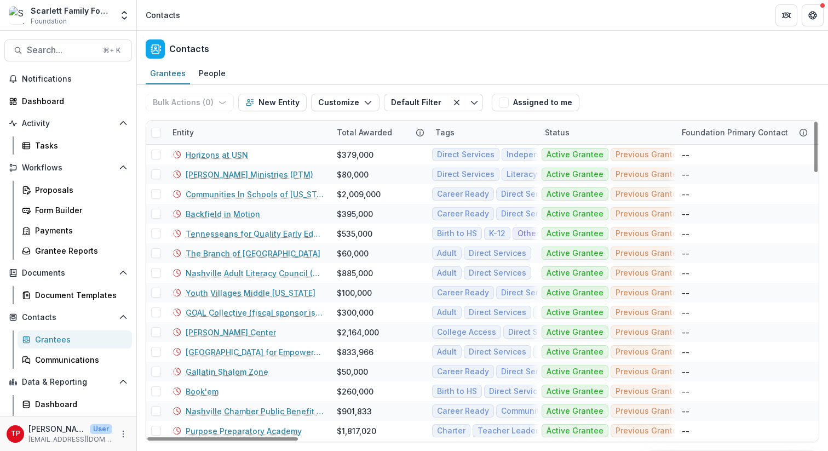
click at [216, 133] on div "Entity" at bounding box center [248, 133] width 164 height 24
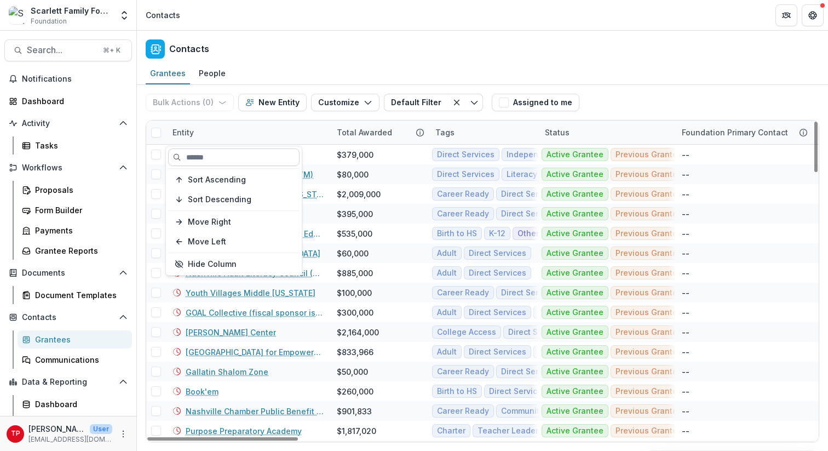
click at [215, 162] on input at bounding box center [233, 157] width 131 height 18
type input "****"
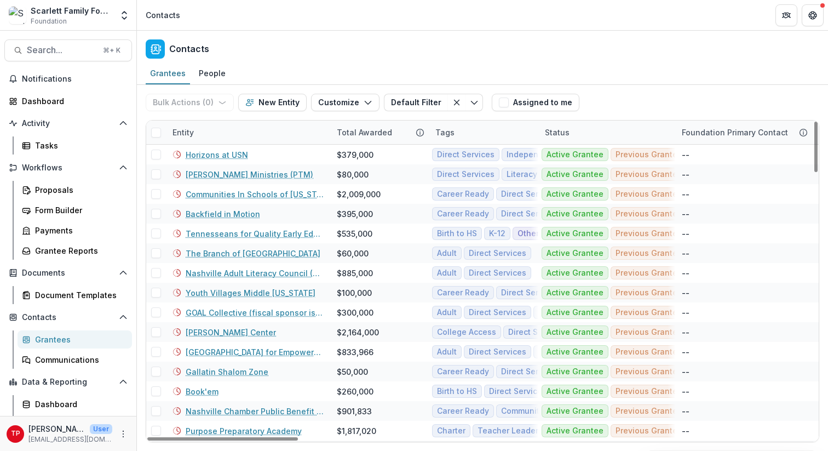
click at [190, 130] on div "Entity" at bounding box center [183, 133] width 35 height 12
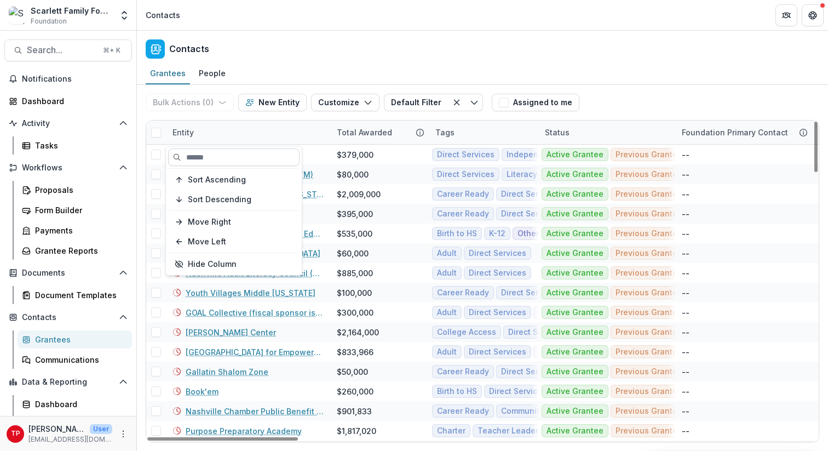
click at [214, 158] on input at bounding box center [233, 157] width 131 height 18
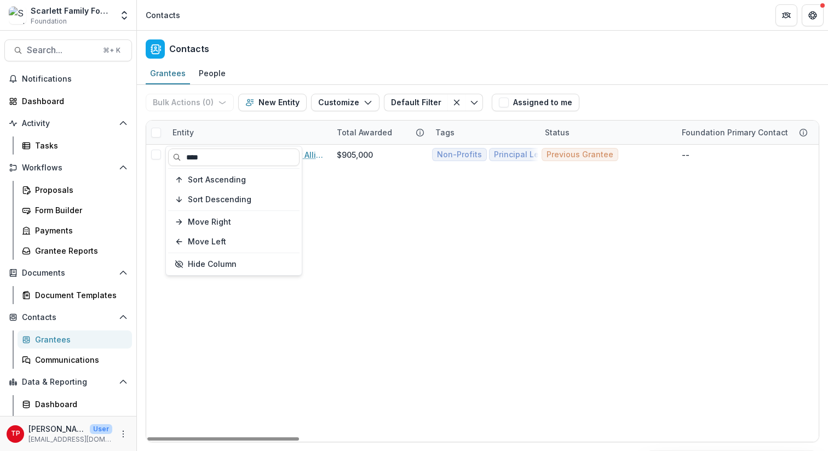
type input "****"
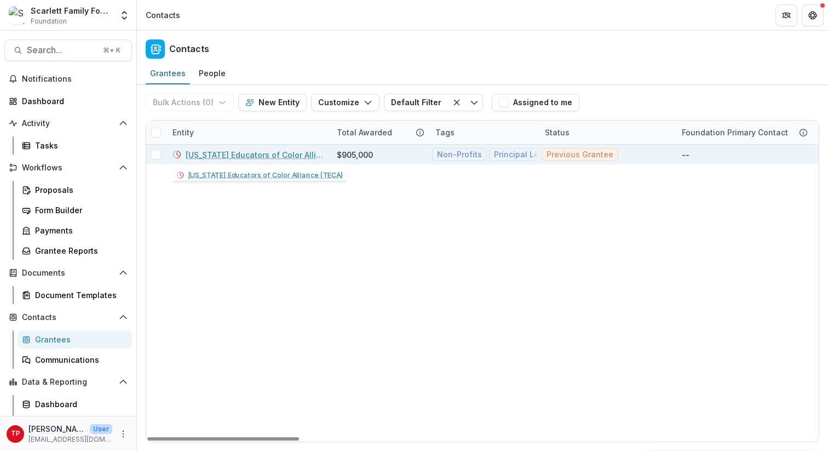
click at [227, 156] on link "[US_STATE] Educators of Color Alliance (TECA)" at bounding box center [255, 155] width 138 height 12
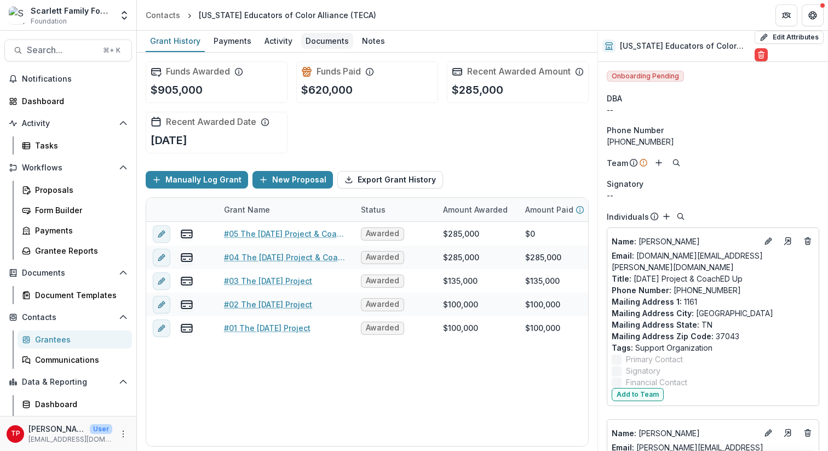
click at [314, 43] on div "Documents" at bounding box center [327, 41] width 52 height 16
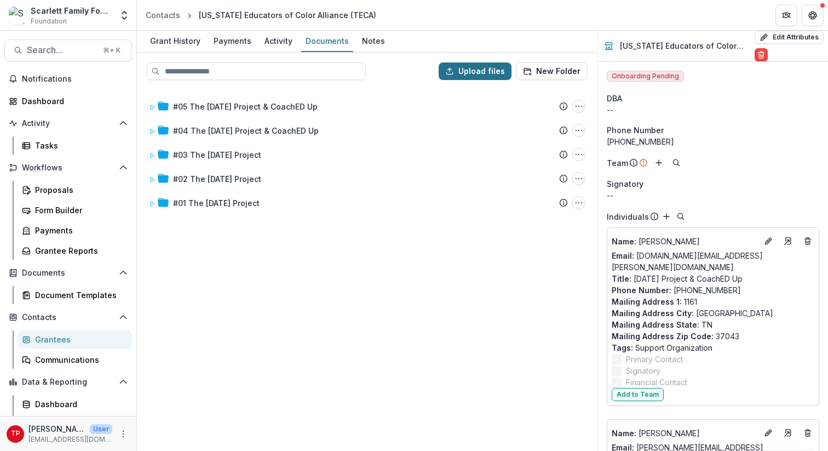
click at [477, 66] on button "Upload files" at bounding box center [475, 71] width 73 height 18
type input "**********"
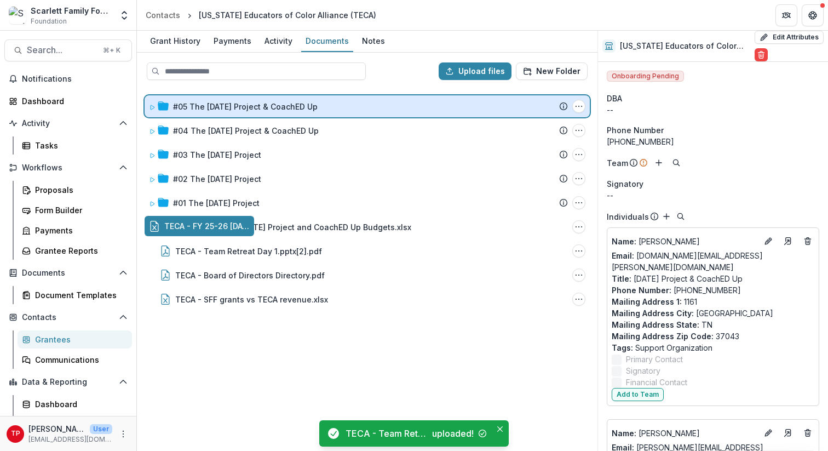
drag, startPoint x: 284, startPoint y: 228, endPoint x: 282, endPoint y: 104, distance: 124.4
click at [282, 104] on div "Upload files New Folder #05 The [DATE] Project & CoachED Up Submission Temelio …" at bounding box center [367, 252] width 461 height 398
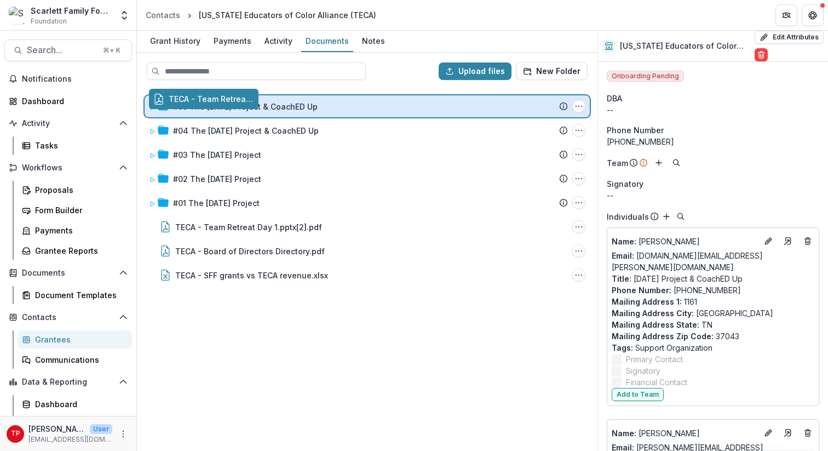
drag, startPoint x: 271, startPoint y: 227, endPoint x: 276, endPoint y: 100, distance: 126.6
click at [276, 100] on div "Upload files New Folder #05 The [DATE] Project & CoachED Up Submission Temelio …" at bounding box center [367, 252] width 461 height 398
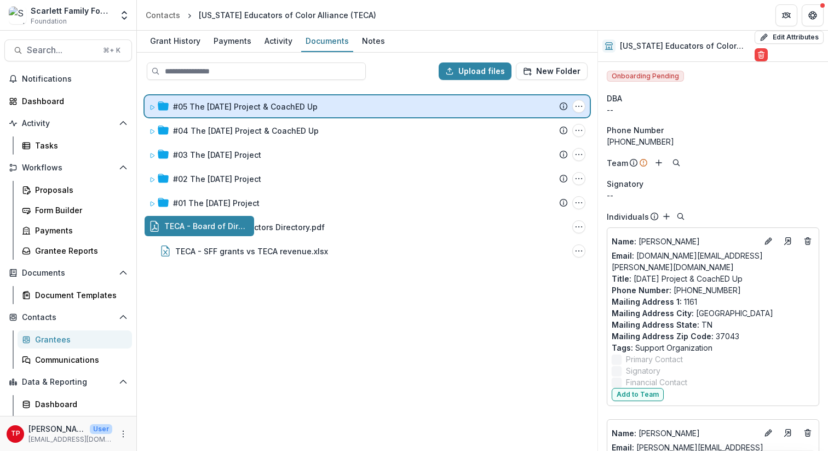
drag, startPoint x: 249, startPoint y: 226, endPoint x: 253, endPoint y: 98, distance: 128.2
click at [253, 98] on div "Upload files New Folder #05 The [DATE] Project & CoachED Up Submission Temelio …" at bounding box center [367, 252] width 461 height 398
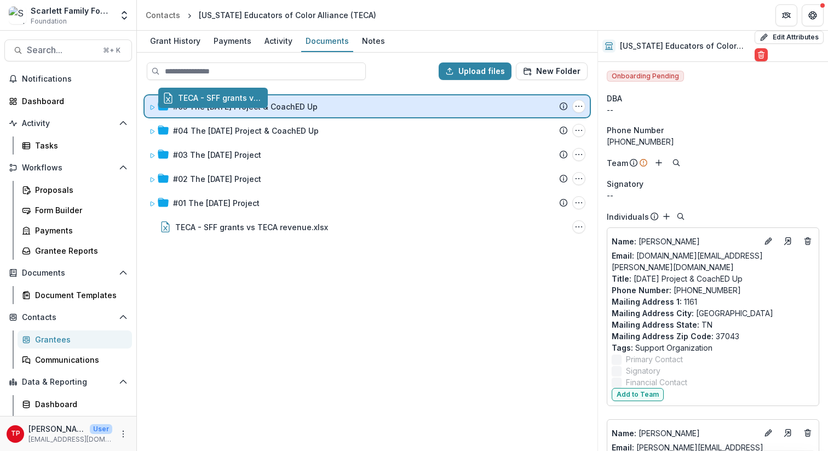
drag, startPoint x: 244, startPoint y: 227, endPoint x: 257, endPoint y: 99, distance: 128.9
click at [257, 99] on div "Upload files New Folder #05 The [DATE] Project & CoachED Up Submission Temelio …" at bounding box center [367, 252] width 461 height 398
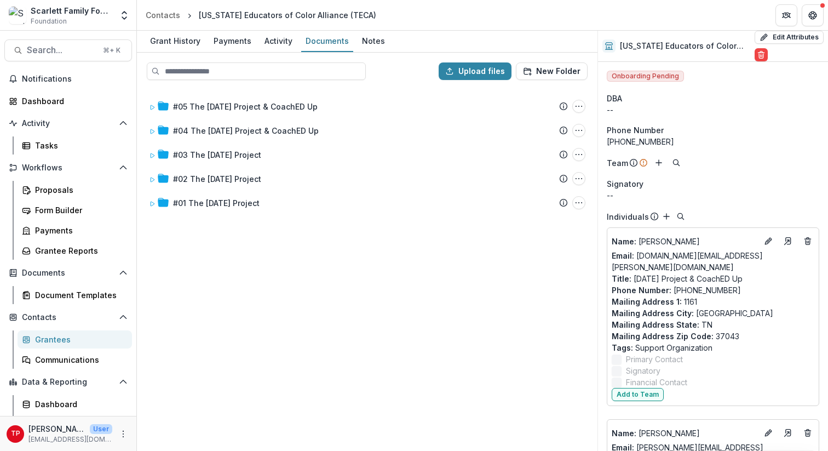
click at [43, 338] on div "Grantees" at bounding box center [79, 340] width 88 height 12
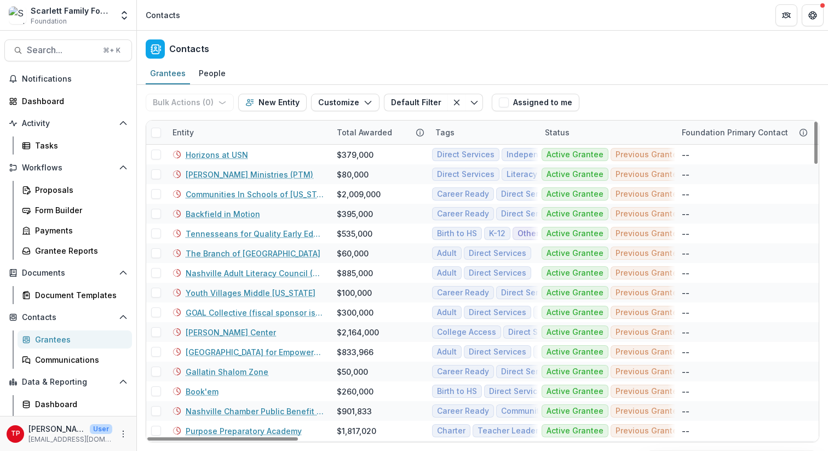
click at [209, 129] on div "Entity" at bounding box center [248, 133] width 164 height 24
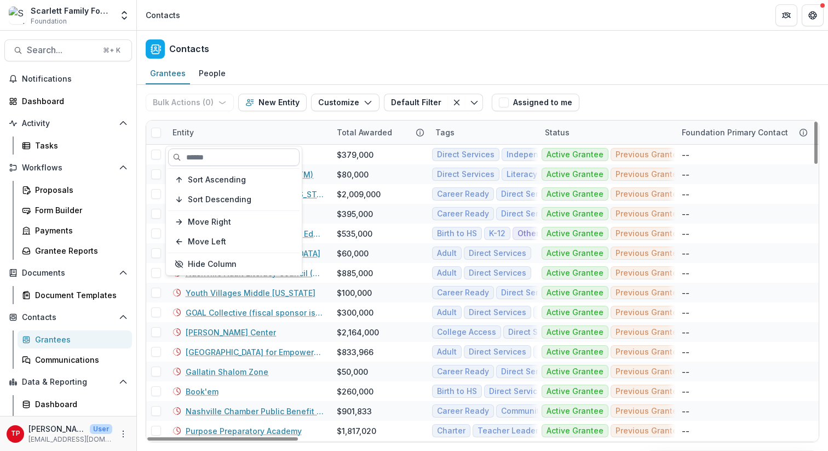
click at [216, 158] on input at bounding box center [233, 157] width 131 height 18
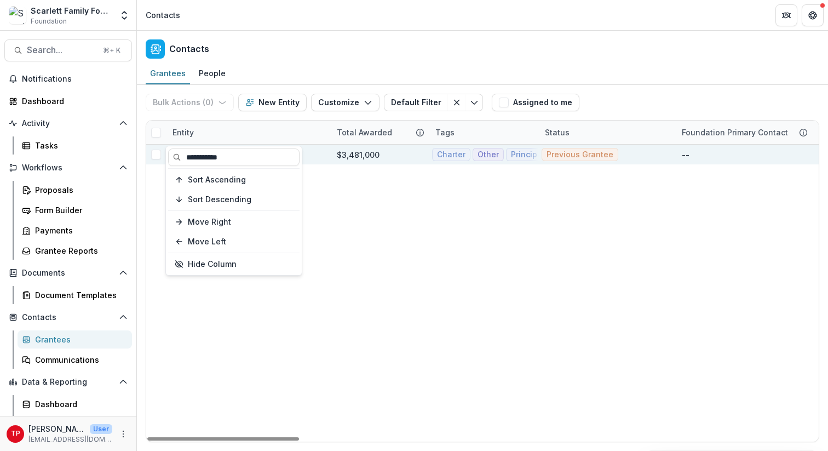
type input "**********"
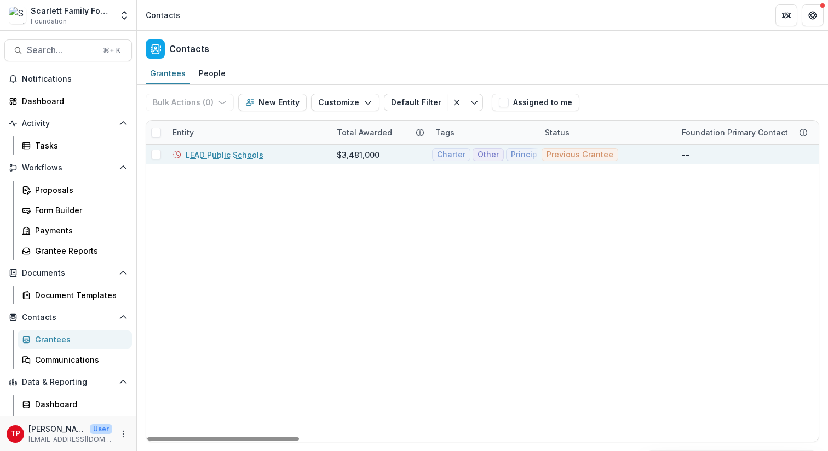
click at [319, 153] on div "LEAD Public Schools" at bounding box center [248, 155] width 151 height 20
click at [243, 152] on link "LEAD Public Schools" at bounding box center [225, 155] width 78 height 12
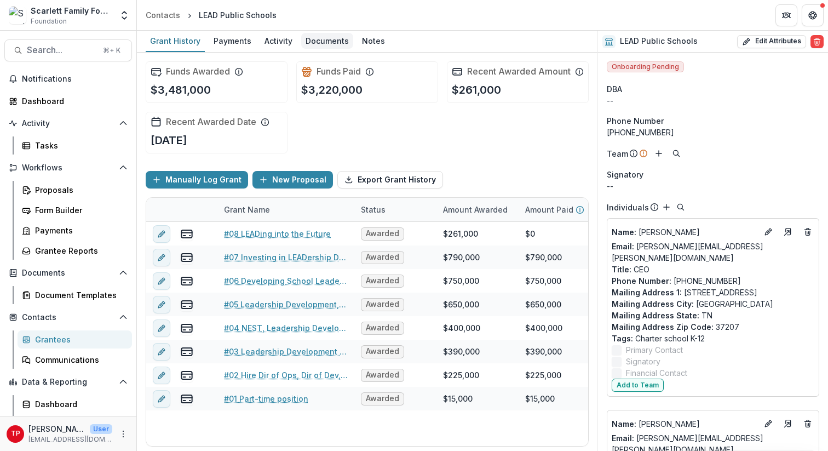
click at [318, 40] on div "Documents" at bounding box center [327, 41] width 52 height 16
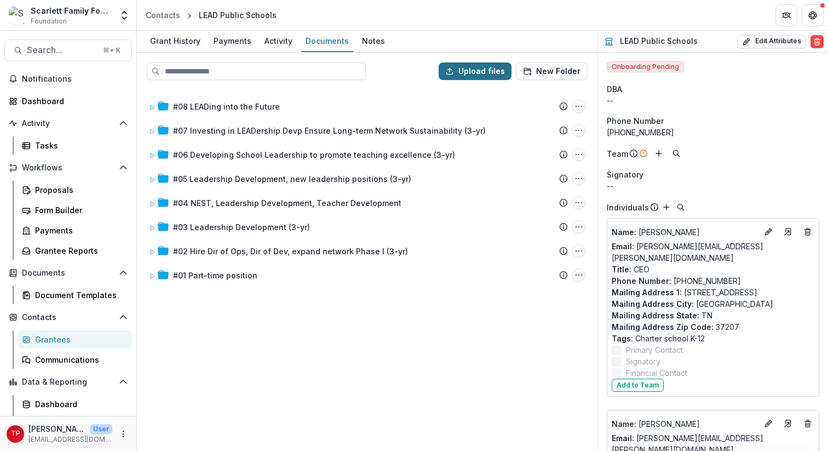
click at [483, 64] on button "Upload files" at bounding box center [475, 71] width 73 height 18
type input "**********"
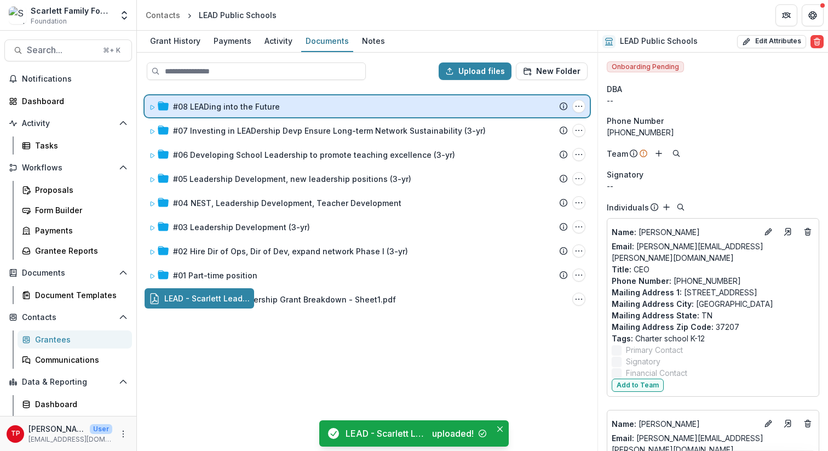
drag, startPoint x: 203, startPoint y: 296, endPoint x: 203, endPoint y: 107, distance: 188.4
click at [203, 107] on div "Upload files New Folder #08 LEADing into the Future Submission Temelio Proposal…" at bounding box center [367, 252] width 461 height 398
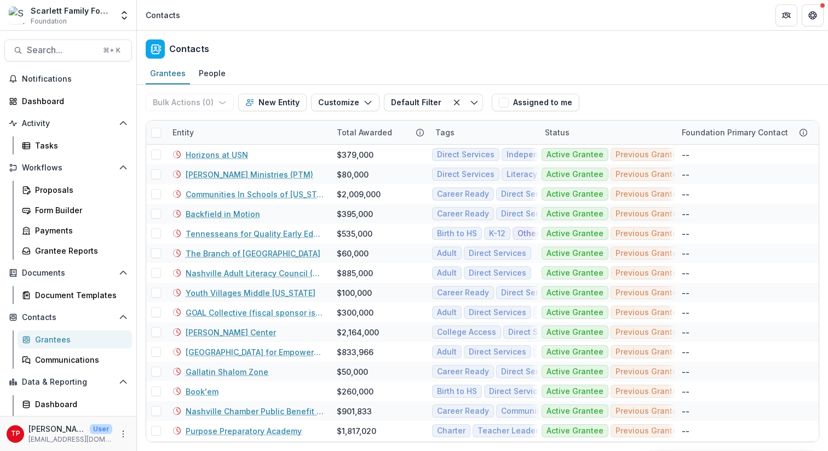
click at [51, 339] on div "Grantees" at bounding box center [79, 340] width 88 height 12
click at [250, 136] on div "Entity" at bounding box center [248, 133] width 164 height 24
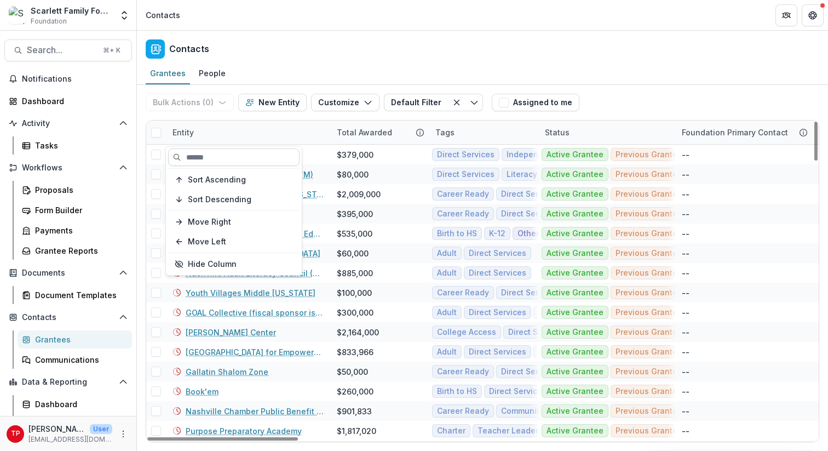
click at [234, 157] on input at bounding box center [233, 157] width 131 height 18
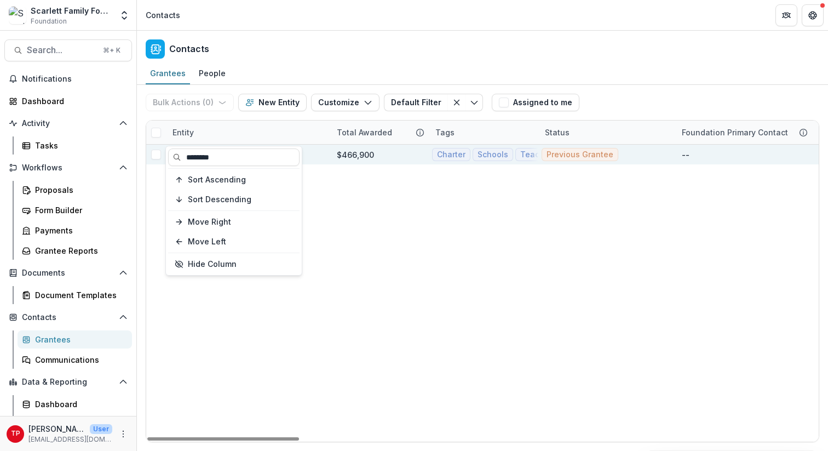
type input "********"
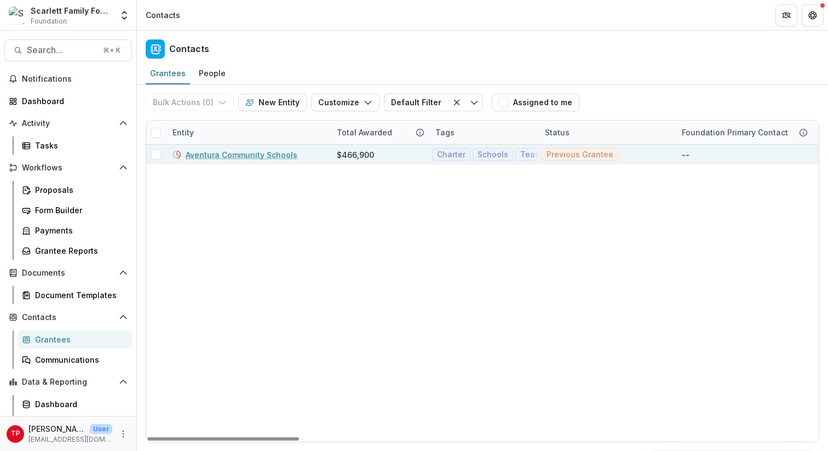
click at [331, 152] on div "$466,900" at bounding box center [379, 155] width 99 height 20
click at [242, 157] on link "Aventura Community Schools" at bounding box center [242, 155] width 112 height 12
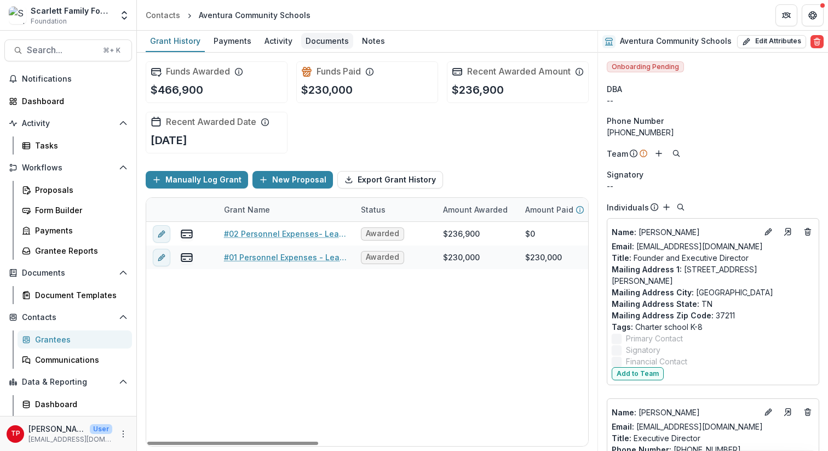
click at [324, 36] on div "Documents" at bounding box center [327, 41] width 52 height 16
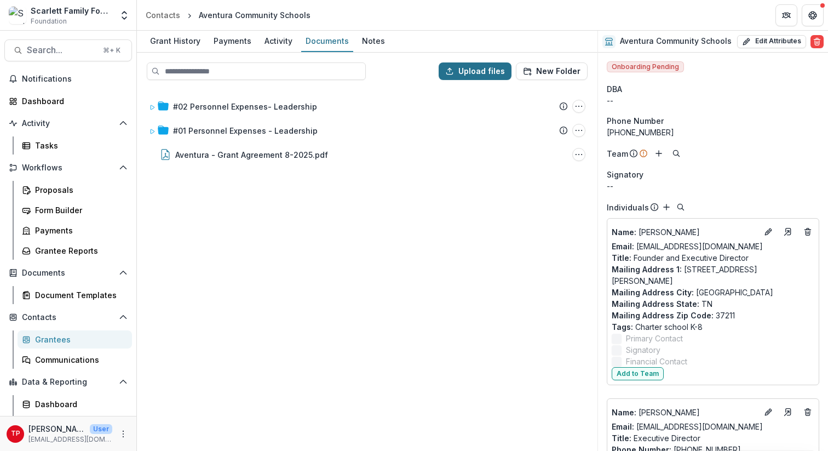
click at [478, 70] on button "Upload files" at bounding box center [475, 71] width 73 height 18
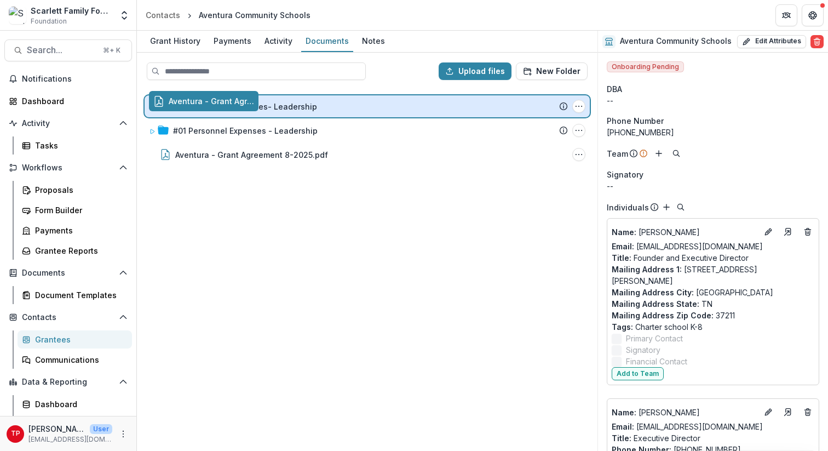
drag, startPoint x: 220, startPoint y: 154, endPoint x: 225, endPoint y: 102, distance: 52.3
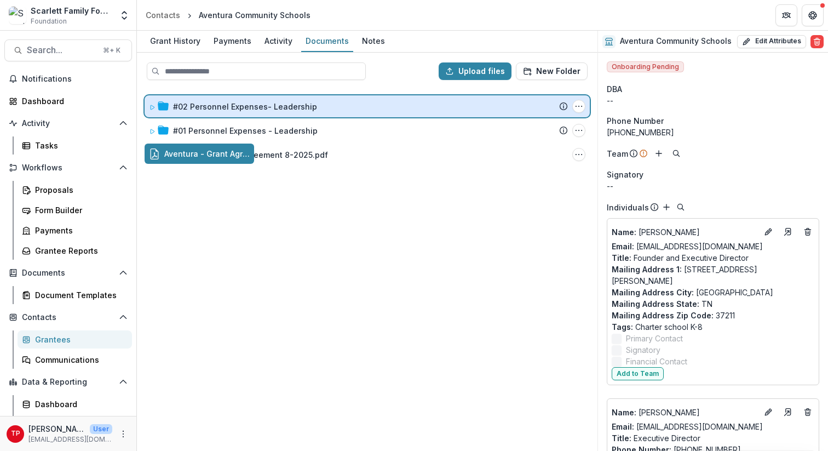
click at [225, 102] on div "Upload files New Folder #02 Personnel Expenses- Leadership Submission Temelio P…" at bounding box center [367, 252] width 461 height 398
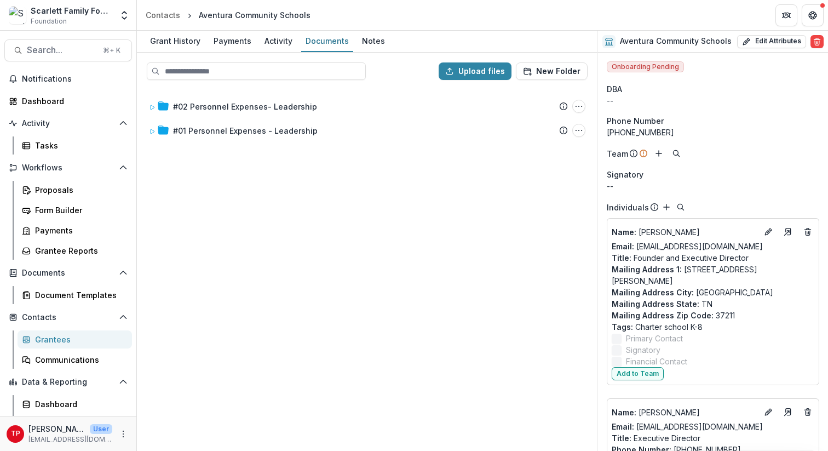
click at [48, 337] on div "Grantees" at bounding box center [79, 340] width 88 height 12
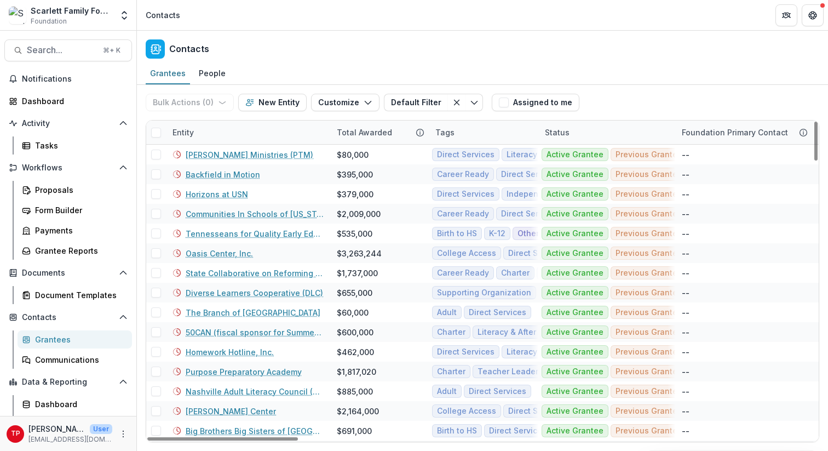
click at [229, 129] on div "Entity" at bounding box center [248, 133] width 164 height 24
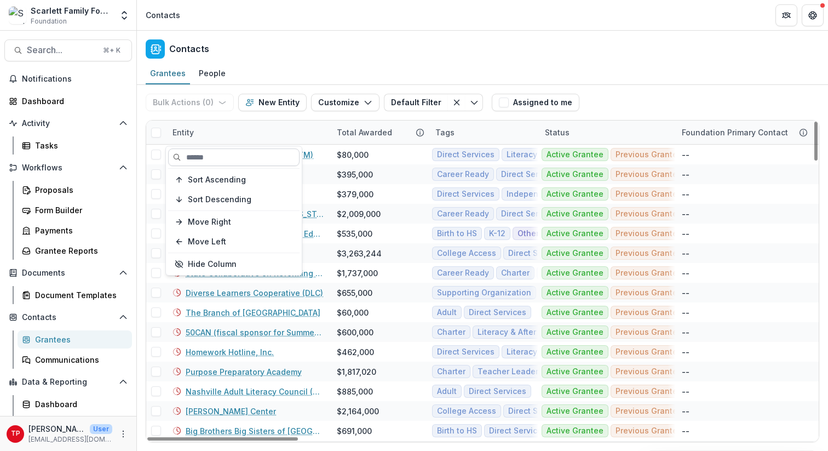
click at [223, 157] on input at bounding box center [233, 157] width 131 height 18
type input "**********"
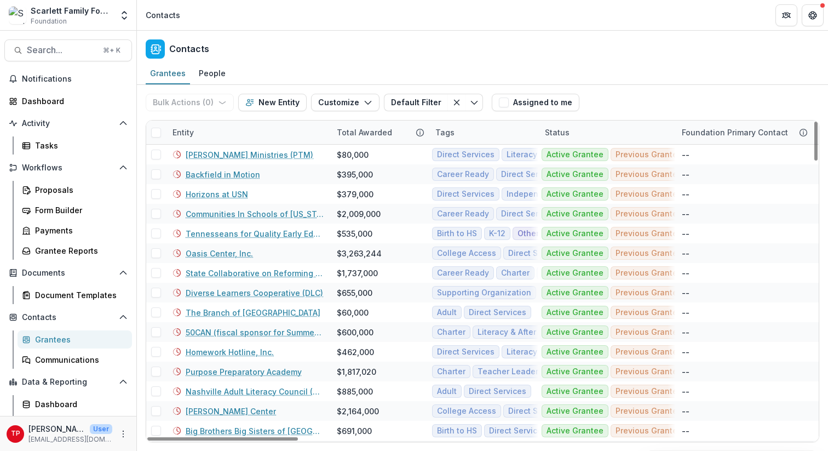
click at [224, 126] on div "Entity" at bounding box center [248, 133] width 164 height 24
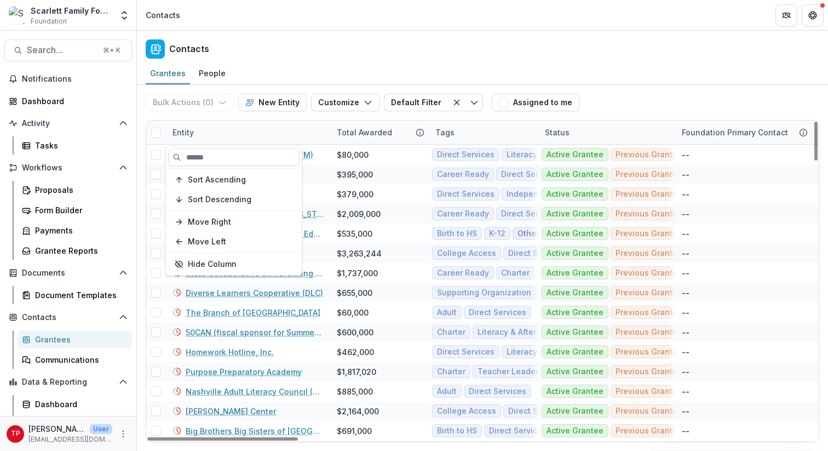
click at [210, 133] on div "Entity" at bounding box center [248, 133] width 164 height 24
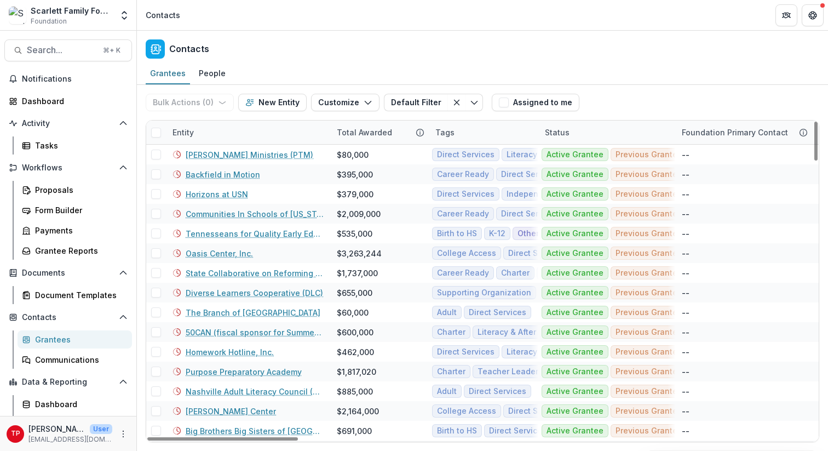
click at [205, 128] on div "Entity" at bounding box center [248, 133] width 164 height 24
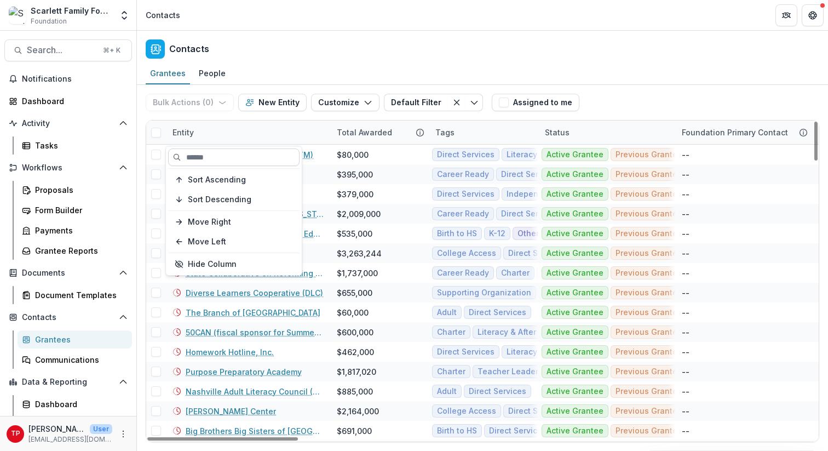
click at [210, 159] on input at bounding box center [233, 157] width 131 height 18
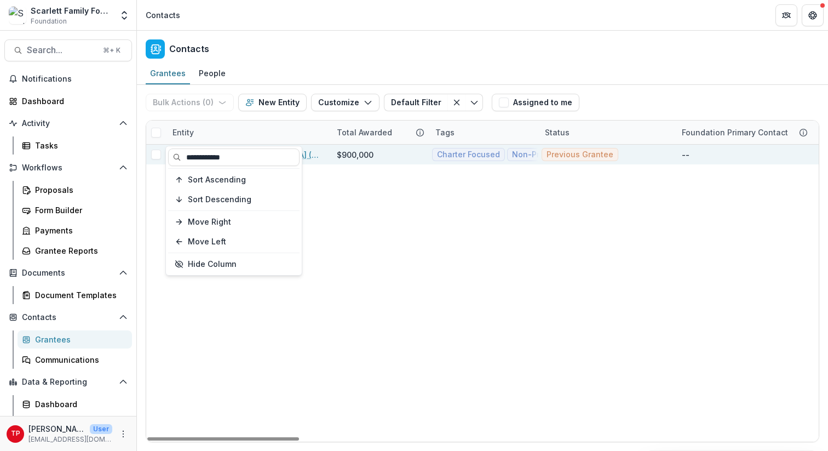
type input "**********"
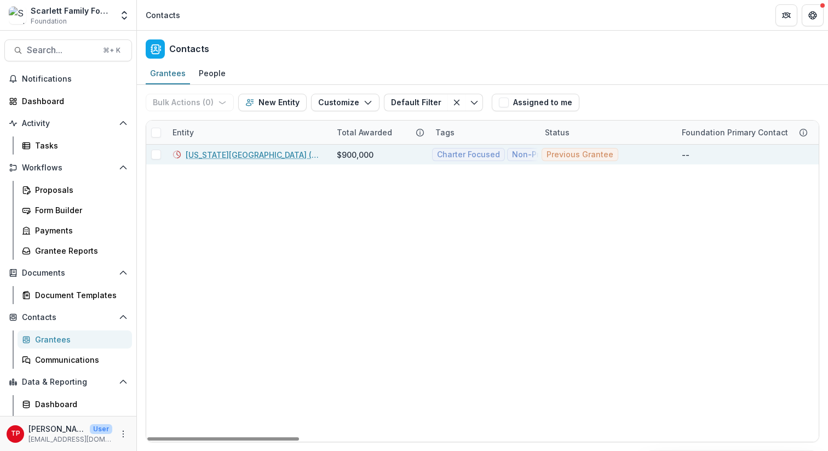
click at [318, 153] on link "[US_STATE][GEOGRAPHIC_DATA] (TCSC)" at bounding box center [255, 155] width 138 height 12
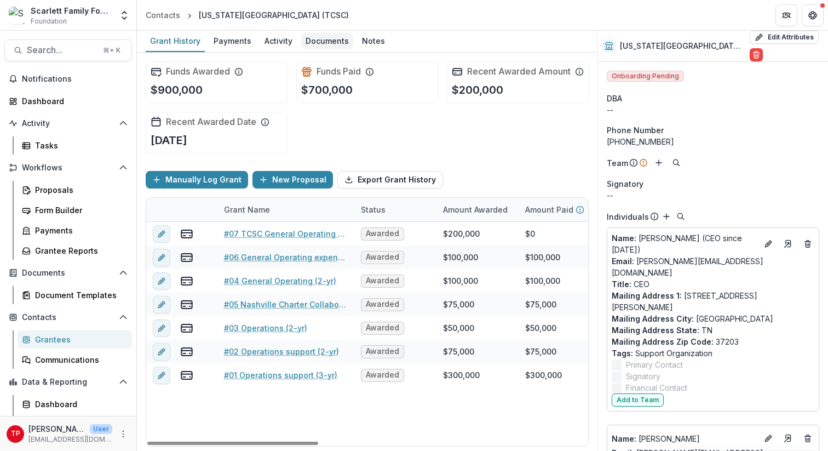
click at [324, 42] on div "Documents" at bounding box center [327, 41] width 52 height 16
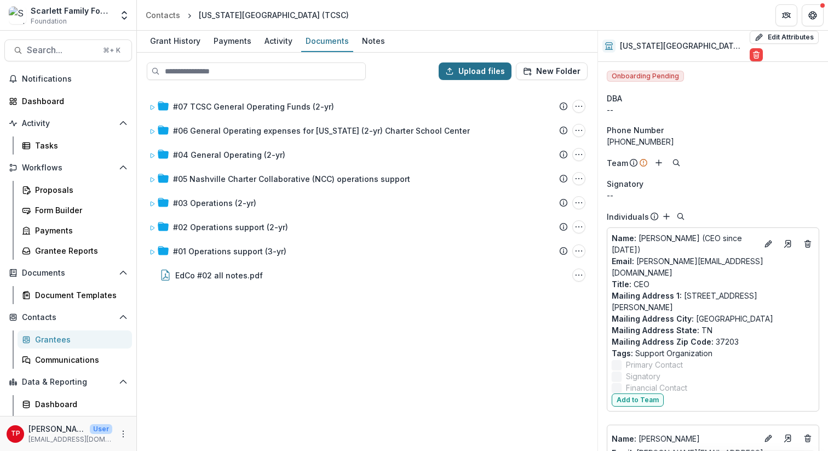
click at [469, 69] on button "Upload files" at bounding box center [475, 71] width 73 height 18
type input "**********"
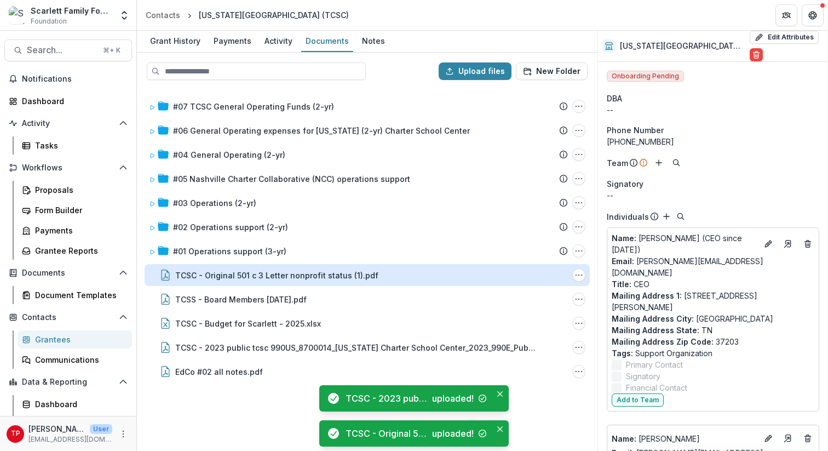
click at [218, 275] on div "TCSC - Original 501 c 3 Letter nonprofit status (1).pdf" at bounding box center [276, 276] width 203 height 12
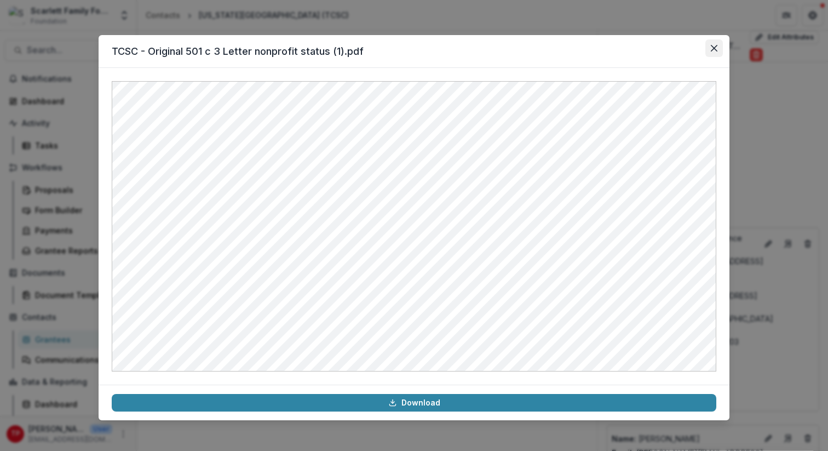
click at [716, 44] on button "Close" at bounding box center [715, 48] width 18 height 18
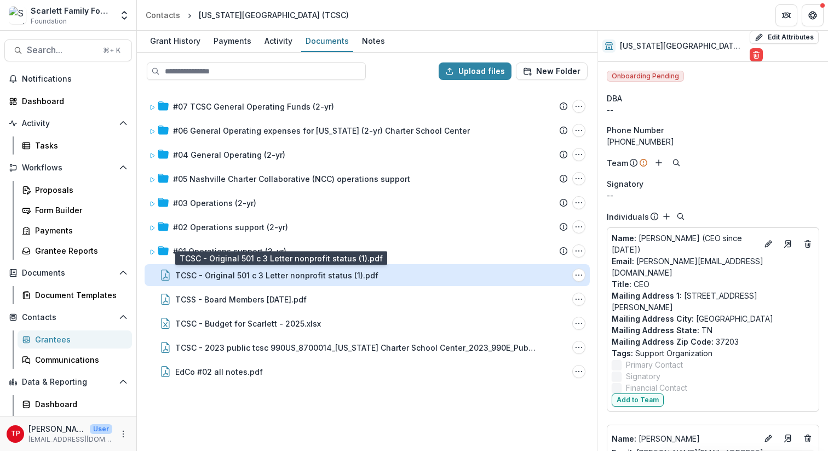
click at [217, 277] on div "TCSC - Original 501 c 3 Letter nonprofit status (1).pdf" at bounding box center [276, 276] width 203 height 12
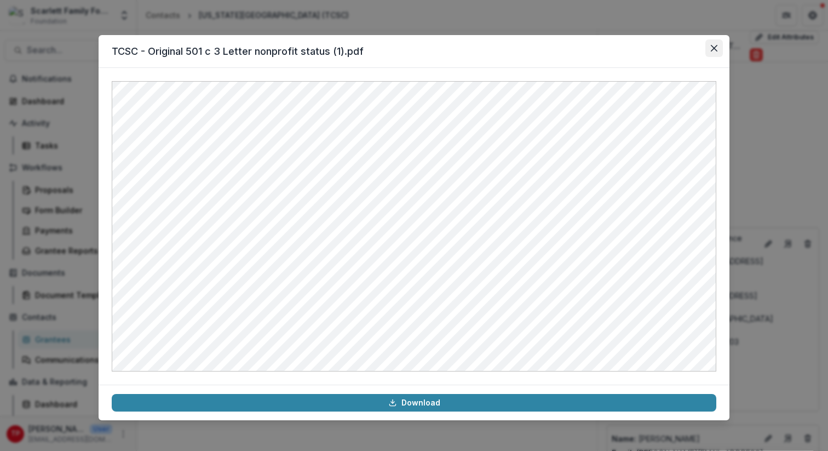
click at [717, 48] on icon "Close" at bounding box center [714, 48] width 7 height 7
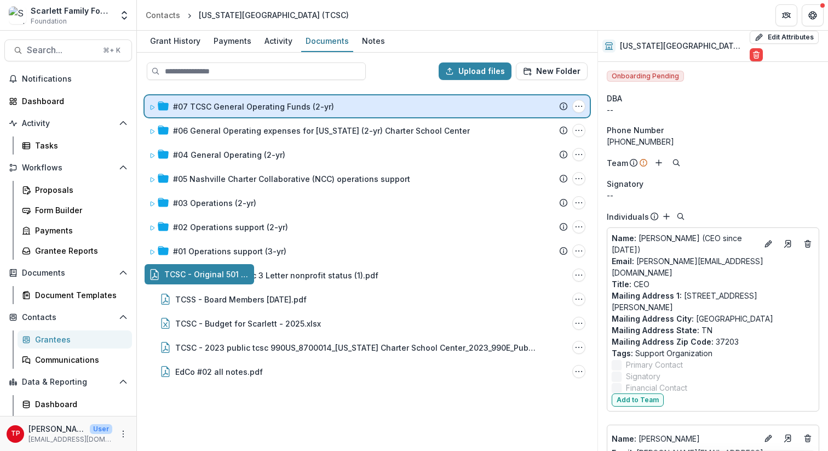
drag, startPoint x: 187, startPoint y: 277, endPoint x: 208, endPoint y: 108, distance: 169.4
click at [208, 108] on div "Upload files New Folder #07 TCSC General Operating Funds (2-yr) Submission Teme…" at bounding box center [367, 252] width 461 height 398
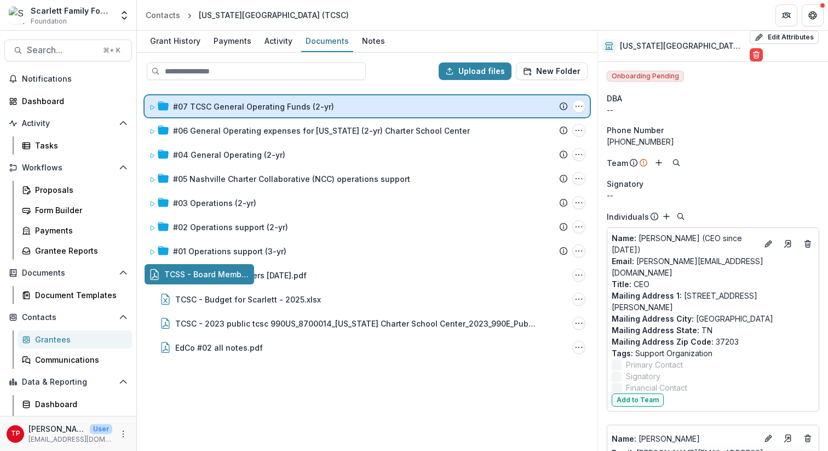
drag, startPoint x: 174, startPoint y: 276, endPoint x: 191, endPoint y: 111, distance: 165.8
click at [191, 111] on div "Upload files New Folder #07 TCSC General Operating Funds (2-yr) Submission Teme…" at bounding box center [367, 252] width 461 height 398
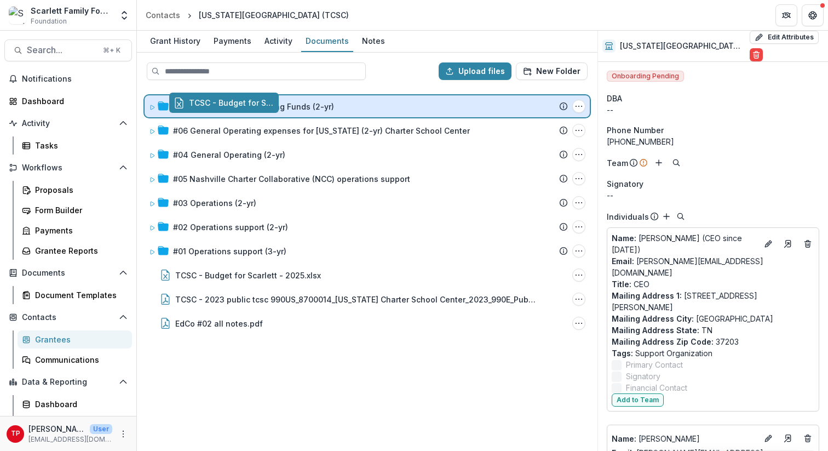
drag, startPoint x: 190, startPoint y: 275, endPoint x: 214, endPoint y: 105, distance: 172.1
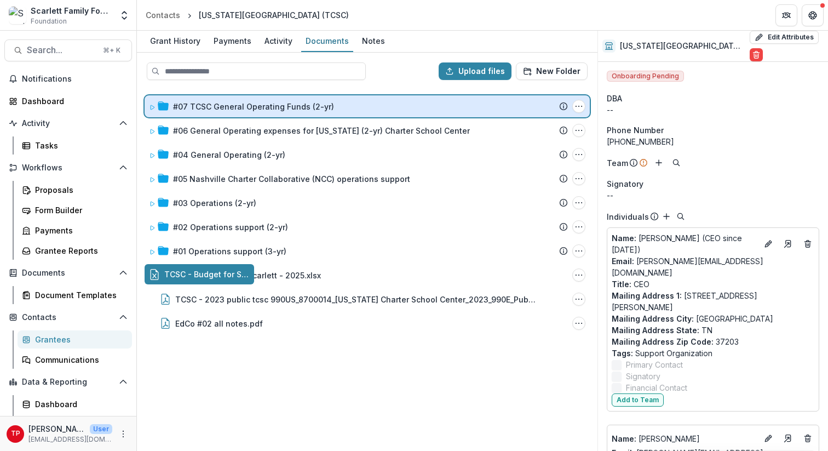
click at [214, 105] on div "Upload files New Folder #07 TCSC General Operating Funds (2-yr) Submission Teme…" at bounding box center [367, 252] width 461 height 398
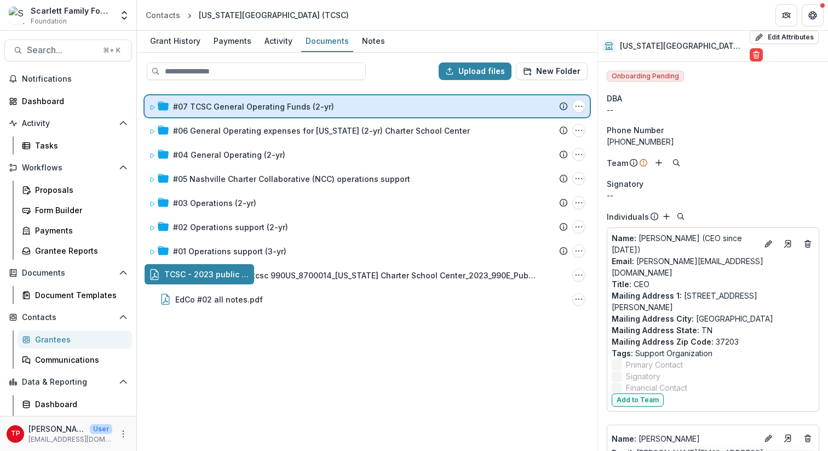
drag, startPoint x: 196, startPoint y: 275, endPoint x: 204, endPoint y: 101, distance: 173.8
click at [204, 101] on div "Upload files New Folder #07 TCSC General Operating Funds (2-yr) Submission Teme…" at bounding box center [367, 252] width 461 height 398
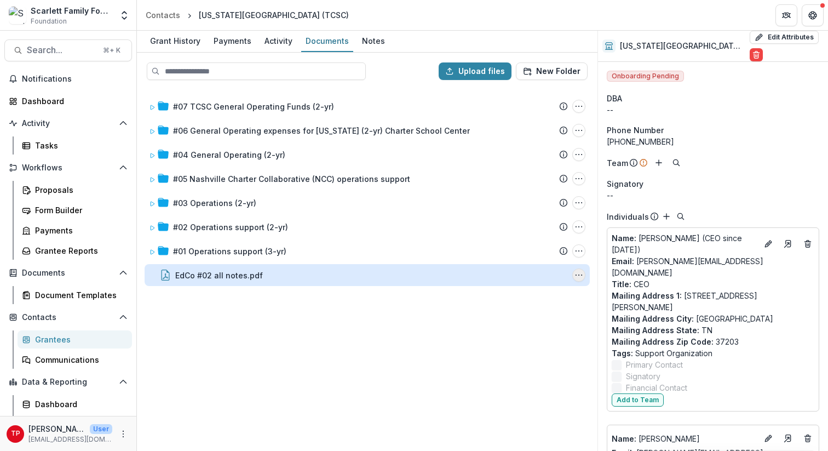
click at [575, 276] on icon "EdCo #02 all notes.pdf Options" at bounding box center [579, 275] width 9 height 9
click at [503, 314] on button "Download" at bounding box center [524, 314] width 117 height 18
click at [578, 274] on icon "EdCo #02 all notes.pdf Options" at bounding box center [579, 275] width 9 height 9
click at [504, 350] on button "Delete" at bounding box center [524, 350] width 117 height 18
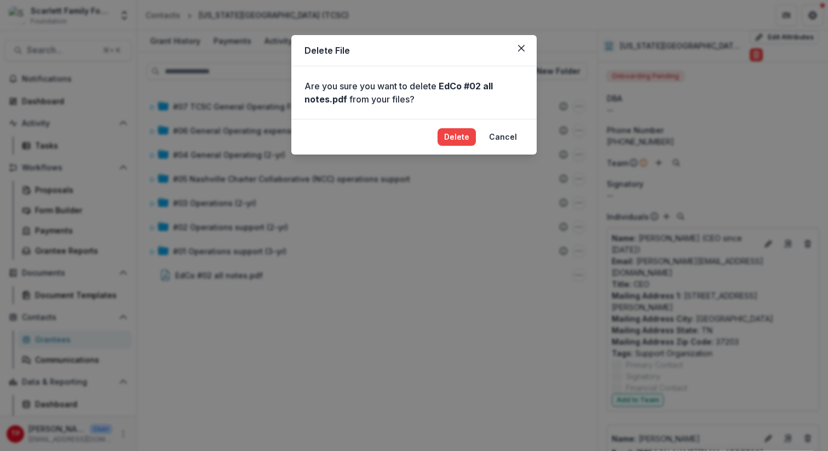
click at [468, 146] on footer "Delete Cancel" at bounding box center [413, 137] width 245 height 36
click at [463, 136] on button "Delete" at bounding box center [457, 137] width 38 height 18
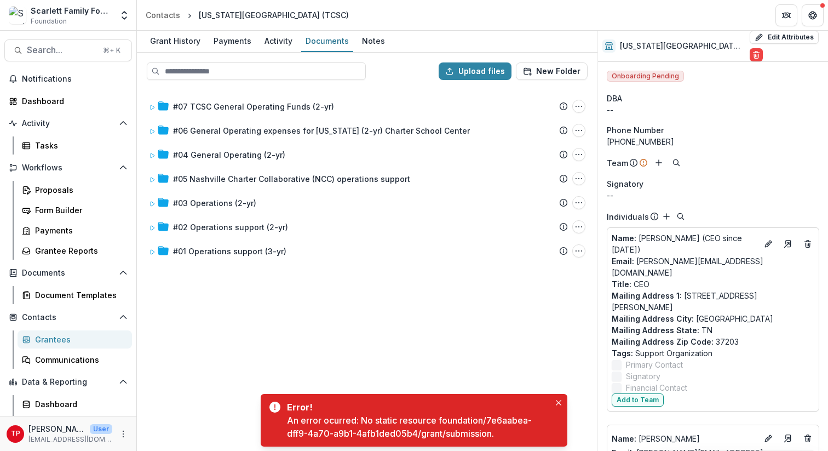
click at [55, 340] on div "Grantees" at bounding box center [79, 340] width 88 height 12
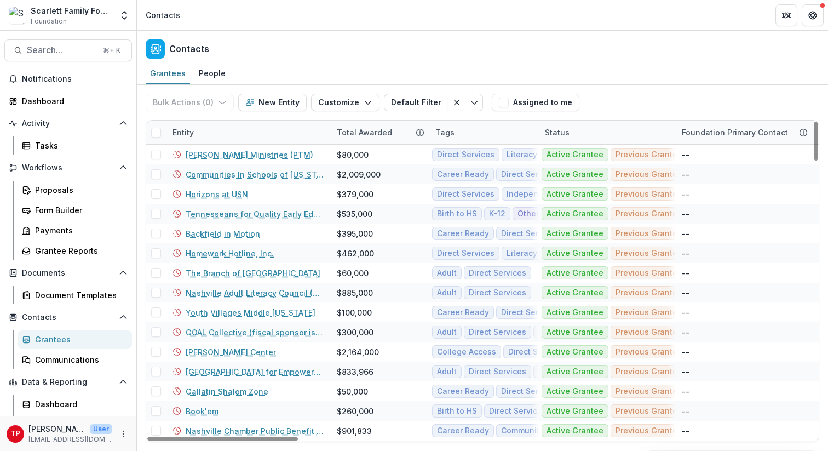
click at [219, 130] on div "Entity" at bounding box center [248, 133] width 164 height 24
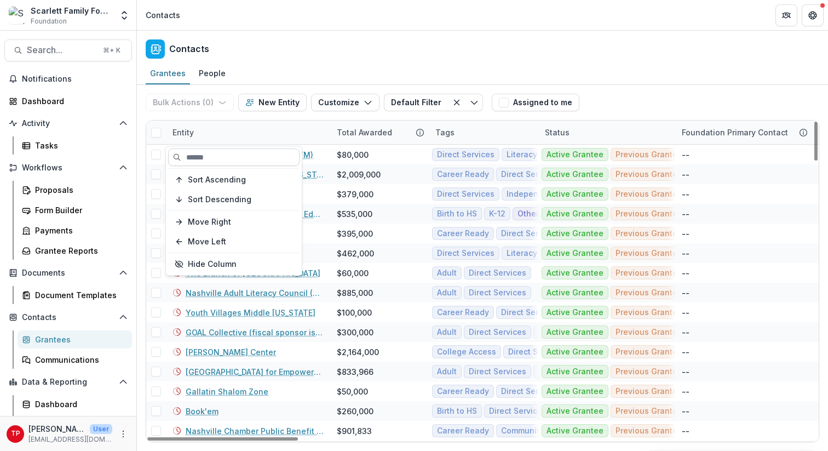
click at [216, 157] on input at bounding box center [233, 157] width 131 height 18
type input "****"
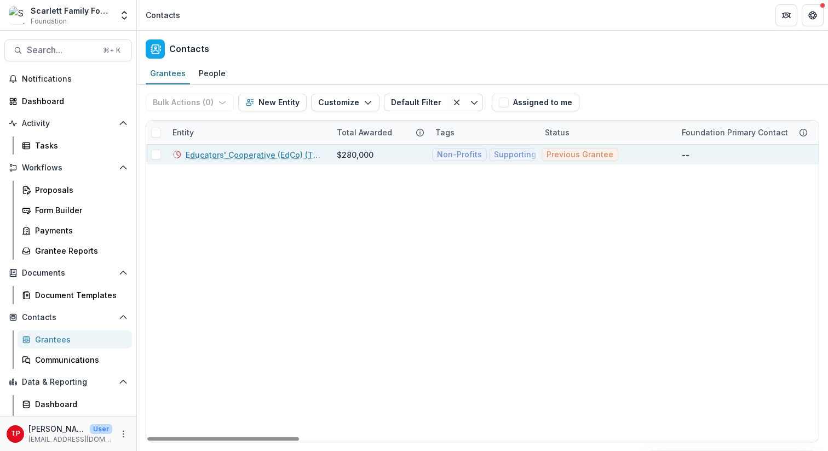
click at [236, 158] on link "Educators' Cooperative (EdCo) (The)" at bounding box center [255, 155] width 138 height 12
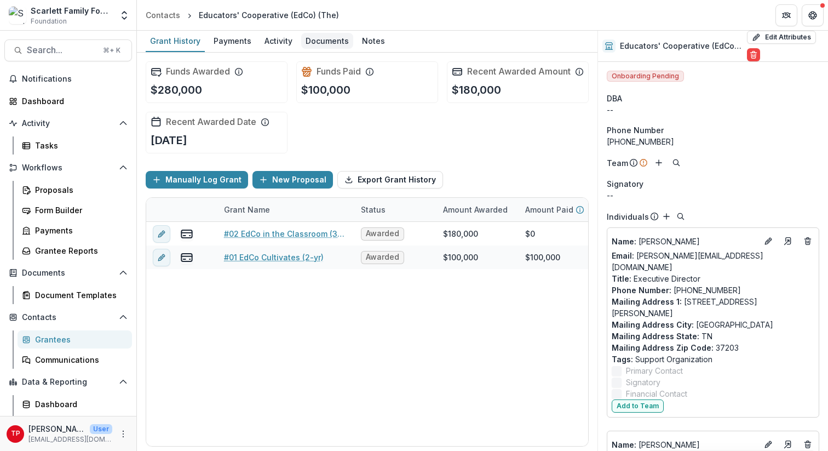
click at [329, 39] on div "Documents" at bounding box center [327, 41] width 52 height 16
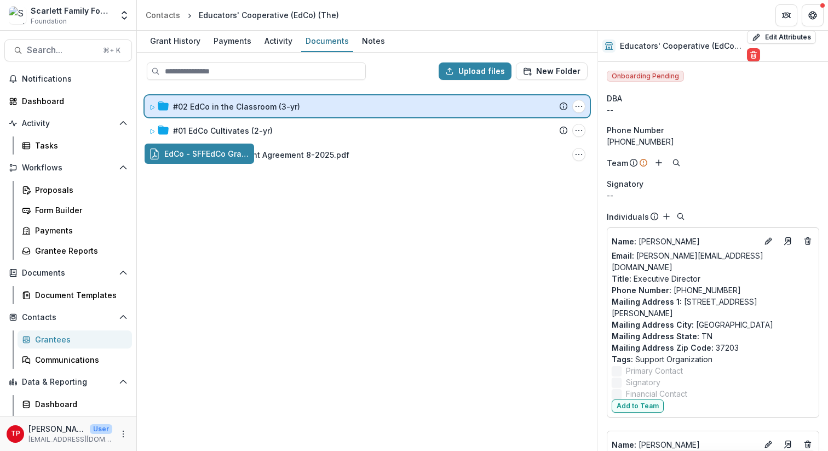
drag, startPoint x: 224, startPoint y: 154, endPoint x: 225, endPoint y: 101, distance: 53.1
click at [225, 101] on div "Upload files New Folder #02 EdCo in the Classroom (3-yr) Submission Temelio Pro…" at bounding box center [367, 252] width 461 height 398
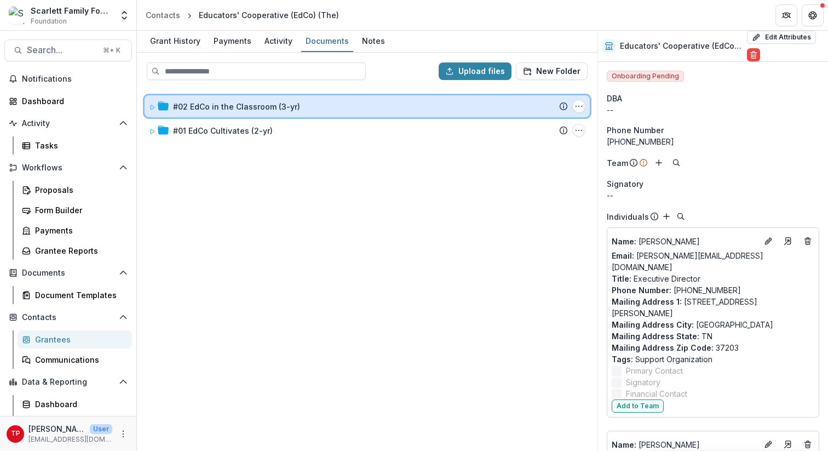
click at [154, 102] on span at bounding box center [152, 107] width 7 height 12
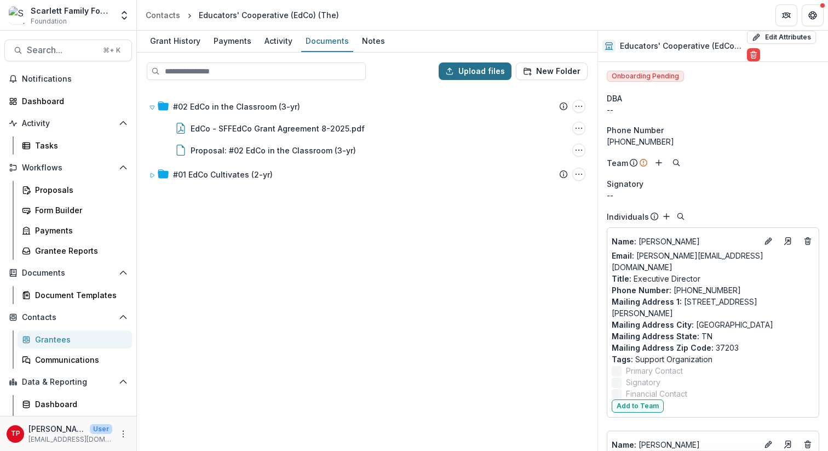
click at [482, 64] on button "Upload files" at bounding box center [475, 71] width 73 height 18
type input "**********"
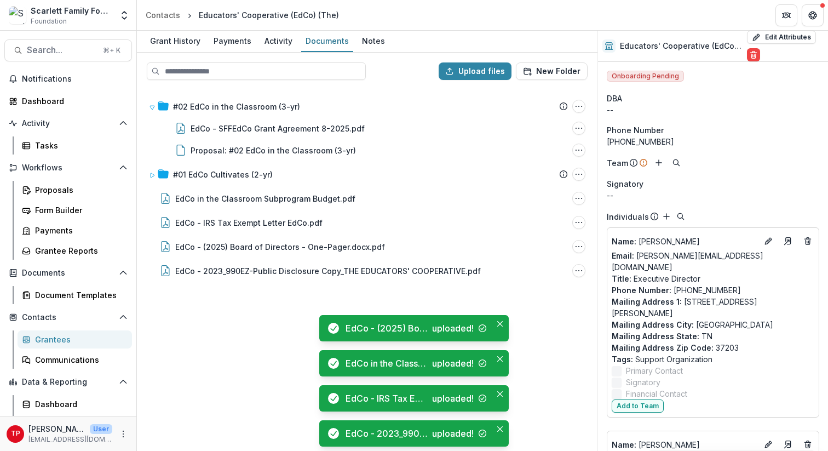
click at [282, 338] on div "#02 EdCo in the Classroom (3-yr) Submission Temelio Proposal Attached proposal …" at bounding box center [367, 269] width 459 height 361
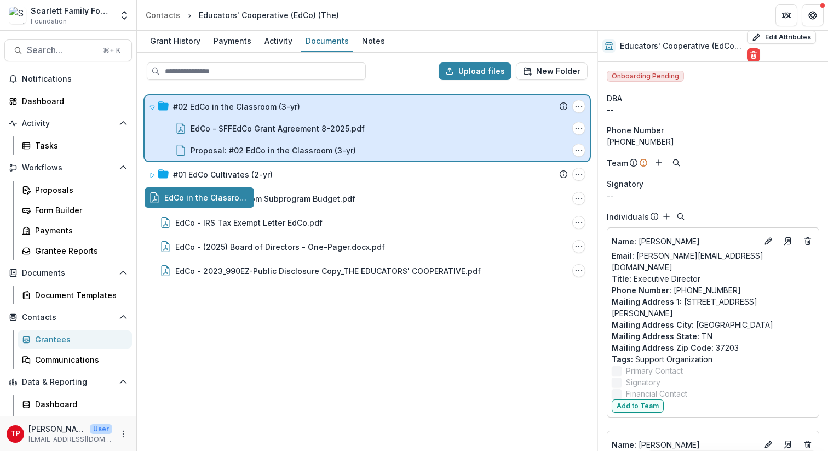
drag, startPoint x: 194, startPoint y: 197, endPoint x: 200, endPoint y: 116, distance: 81.3
click at [200, 116] on div "Upload files New Folder #02 EdCo in the Classroom (3-yr) Submission Temelio Pro…" at bounding box center [367, 252] width 461 height 398
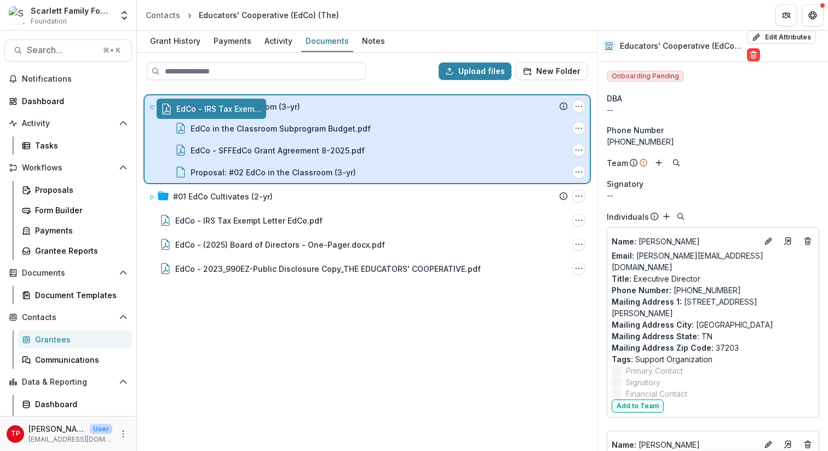
drag, startPoint x: 203, startPoint y: 220, endPoint x: 214, endPoint y: 110, distance: 111.3
click at [214, 110] on div "Upload files New Folder #02 EdCo in the Classroom (3-yr) Submission Temelio Pro…" at bounding box center [367, 252] width 461 height 398
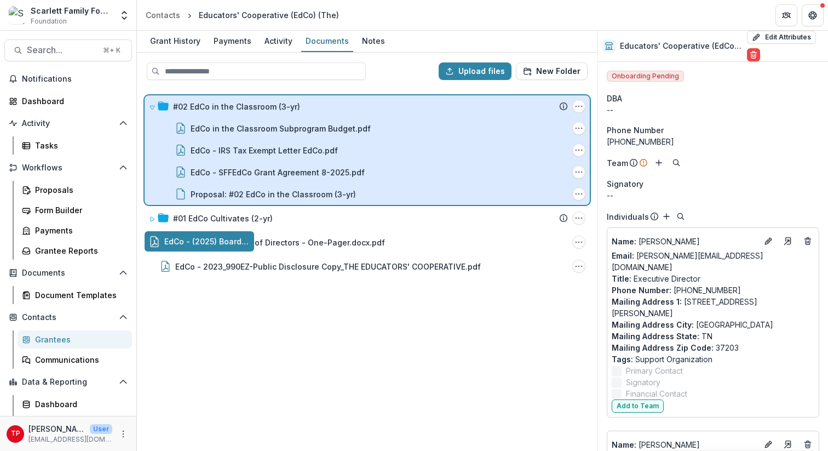
drag, startPoint x: 204, startPoint y: 239, endPoint x: 209, endPoint y: 121, distance: 117.9
click at [209, 121] on div "Upload files New Folder #02 EdCo in the Classroom (3-yr) Submission Temelio Pro…" at bounding box center [367, 252] width 461 height 398
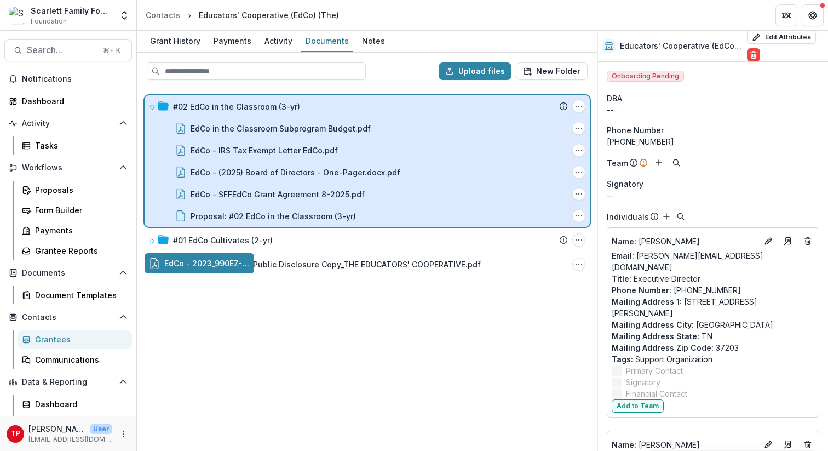
drag, startPoint x: 192, startPoint y: 262, endPoint x: 200, endPoint y: 152, distance: 109.9
click at [200, 152] on div "Upload files New Folder #02 EdCo in the Classroom (3-yr) Submission Temelio Pro…" at bounding box center [367, 252] width 461 height 398
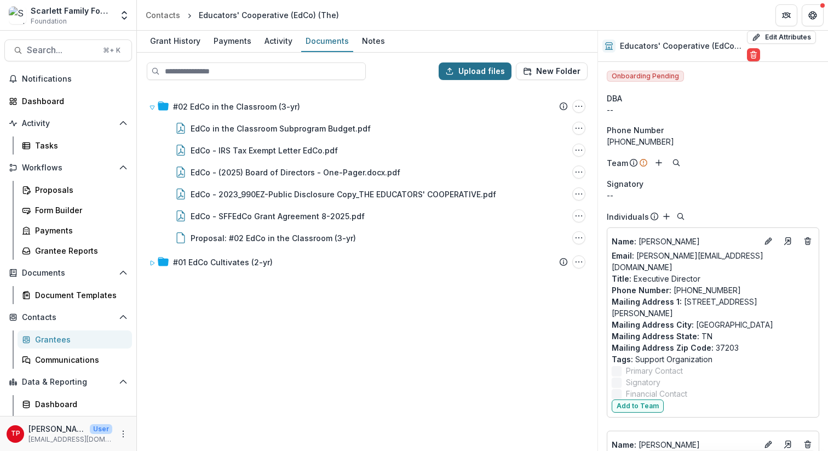
click at [467, 67] on button "Upload files" at bounding box center [475, 71] width 73 height 18
type input "**********"
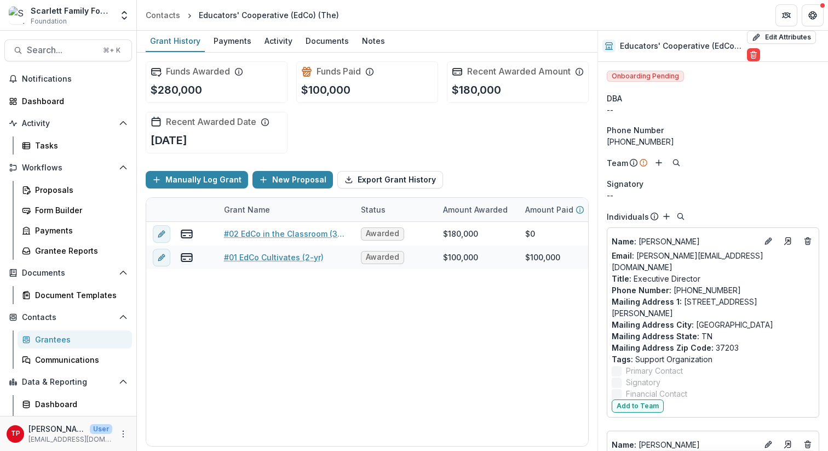
click at [44, 337] on div "Grantees" at bounding box center [79, 340] width 88 height 12
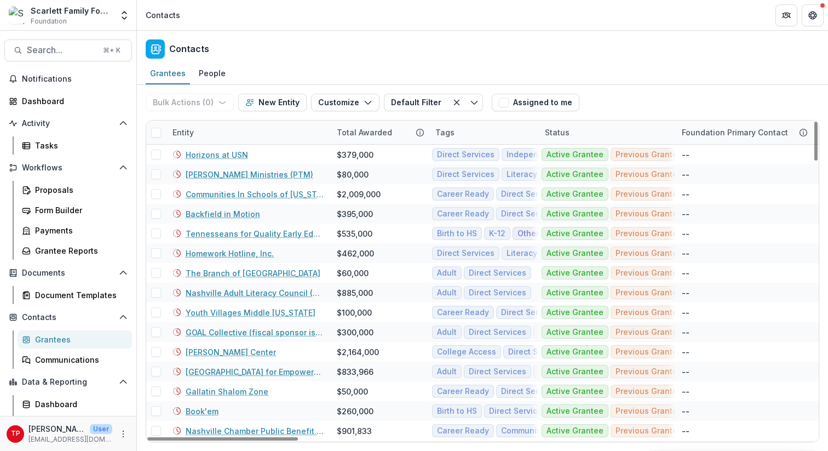
click at [236, 127] on div "Entity" at bounding box center [248, 133] width 164 height 24
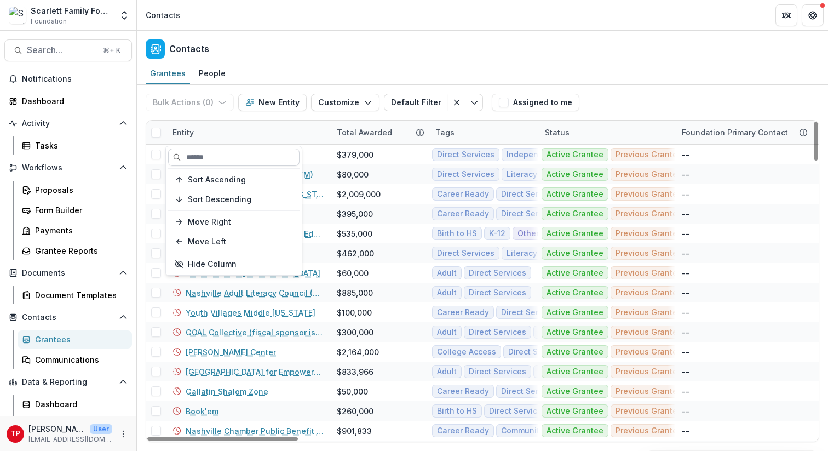
click at [198, 156] on input at bounding box center [233, 157] width 131 height 18
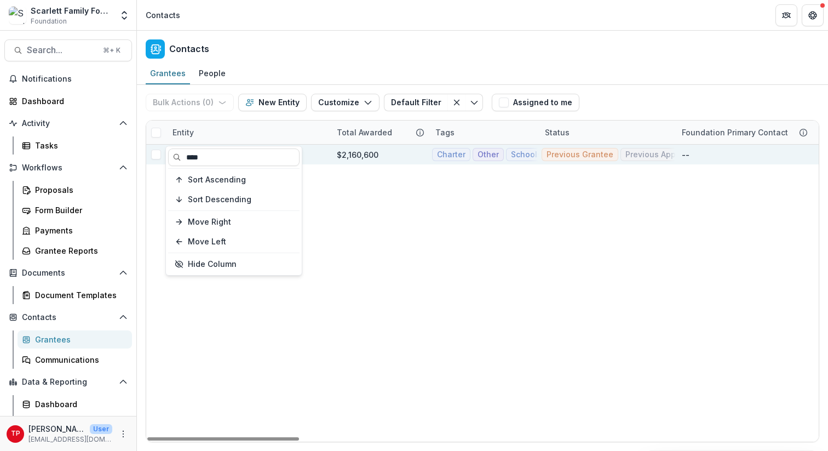
type input "****"
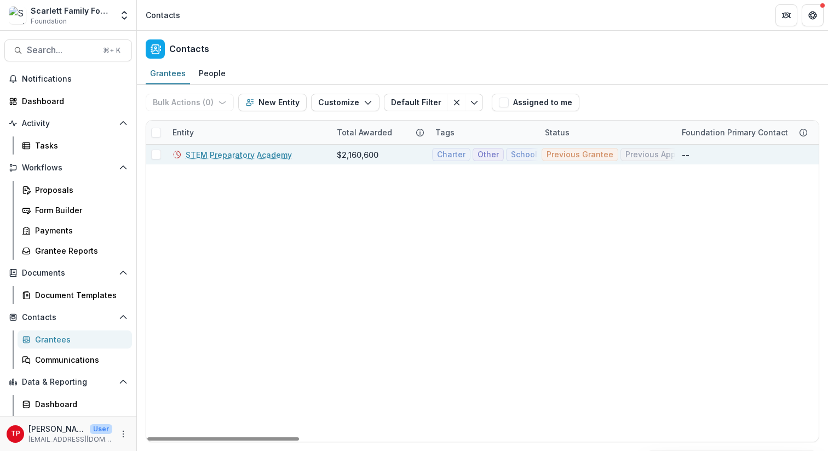
click at [324, 156] on div "STEM Preparatory Academy" at bounding box center [248, 155] width 164 height 20
click at [268, 152] on link "STEM Preparatory Academy" at bounding box center [239, 155] width 106 height 12
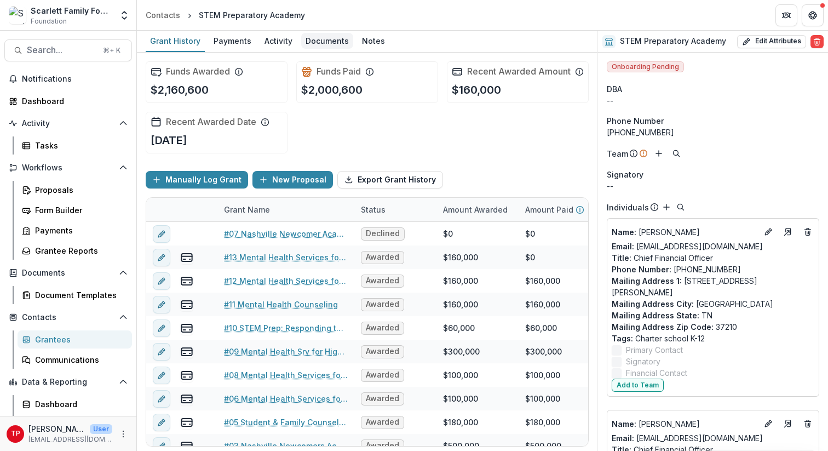
click at [320, 45] on div "Documents" at bounding box center [327, 41] width 52 height 16
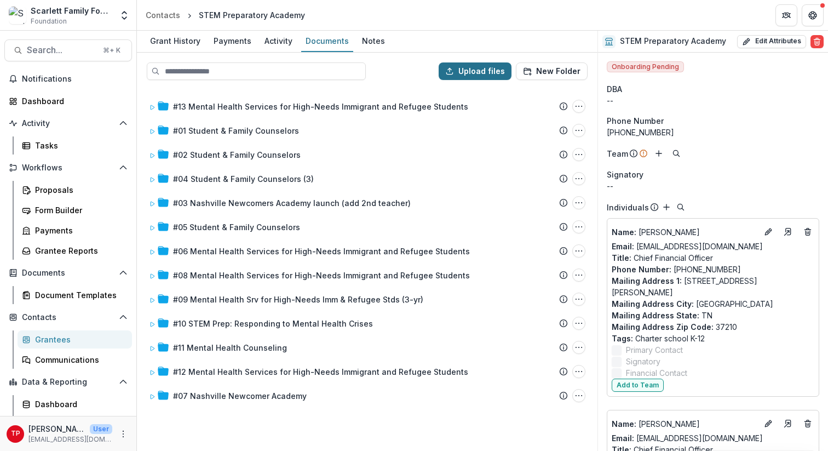
click at [465, 71] on button "Upload files" at bounding box center [475, 71] width 73 height 18
type input "**********"
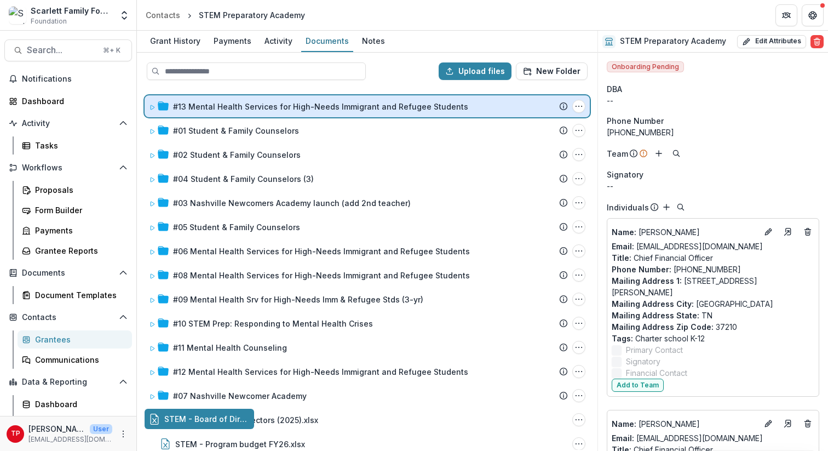
drag, startPoint x: 207, startPoint y: 423, endPoint x: 225, endPoint y: 108, distance: 315.0
click at [225, 108] on div "Upload files New Folder #13 Mental Health Services for High-Needs Immigrant and…" at bounding box center [367, 252] width 461 height 398
drag, startPoint x: 213, startPoint y: 420, endPoint x: 247, endPoint y: 105, distance: 316.9
click at [247, 105] on div "Upload files New Folder #13 Mental Health Services for High-Needs Immigrant and…" at bounding box center [367, 252] width 461 height 398
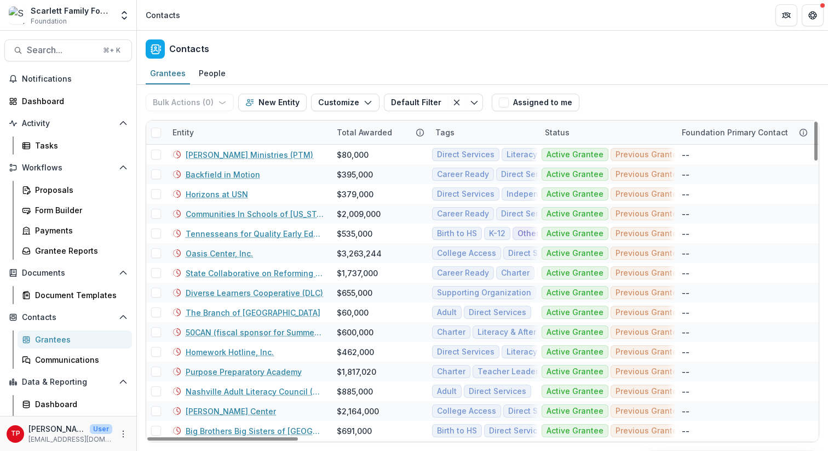
click at [237, 128] on div "Entity" at bounding box center [248, 133] width 164 height 24
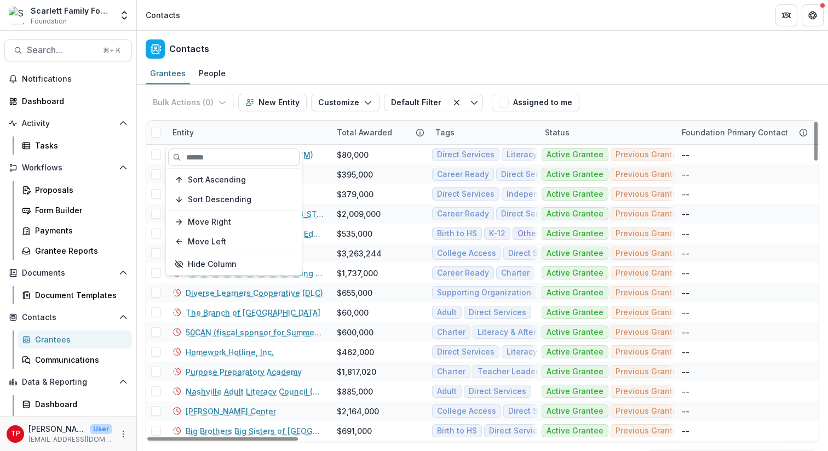
click at [233, 163] on input at bounding box center [233, 157] width 131 height 18
type input "********"
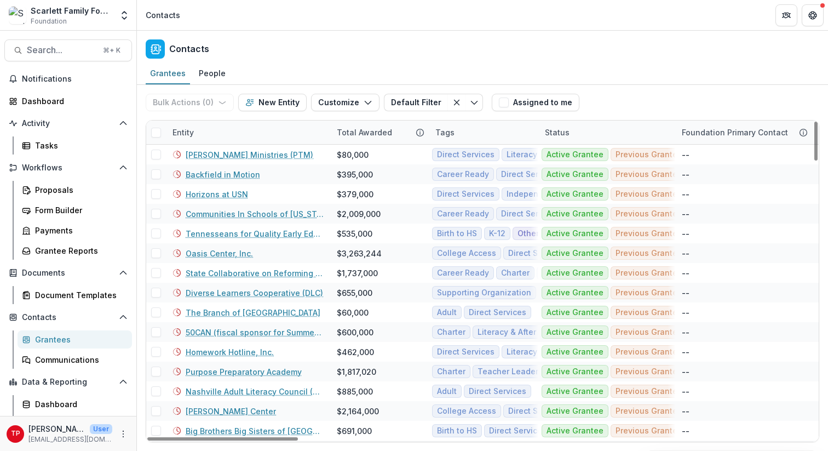
click at [216, 130] on div "Entity" at bounding box center [248, 133] width 164 height 24
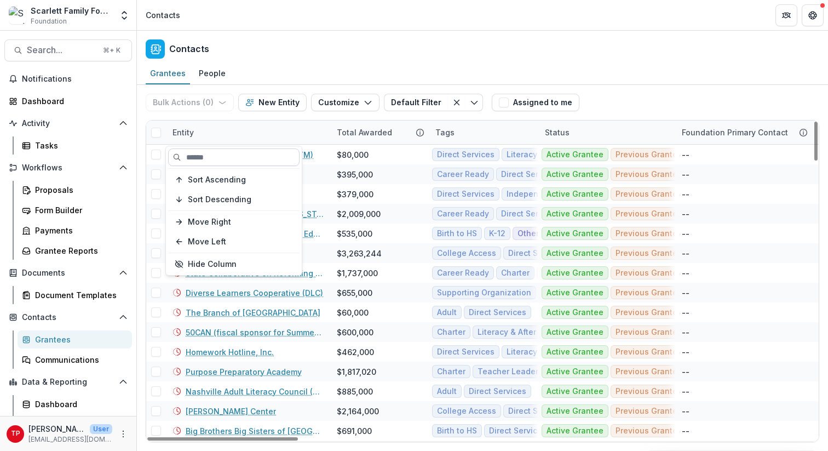
click at [214, 157] on input at bounding box center [233, 157] width 131 height 18
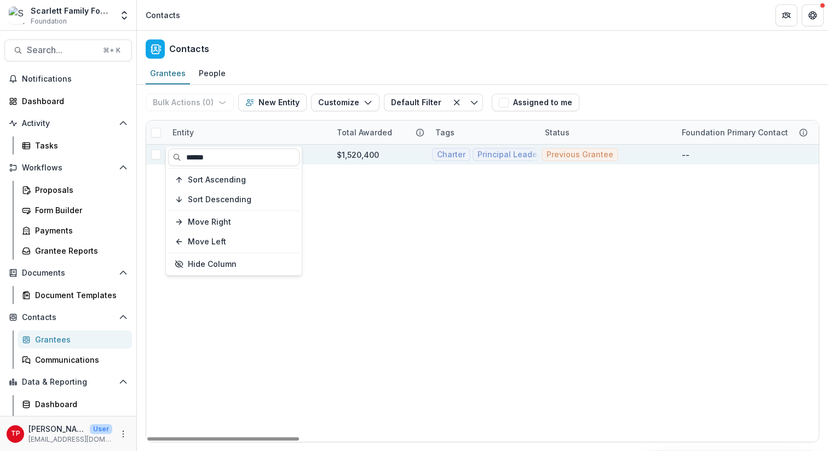
type input "******"
click at [323, 157] on div "RePublic Schools" at bounding box center [248, 155] width 151 height 20
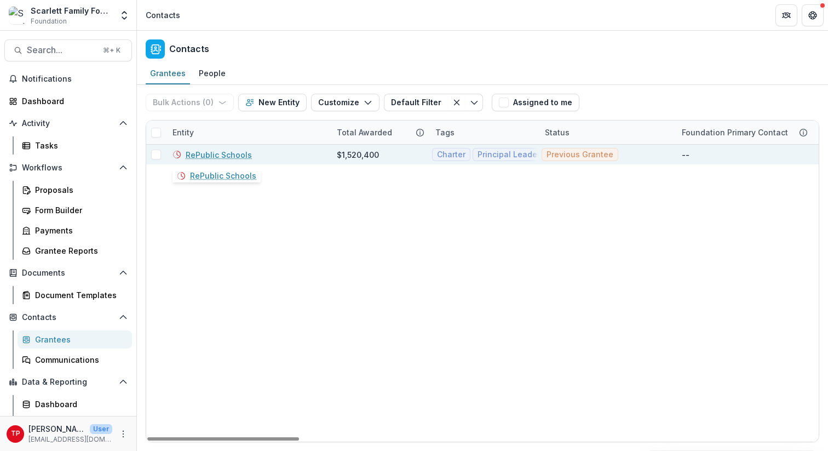
click at [233, 154] on link "RePublic Schools" at bounding box center [219, 155] width 66 height 12
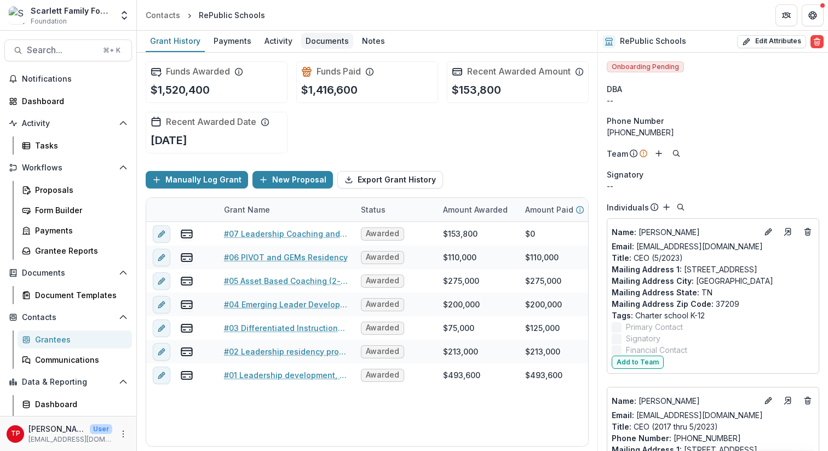
click at [340, 39] on div "Documents" at bounding box center [327, 41] width 52 height 16
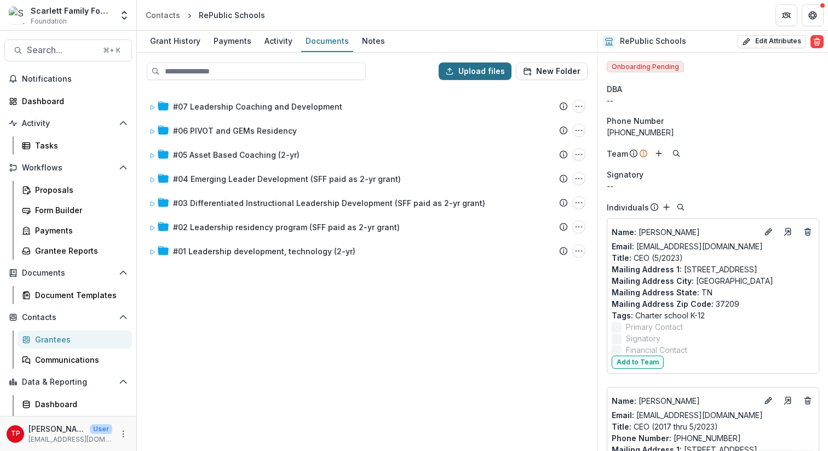
click at [477, 67] on button "Upload files" at bounding box center [475, 71] width 73 height 18
type input "**********"
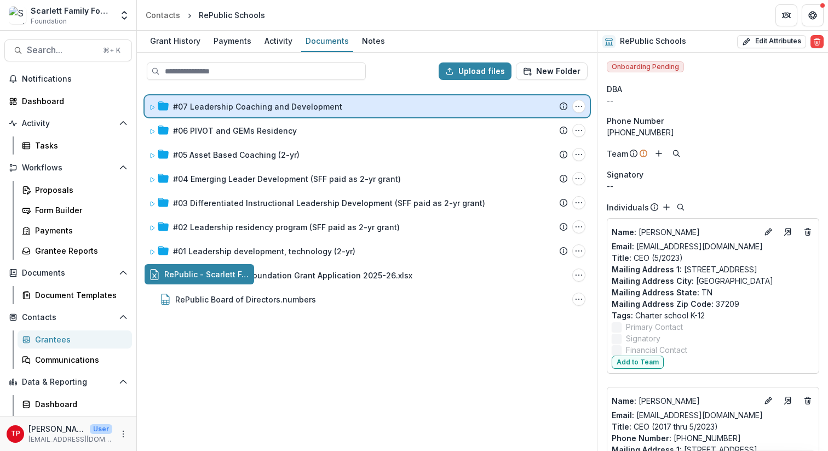
drag, startPoint x: 260, startPoint y: 278, endPoint x: 262, endPoint y: 108, distance: 170.4
click at [262, 108] on div "Upload files New Folder #07 Leadership Coaching and Development Submission Teme…" at bounding box center [367, 252] width 461 height 398
drag, startPoint x: 246, startPoint y: 272, endPoint x: 261, endPoint y: 98, distance: 174.3
click at [261, 98] on div "Upload files New Folder #07 Leadership Coaching and Development Submission Teme…" at bounding box center [367, 252] width 461 height 398
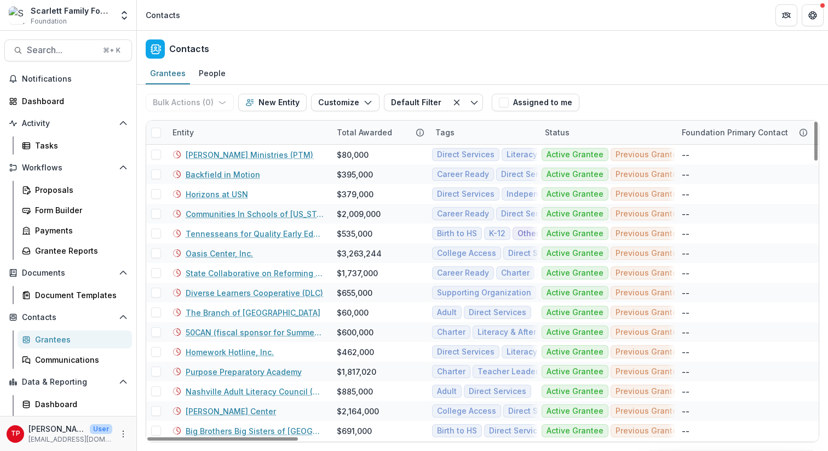
click at [244, 129] on div "Entity" at bounding box center [248, 133] width 164 height 24
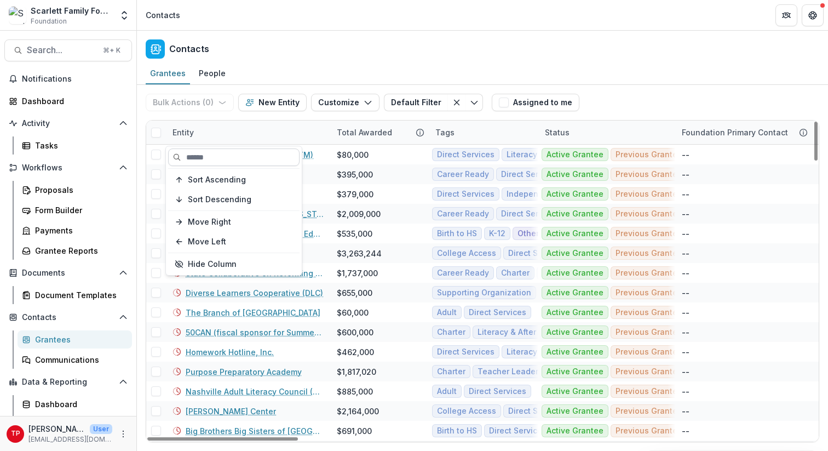
click at [226, 160] on input at bounding box center [233, 157] width 131 height 18
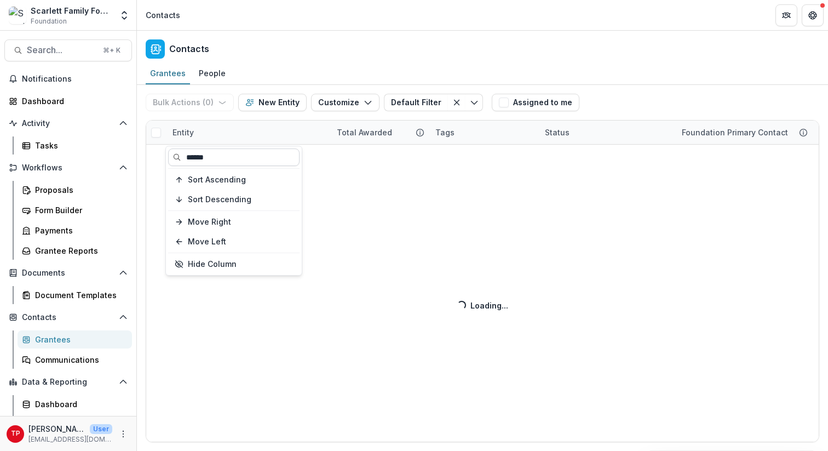
type input "******"
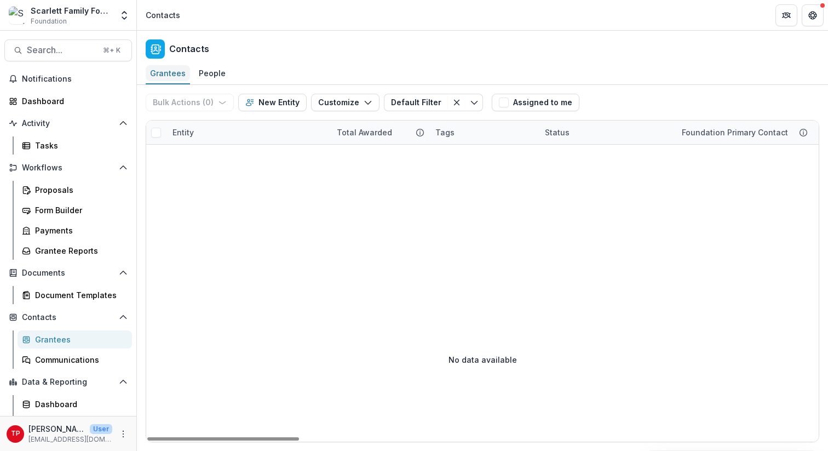
click at [170, 74] on div "Grantees" at bounding box center [168, 73] width 44 height 16
click at [172, 74] on div "Grantees" at bounding box center [168, 73] width 44 height 16
click at [212, 131] on div "Entity" at bounding box center [248, 133] width 164 height 24
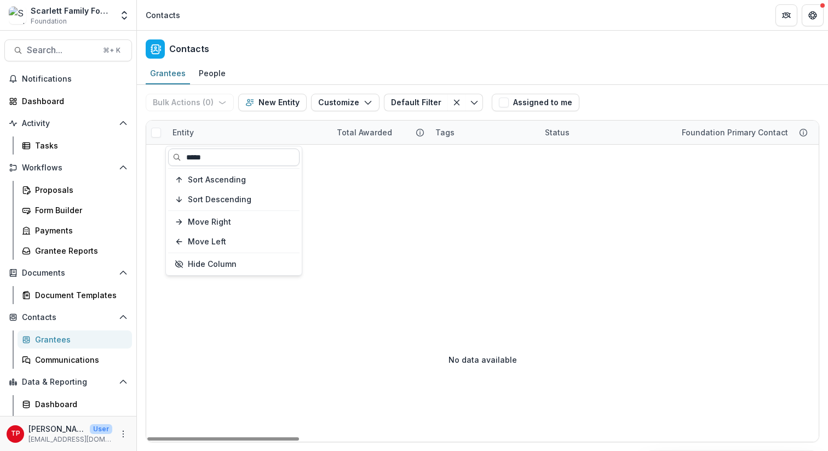
click at [212, 153] on input "*****" at bounding box center [233, 157] width 131 height 18
type input "*"
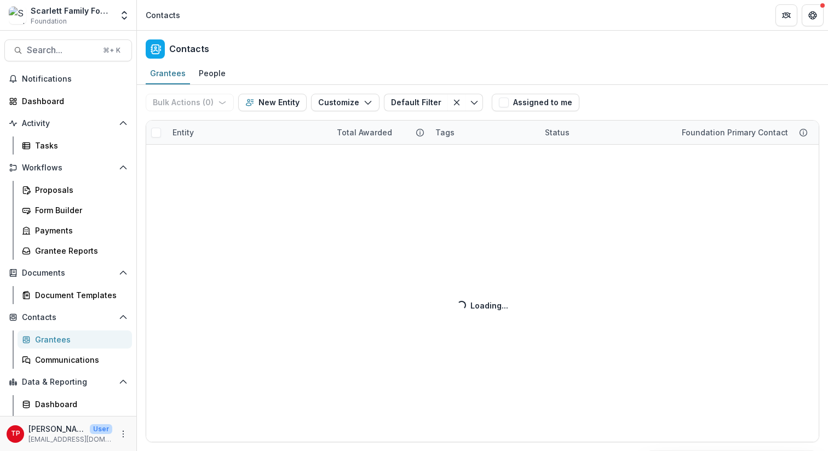
click at [376, 293] on div "Bulk Actions ( 0 ) Send Email Create Proposals Create Tasks New Entity Customiz…" at bounding box center [482, 268] width 691 height 366
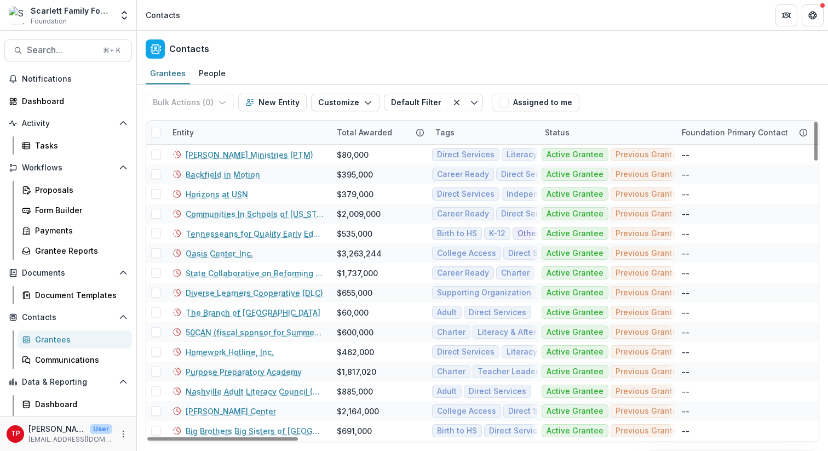
click at [60, 337] on div "Grantees" at bounding box center [79, 340] width 88 height 12
click at [232, 137] on div "Entity" at bounding box center [248, 133] width 164 height 24
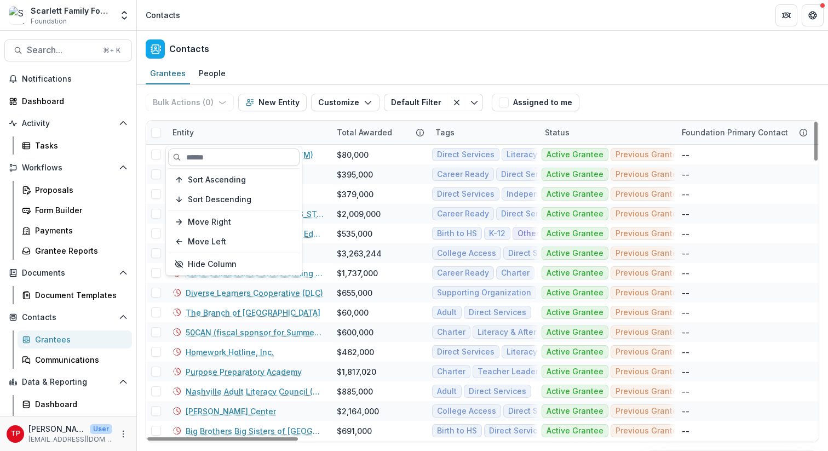
click at [227, 158] on input at bounding box center [233, 157] width 131 height 18
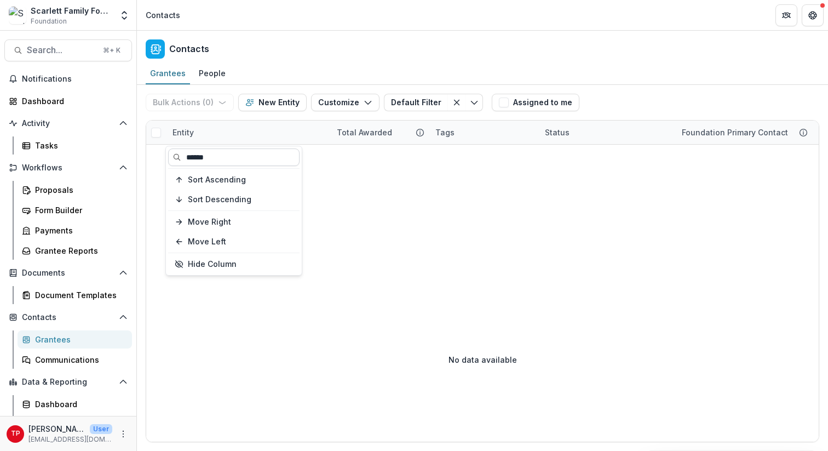
type input "******"
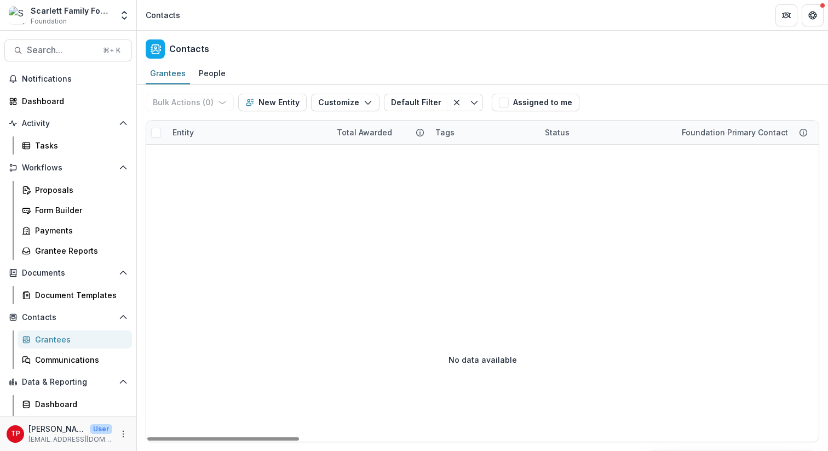
click at [208, 133] on div "Entity" at bounding box center [248, 133] width 164 height 24
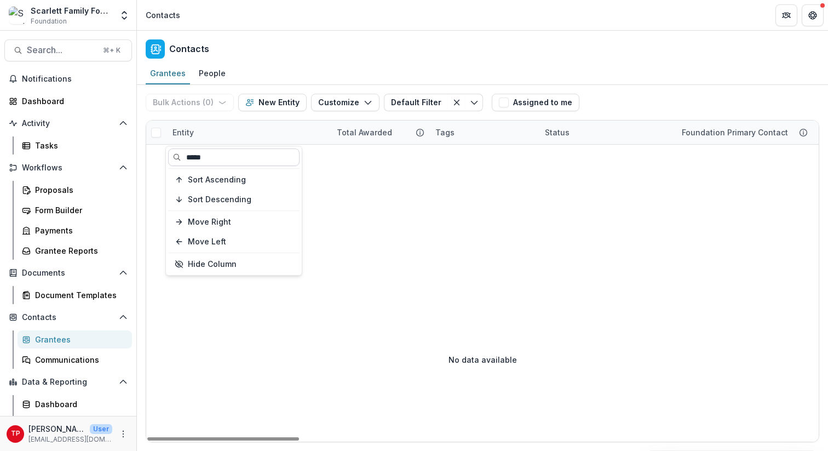
click at [216, 156] on input "*****" at bounding box center [233, 157] width 131 height 18
type input "*"
type input "**********"
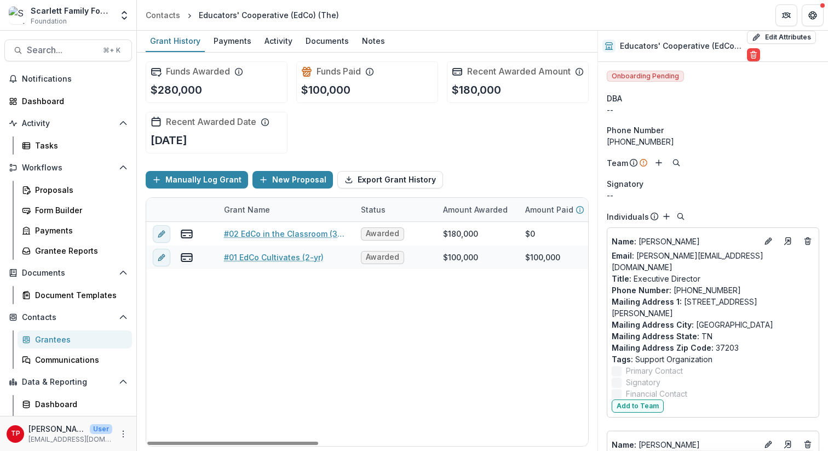
click at [48, 335] on div "Grantees" at bounding box center [79, 340] width 88 height 12
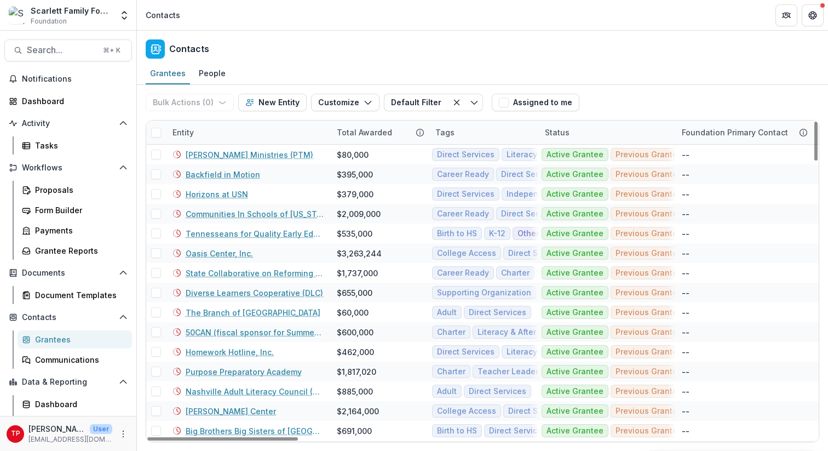
click at [223, 131] on div "Entity" at bounding box center [248, 133] width 164 height 24
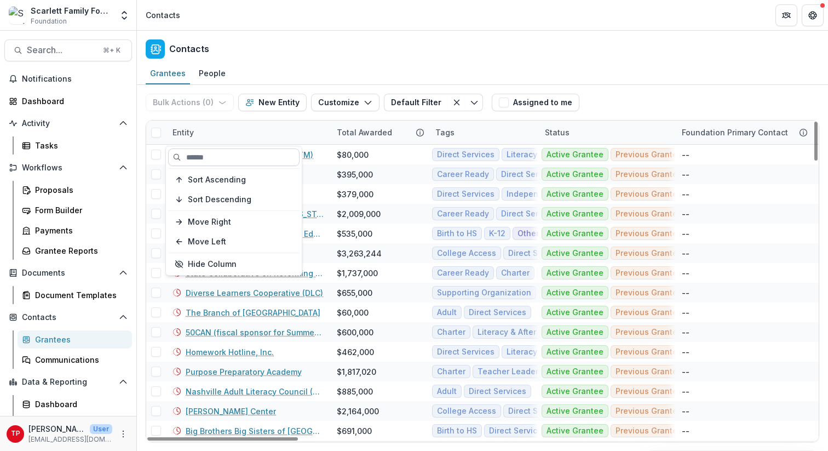
click at [221, 157] on input at bounding box center [233, 157] width 131 height 18
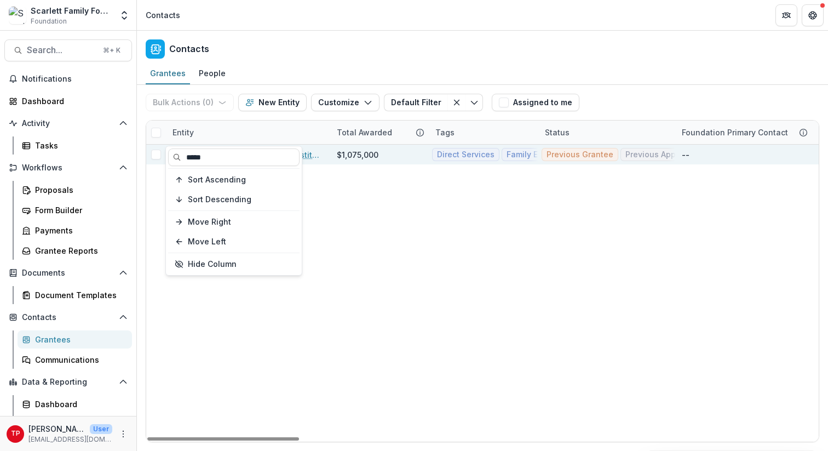
type input "*****"
click at [323, 157] on link "Nashville P.R.O.P.E.L Parent Institute, INC." at bounding box center [255, 155] width 138 height 12
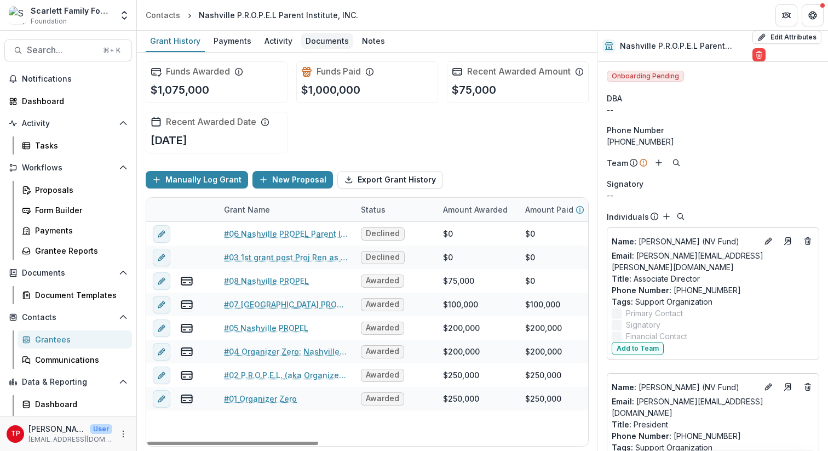
click at [329, 41] on div "Documents" at bounding box center [327, 41] width 52 height 16
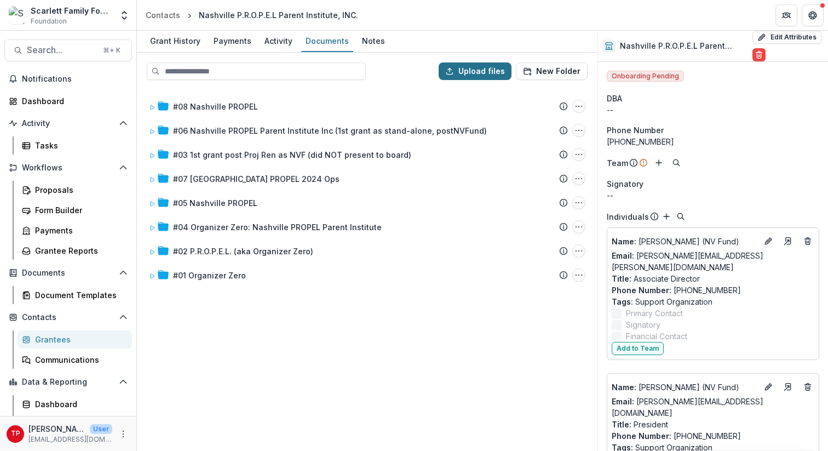
click at [503, 67] on button "Upload files" at bounding box center [475, 71] width 73 height 18
type input "**********"
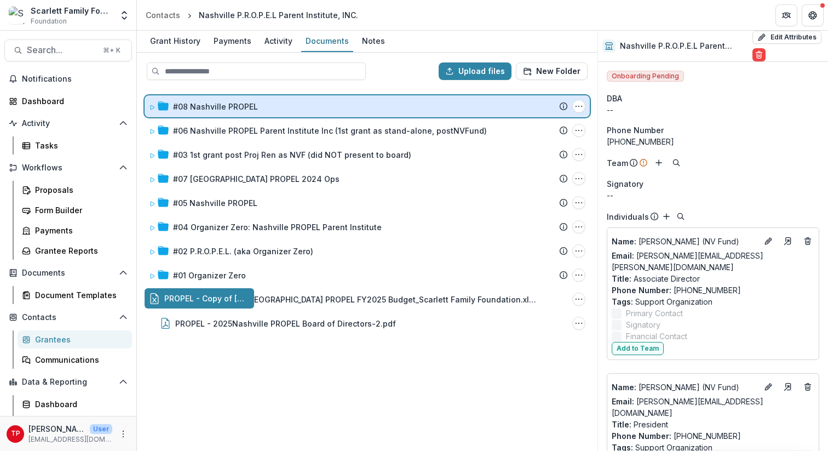
drag, startPoint x: 239, startPoint y: 296, endPoint x: 234, endPoint y: 102, distance: 194.0
click at [234, 102] on div "Upload files New Folder #08 Nashville PROPEL Submission Temelio Proposal Attach…" at bounding box center [367, 252] width 461 height 398
drag, startPoint x: 227, startPoint y: 300, endPoint x: 230, endPoint y: 101, distance: 198.3
click at [230, 101] on div "Upload files New Folder #08 Nashville PROPEL Submission Temelio Proposal Attach…" at bounding box center [367, 252] width 461 height 398
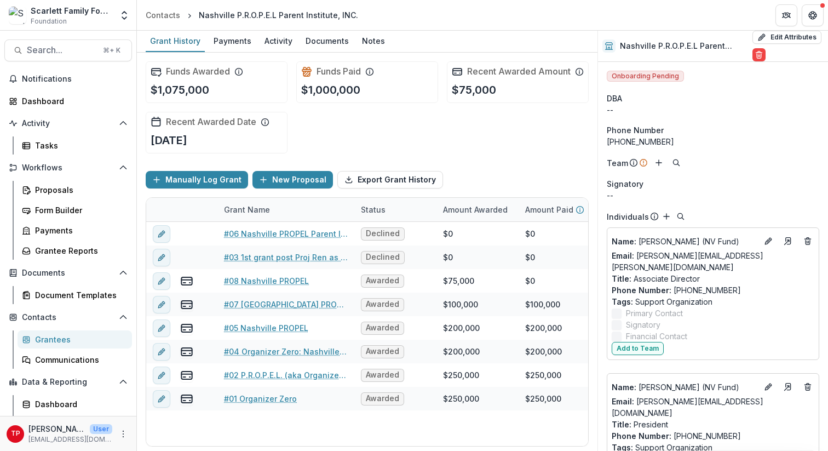
click at [391, 130] on div "Funds Awarded $1,075,000 Funds Paid $1,000,000 Recent Awarded Amount $75,000 Re…" at bounding box center [367, 108] width 443 height 110
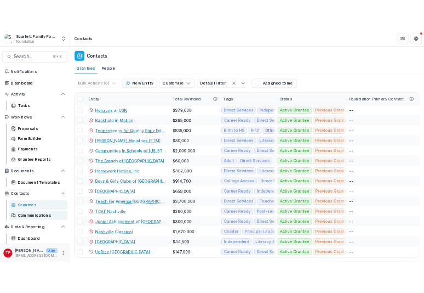
scroll to position [18, 0]
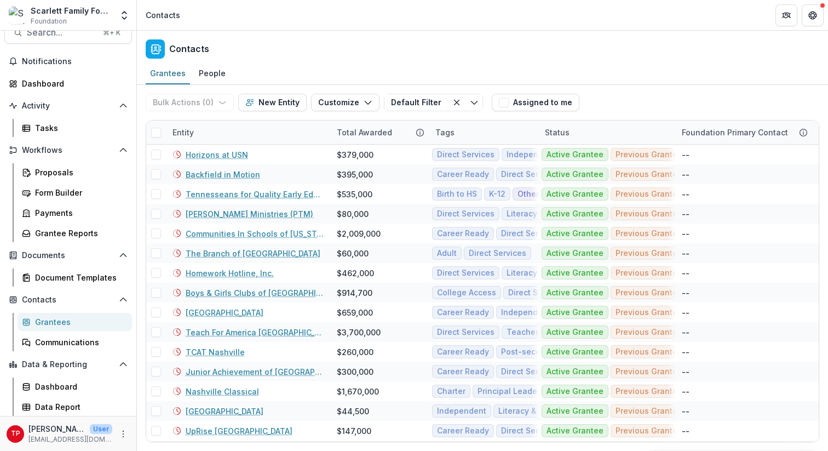
click at [48, 319] on div "Grantees" at bounding box center [79, 322] width 88 height 12
click at [216, 133] on div "Entity" at bounding box center [248, 133] width 164 height 24
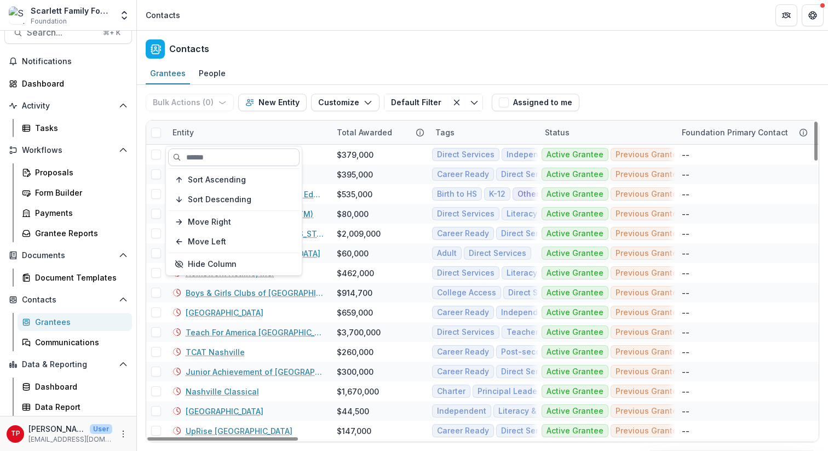
click at [210, 156] on input at bounding box center [233, 157] width 131 height 18
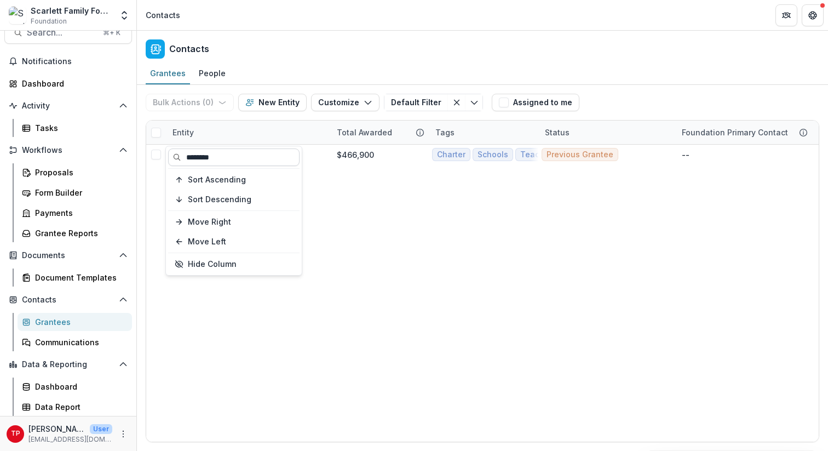
type input "********"
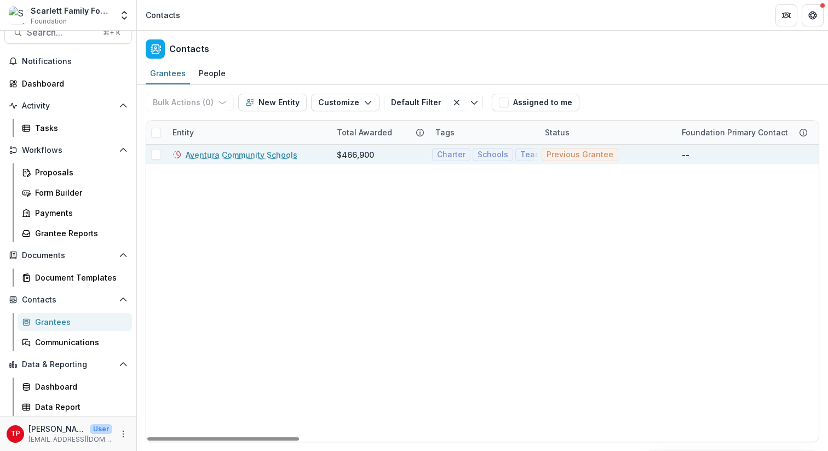
click at [239, 153] on link "Aventura Community Schools" at bounding box center [242, 155] width 112 height 12
